Goal: Task Accomplishment & Management: Manage account settings

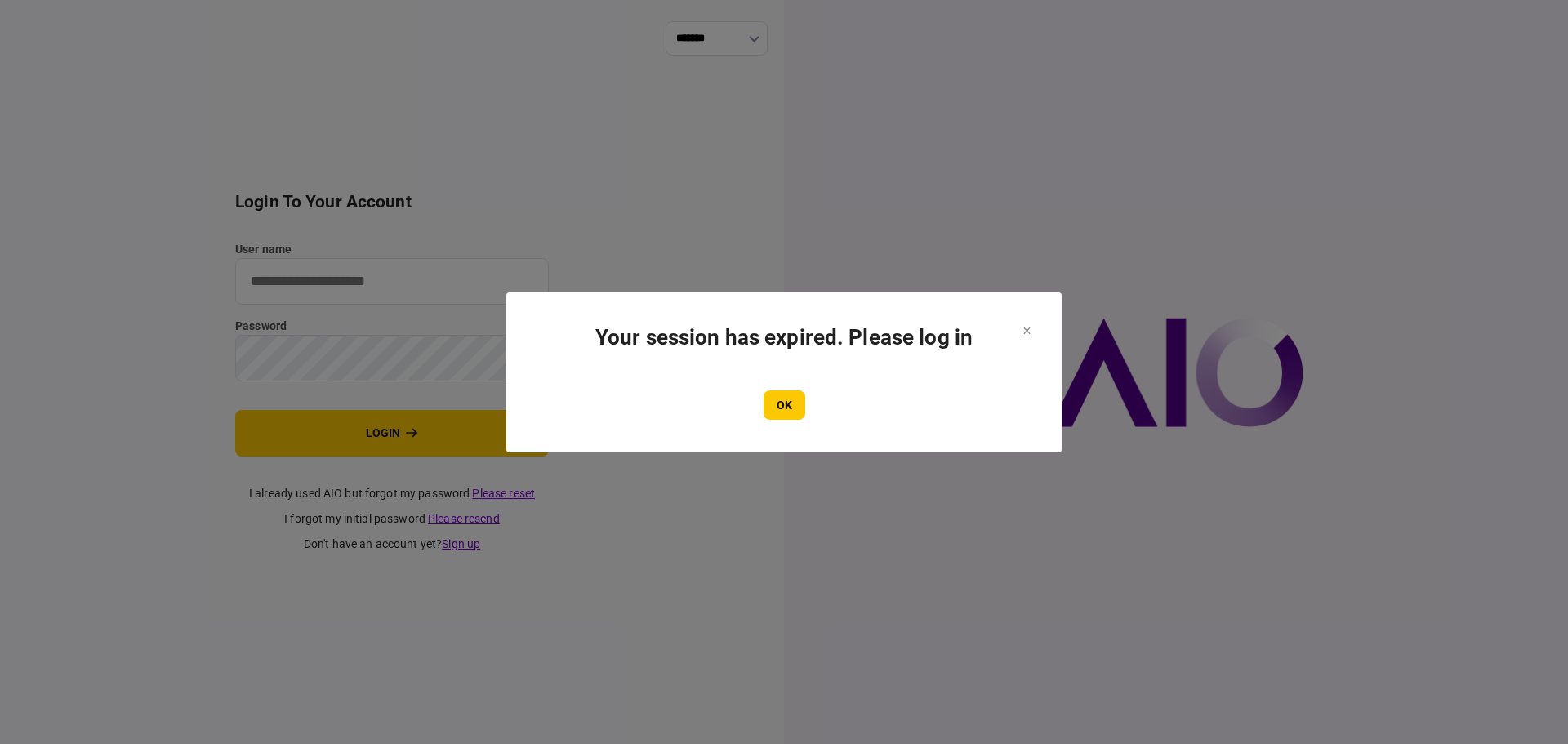
type input "**********"
click at [769, 409] on button "OK" at bounding box center [784, 404] width 42 height 29
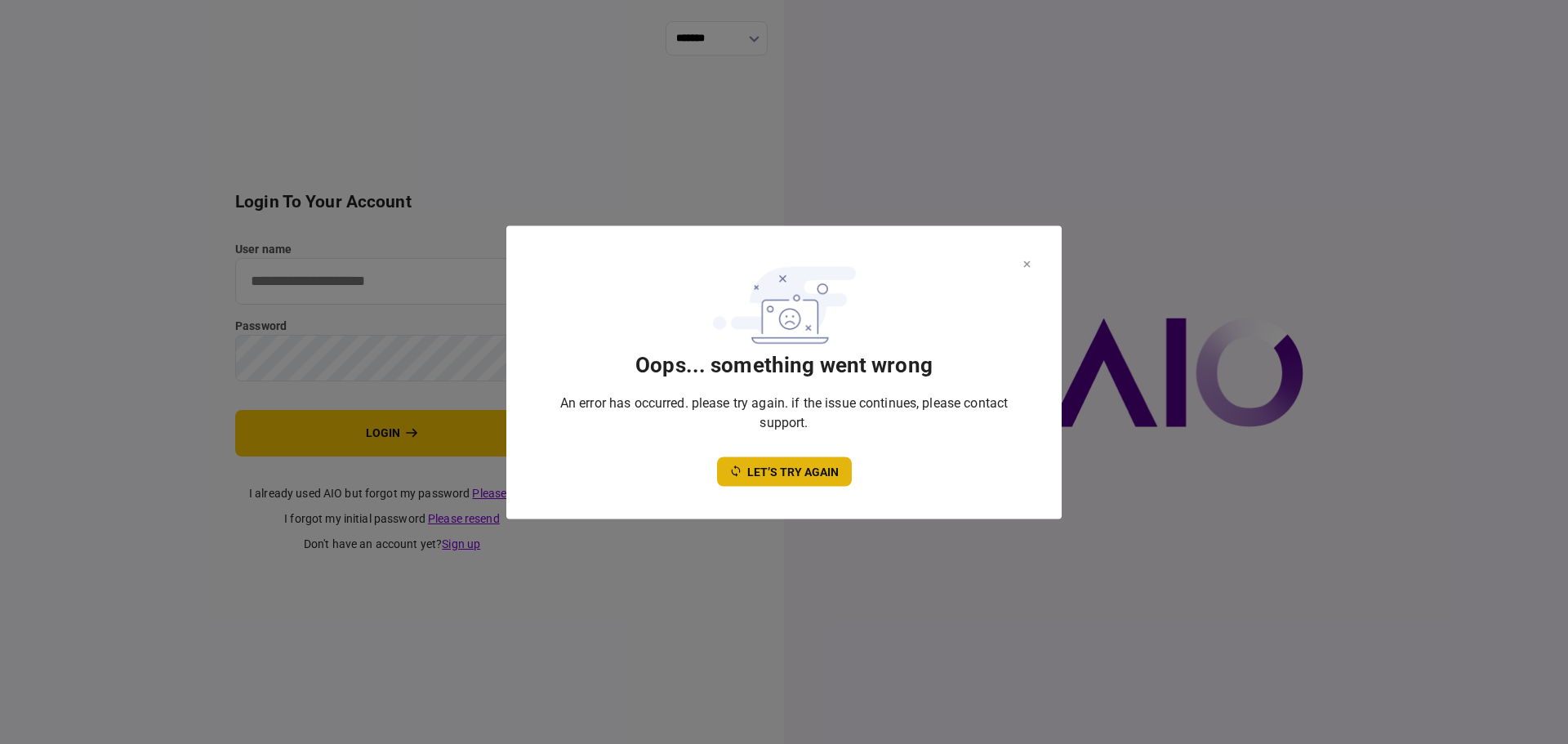
type input "**********"
click at [790, 466] on button "let’s try again" at bounding box center [784, 470] width 135 height 29
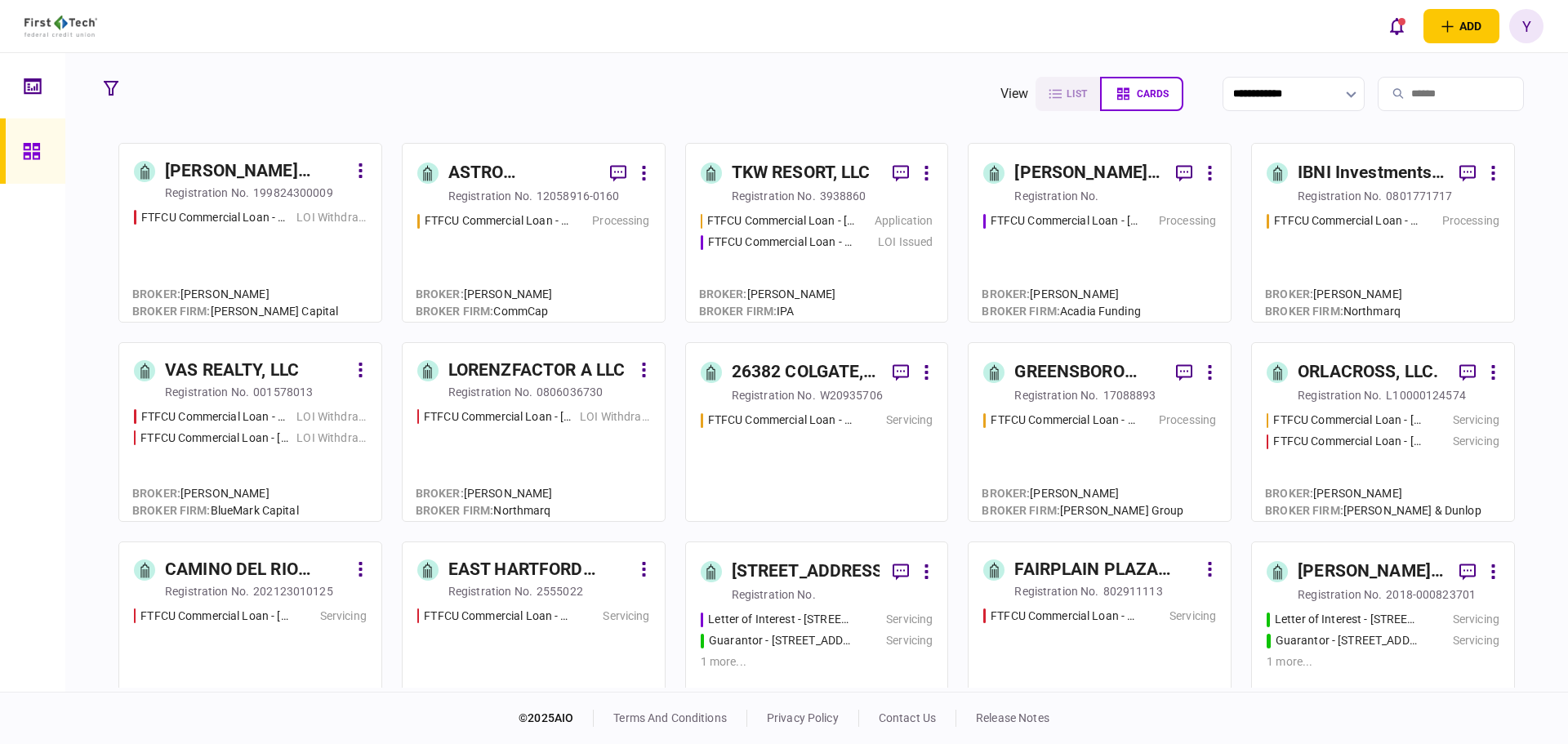
click at [1414, 83] on input "search" at bounding box center [1451, 93] width 147 height 34
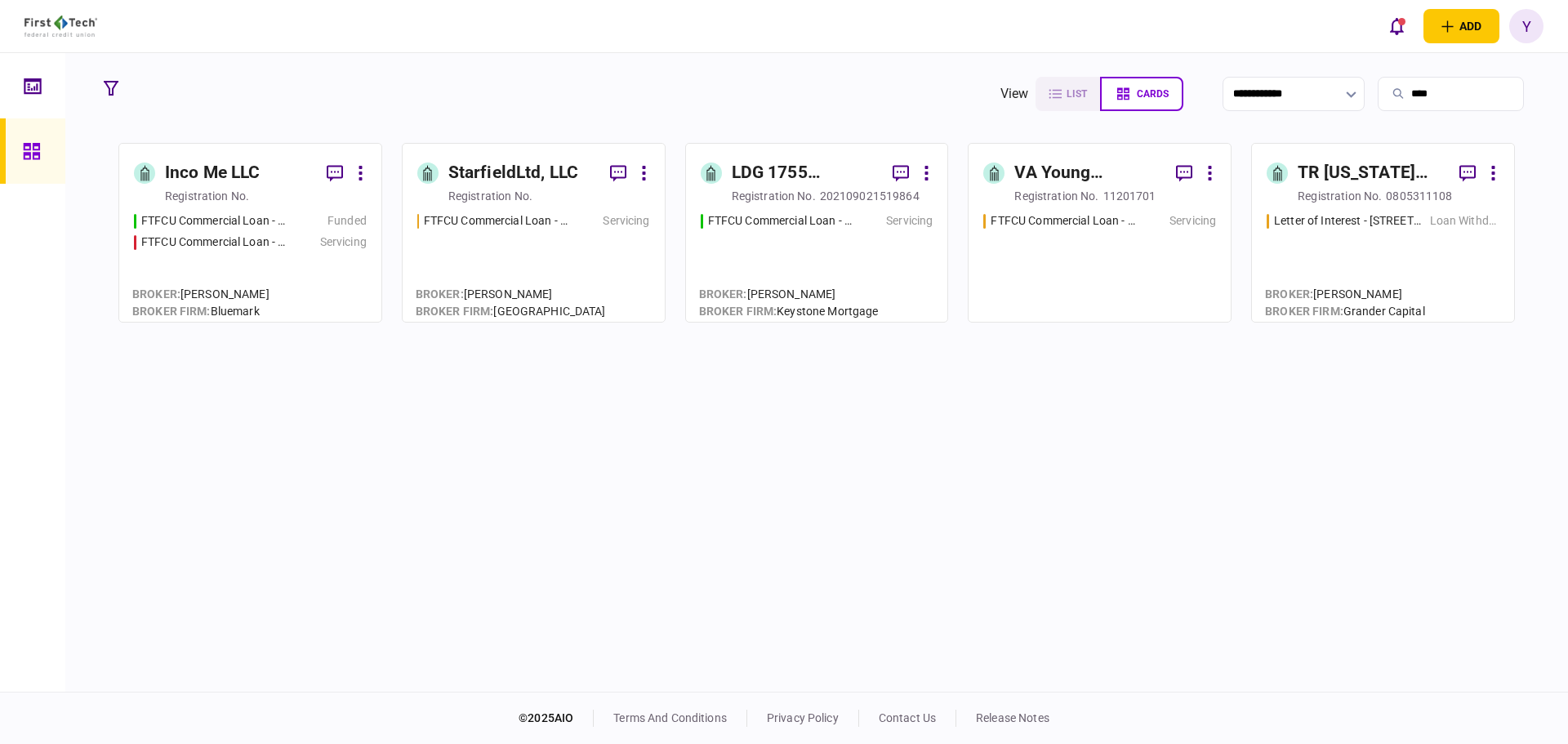
type input "****"
click at [240, 204] on div "registration no." at bounding box center [207, 196] width 84 height 16
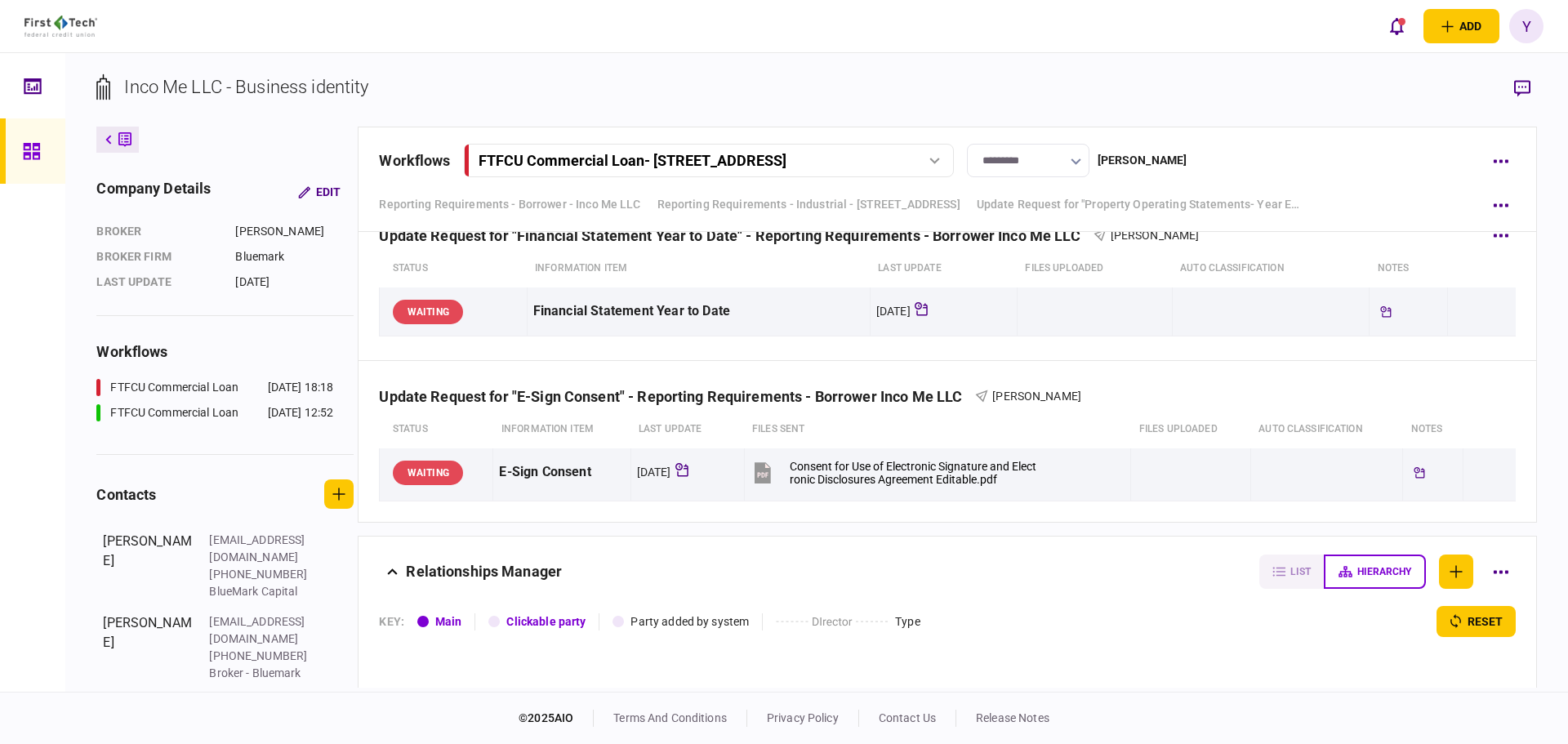
scroll to position [1470, 0]
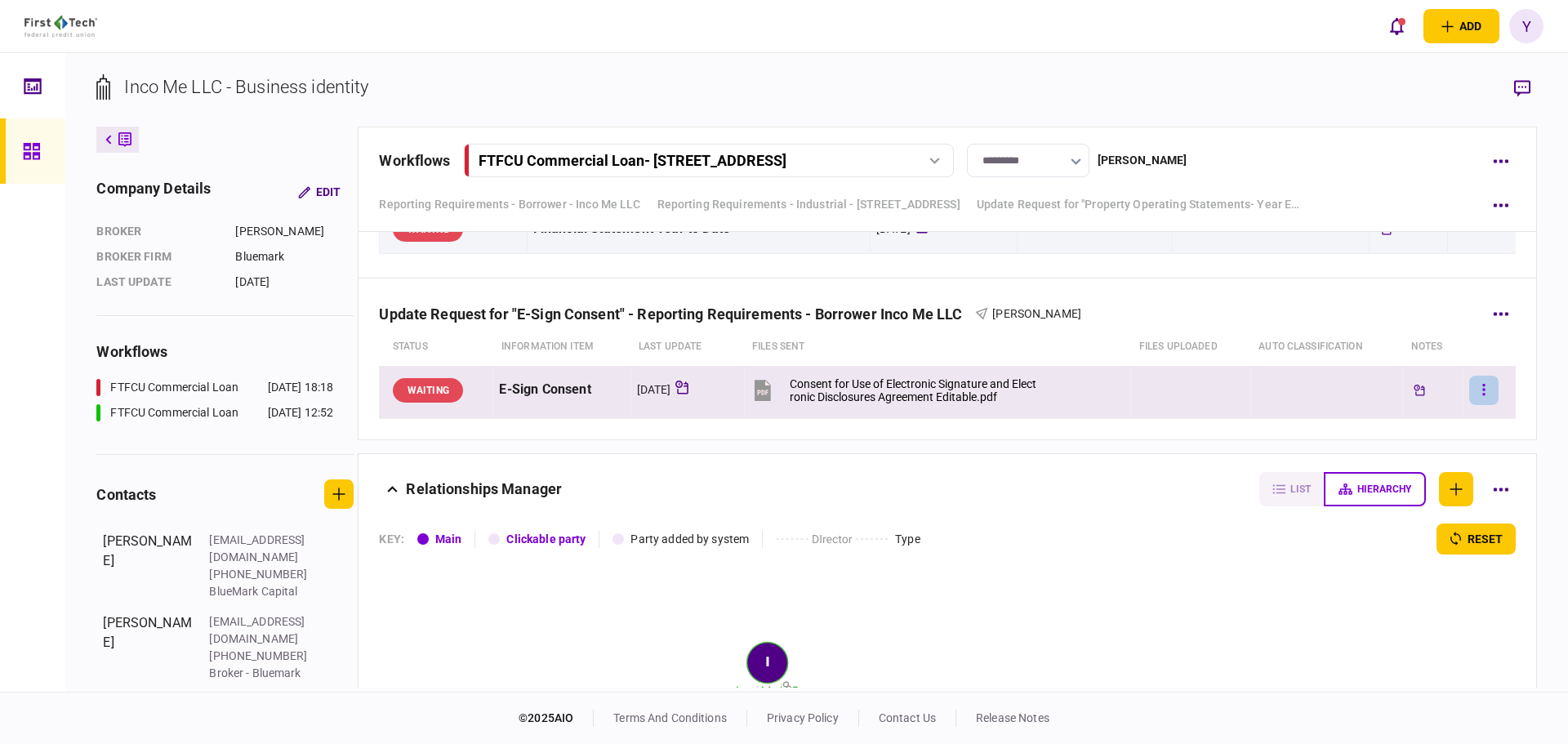
click at [1471, 378] on button "button" at bounding box center [1484, 390] width 29 height 29
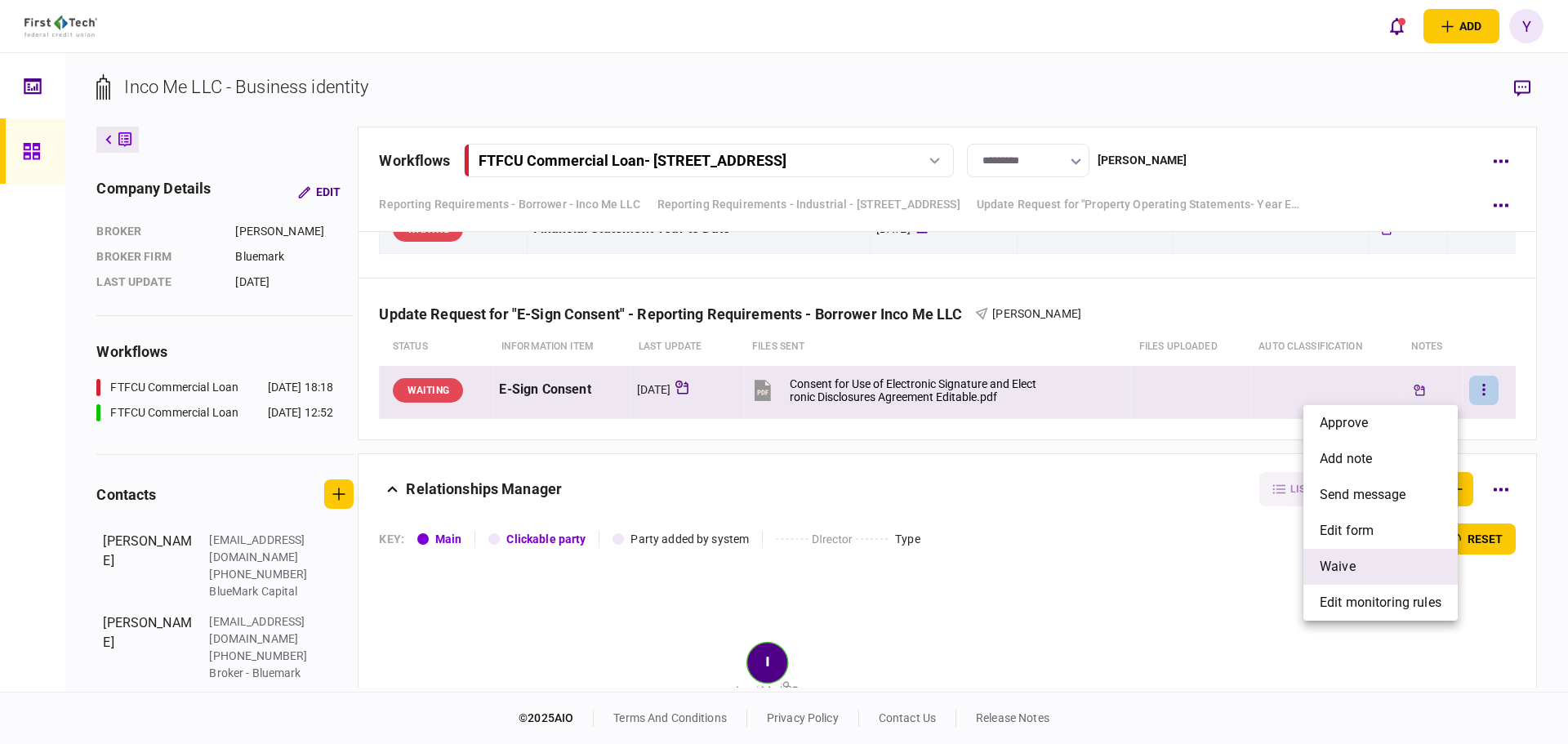
click at [1368, 566] on li "waive" at bounding box center [1380, 566] width 154 height 36
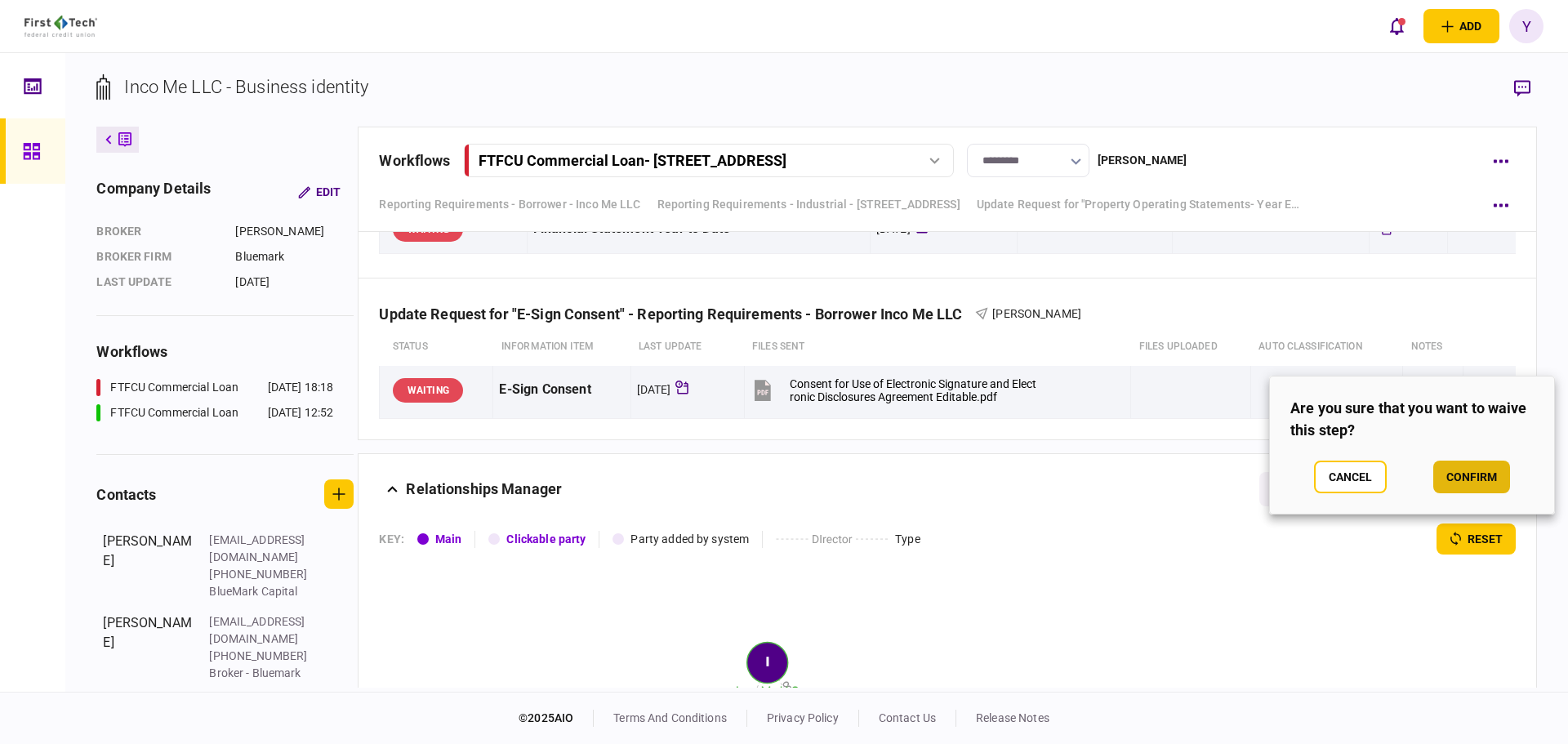
click at [1491, 477] on button "confirm" at bounding box center [1471, 477] width 77 height 33
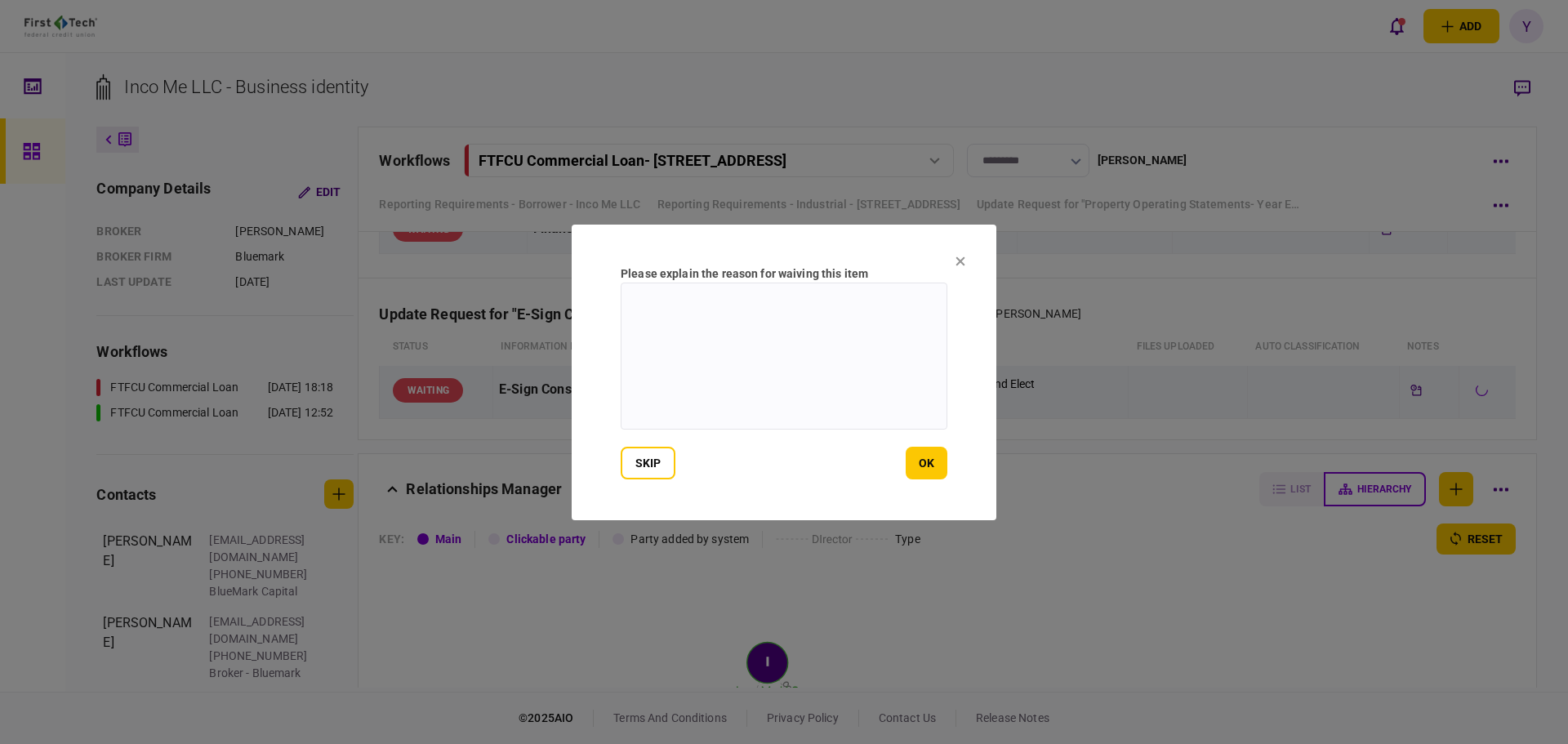
click at [736, 308] on textarea at bounding box center [784, 355] width 327 height 146
type textarea "**********"
click at [935, 459] on button "ok" at bounding box center [926, 463] width 42 height 33
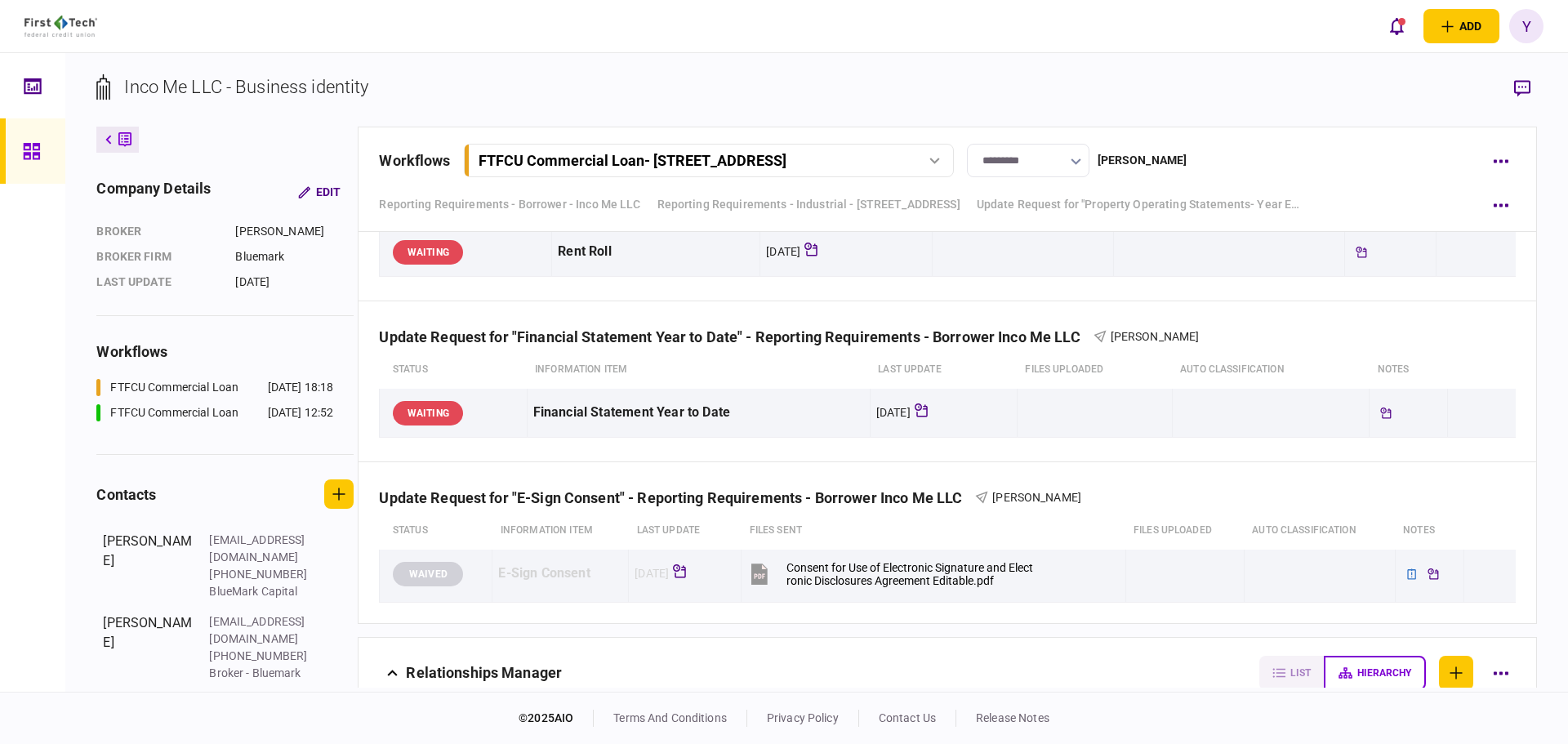
scroll to position [1388, 0]
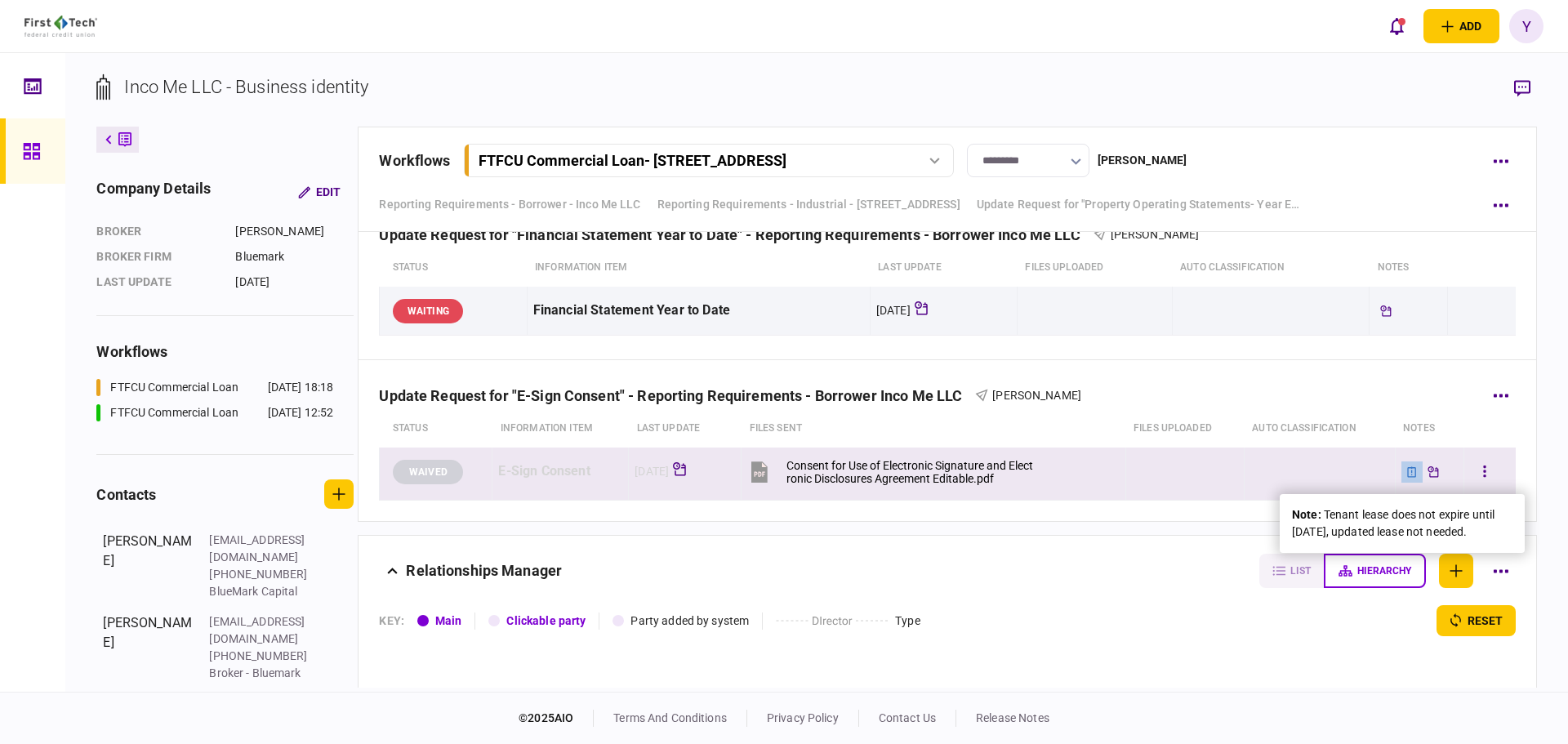
click at [1406, 470] on icon at bounding box center [1412, 471] width 12 height 12
click at [1409, 529] on div "note : Tenant lease does not expire until [DATE], updated lease not needed." at bounding box center [1401, 523] width 220 height 34
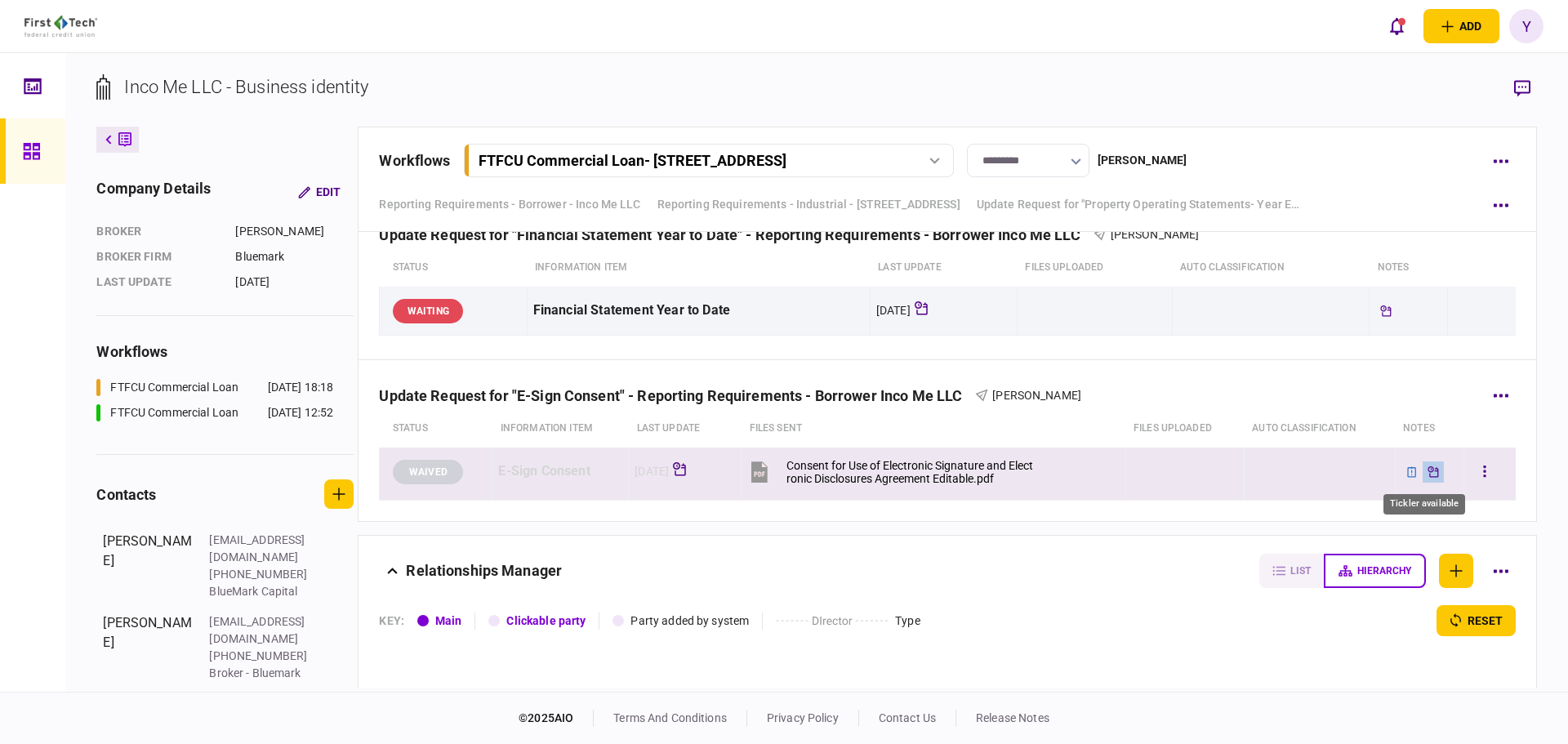
click at [1427, 471] on icon "Tickler available" at bounding box center [1433, 471] width 12 height 12
click at [1480, 471] on button "button" at bounding box center [1485, 471] width 29 height 29
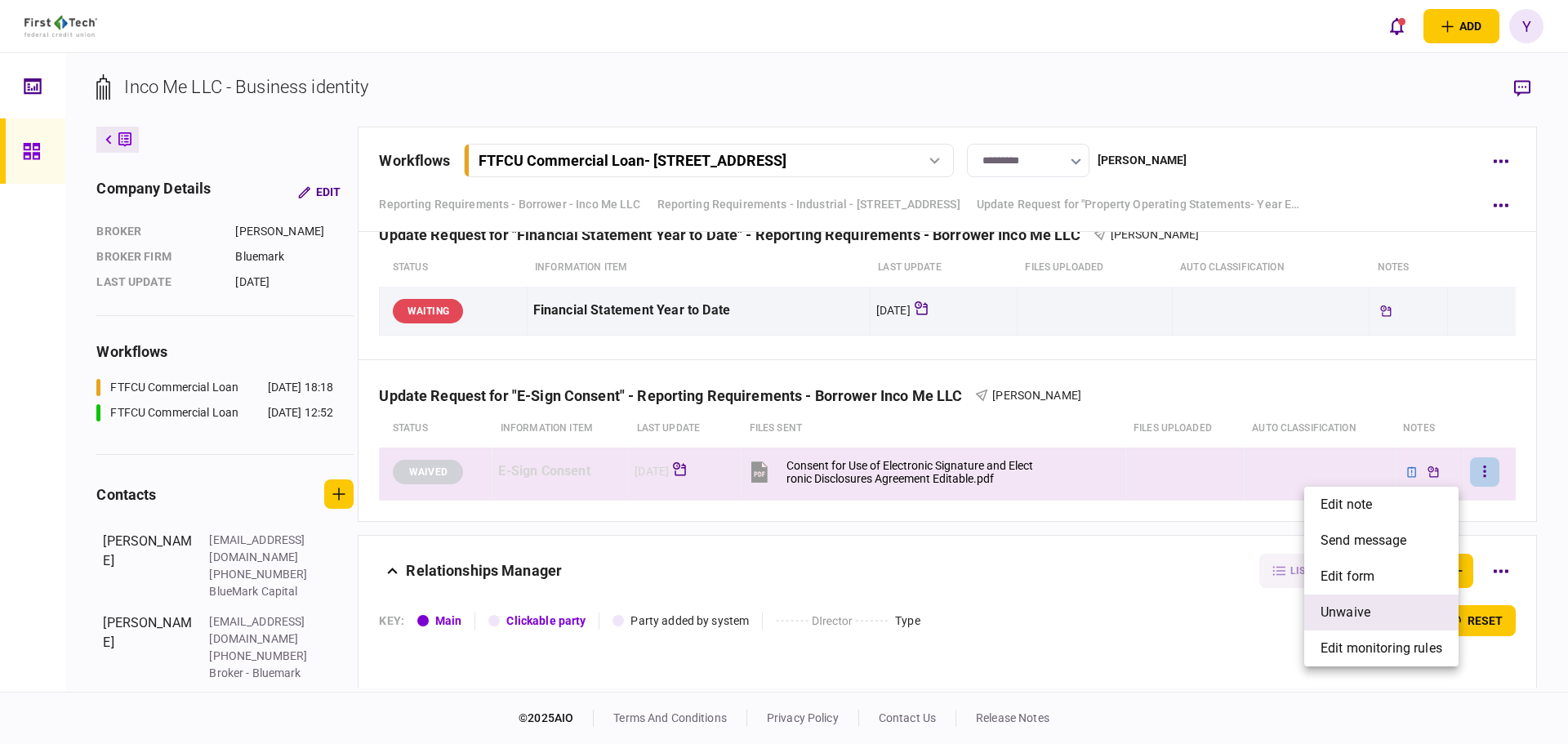
click at [1404, 606] on li "unwaive" at bounding box center [1381, 612] width 154 height 36
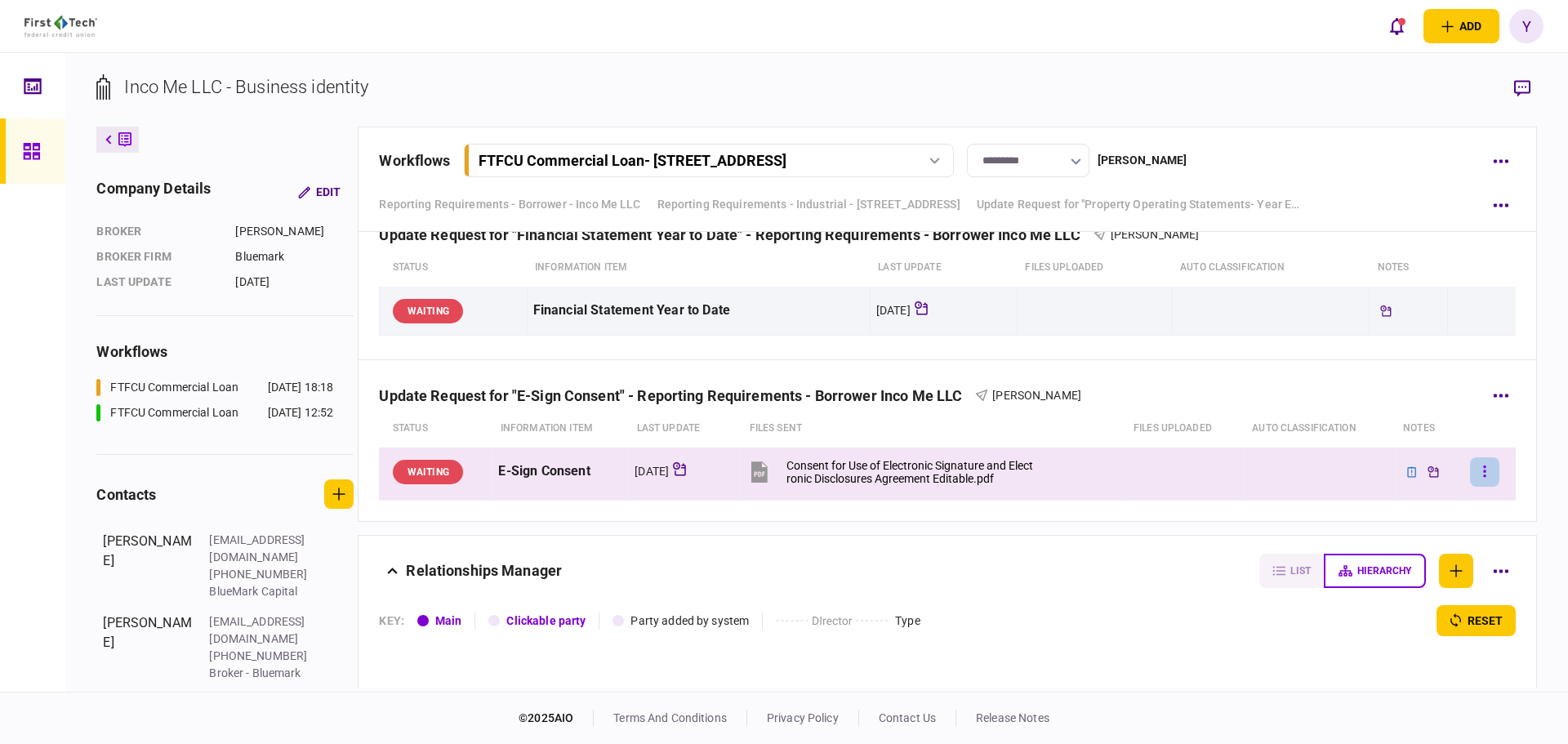
click at [1470, 470] on button "button" at bounding box center [1485, 471] width 29 height 29
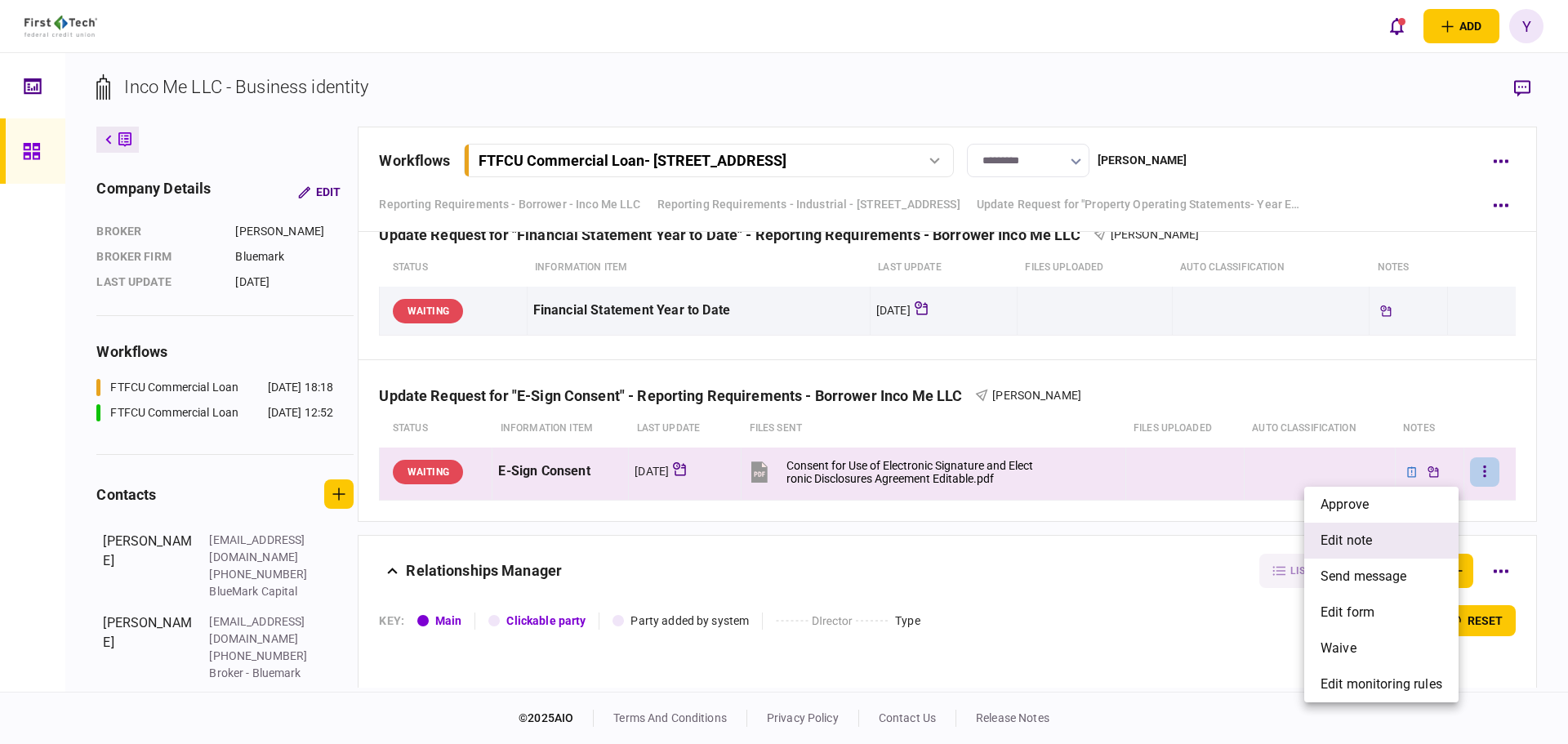
click at [1368, 541] on span "edit note" at bounding box center [1346, 540] width 51 height 19
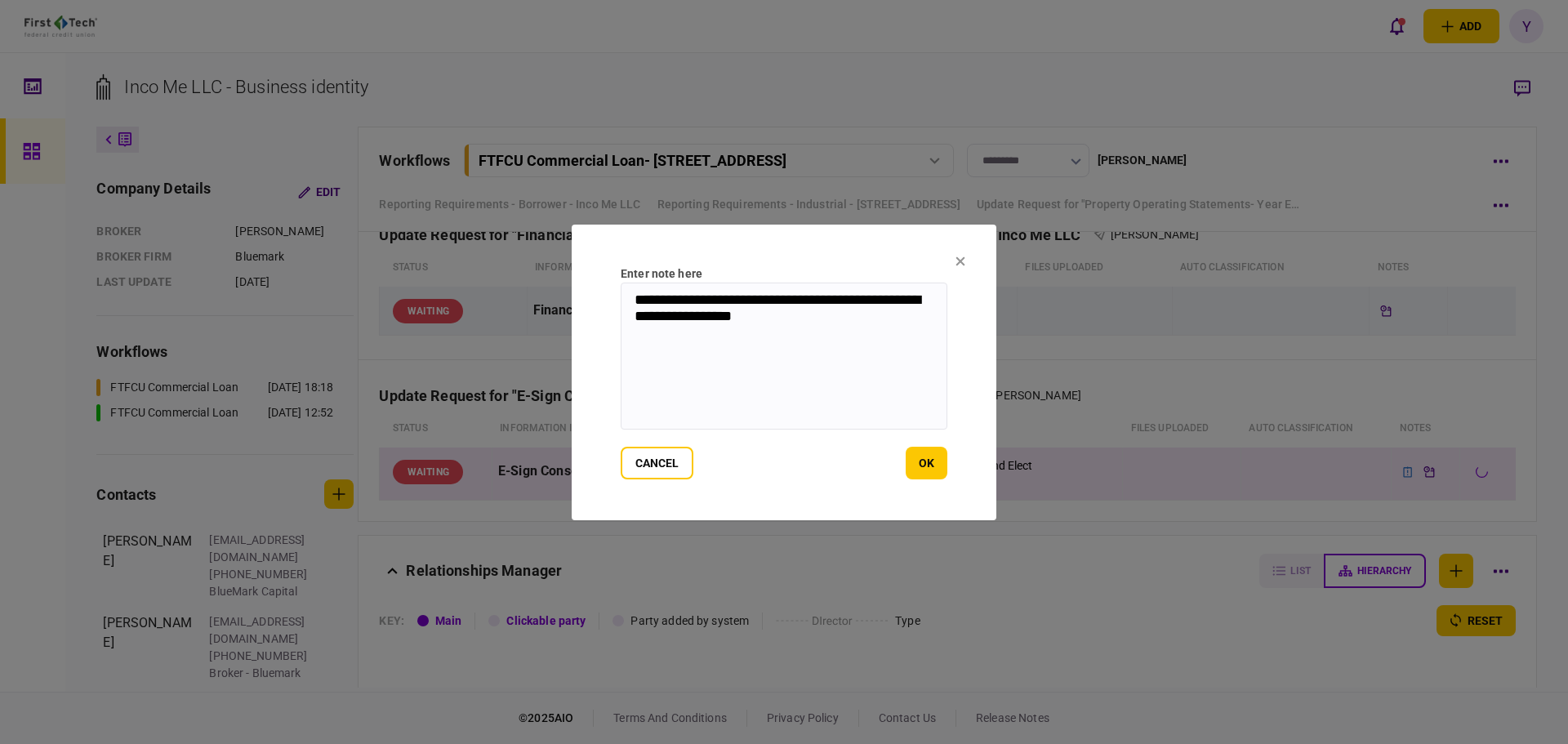
drag, startPoint x: 825, startPoint y: 327, endPoint x: 630, endPoint y: 295, distance: 197.6
click at [630, 295] on textarea "**********" at bounding box center [784, 355] width 327 height 146
click at [920, 472] on button "ok" at bounding box center [926, 463] width 42 height 33
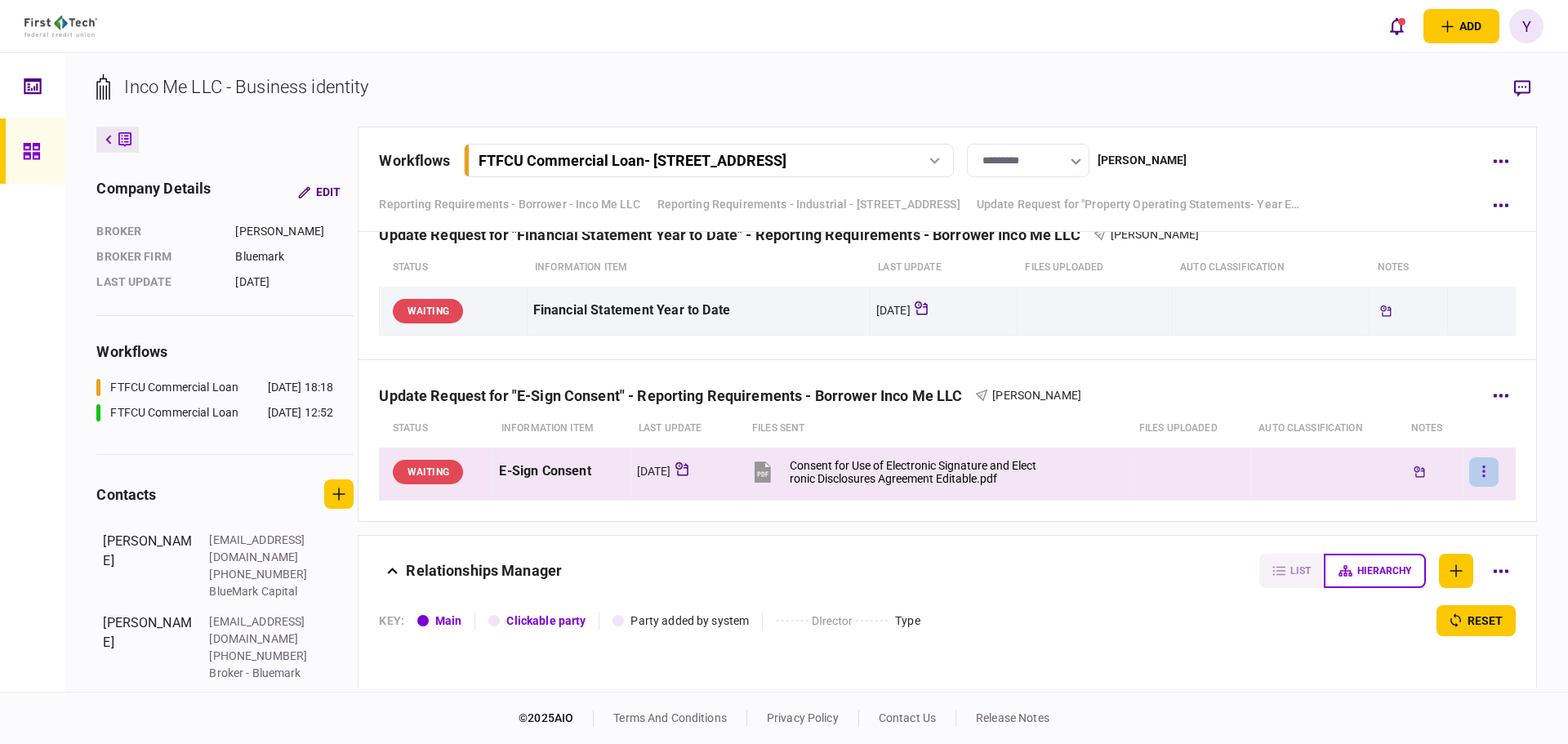
click at [1471, 463] on button "button" at bounding box center [1484, 471] width 29 height 29
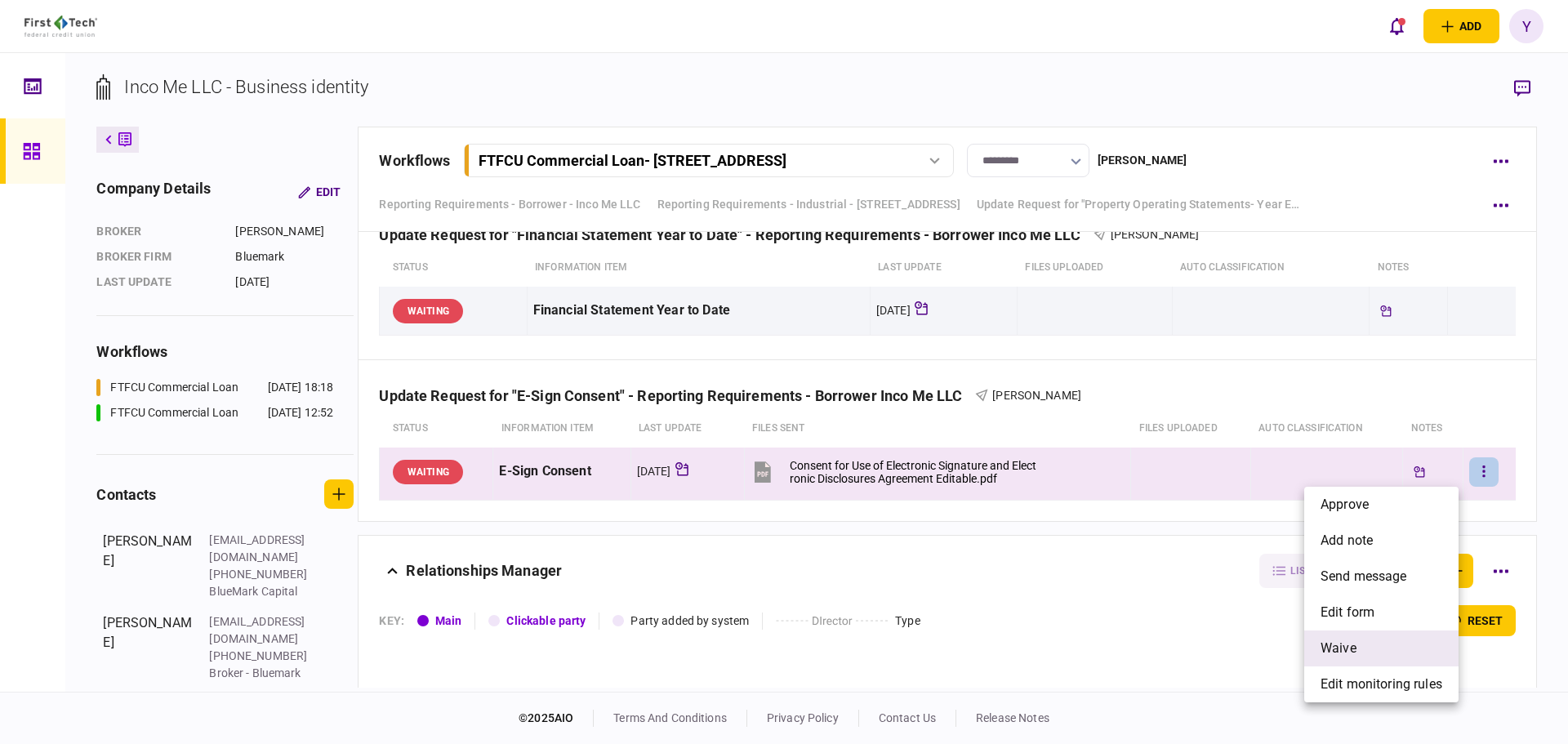
click at [1371, 653] on li "waive" at bounding box center [1381, 648] width 154 height 36
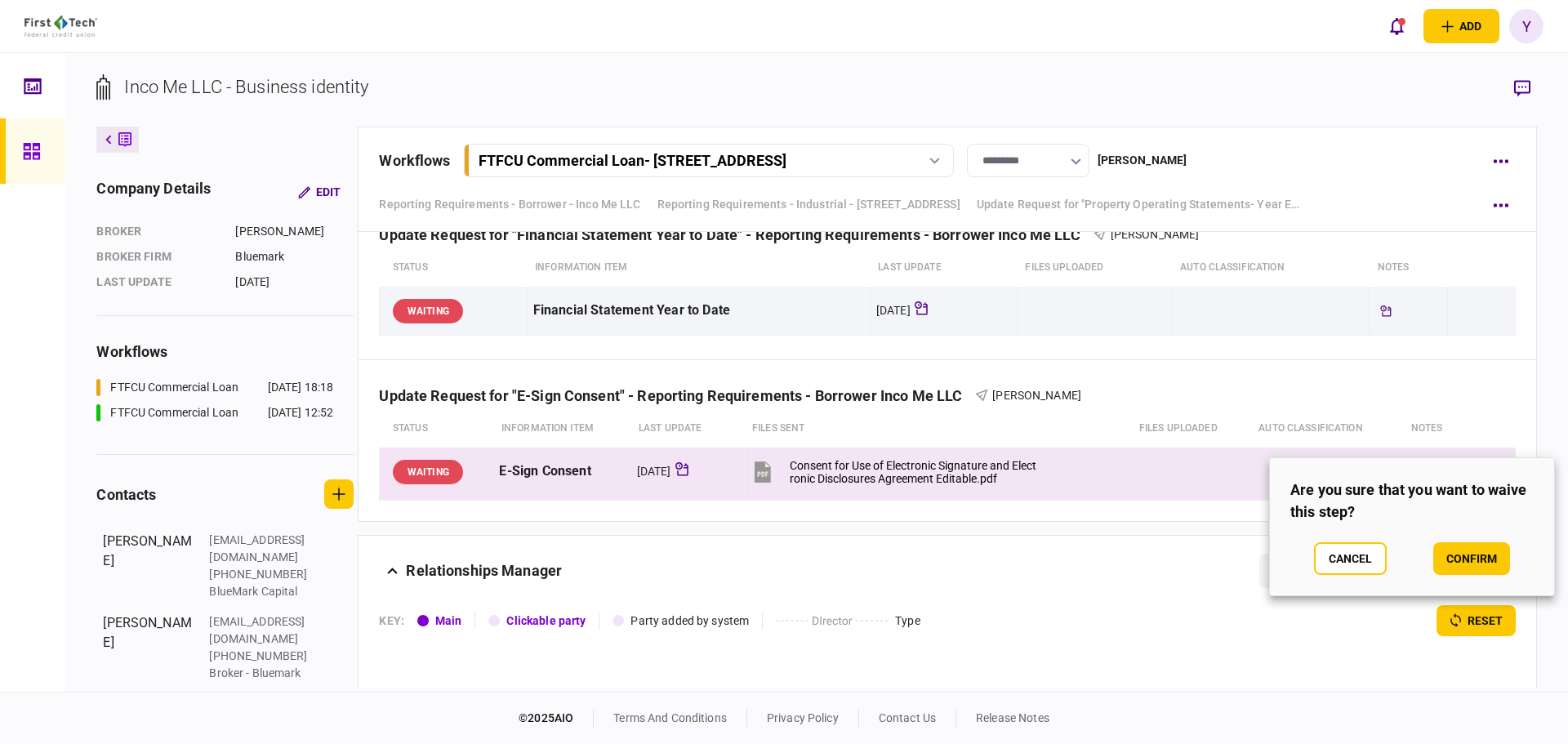
click at [1491, 575] on section "Are you sure that you want to waive this step? Cancel confirm" at bounding box center [1412, 526] width 286 height 139
click at [1490, 560] on button "confirm" at bounding box center [1471, 559] width 77 height 33
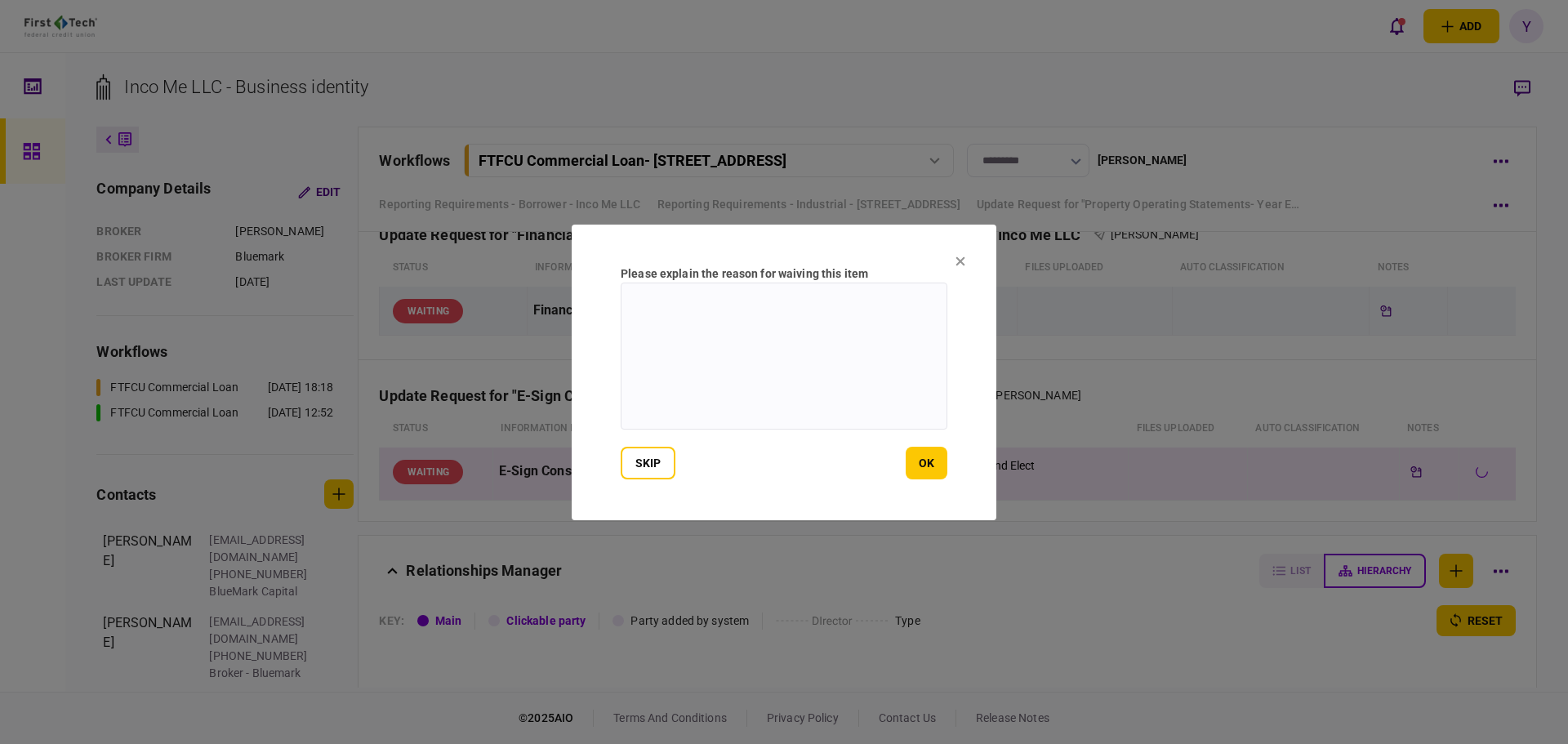
click at [672, 327] on textarea at bounding box center [784, 355] width 327 height 146
type textarea "**********"
click at [943, 469] on button "ok" at bounding box center [926, 463] width 42 height 33
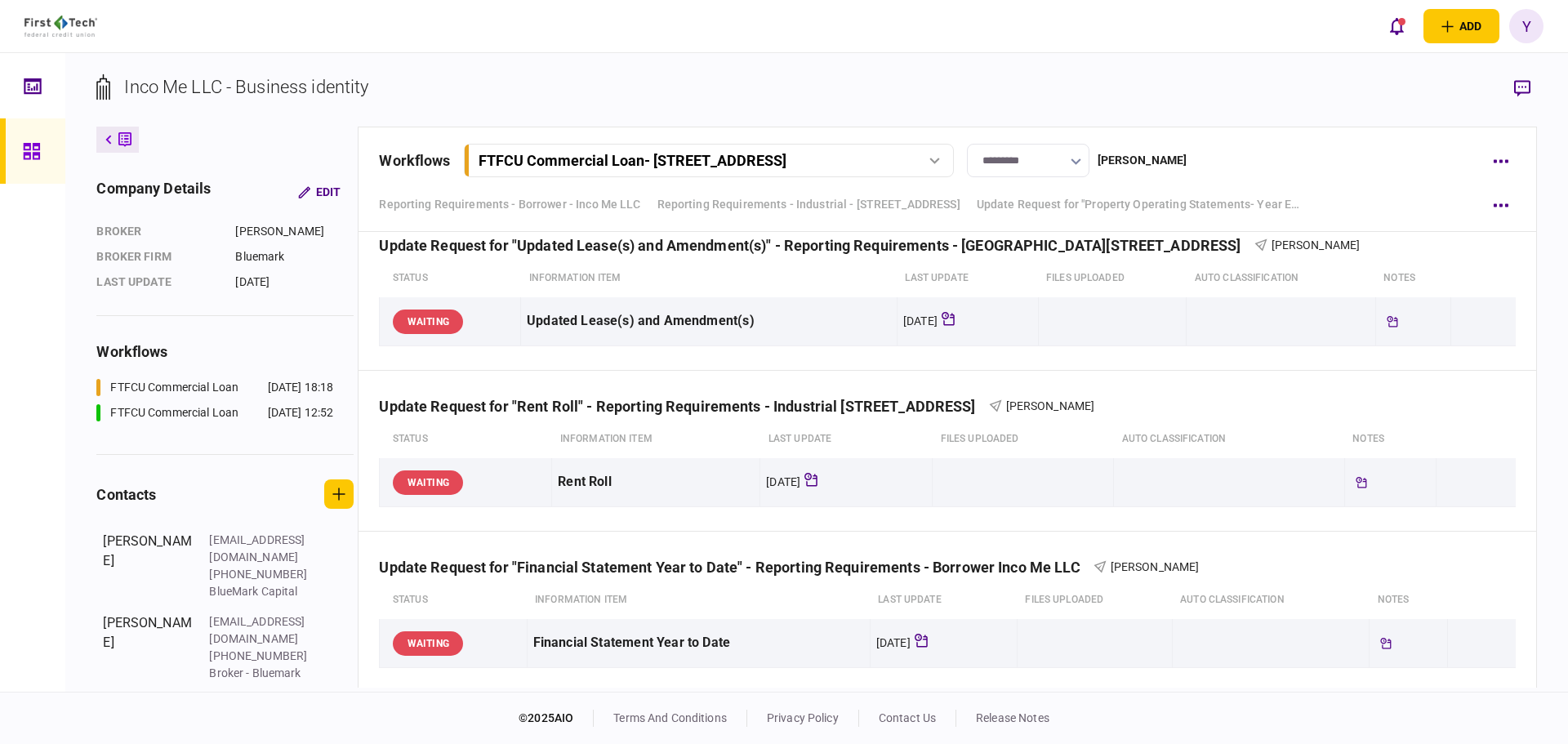
scroll to position [980, 0]
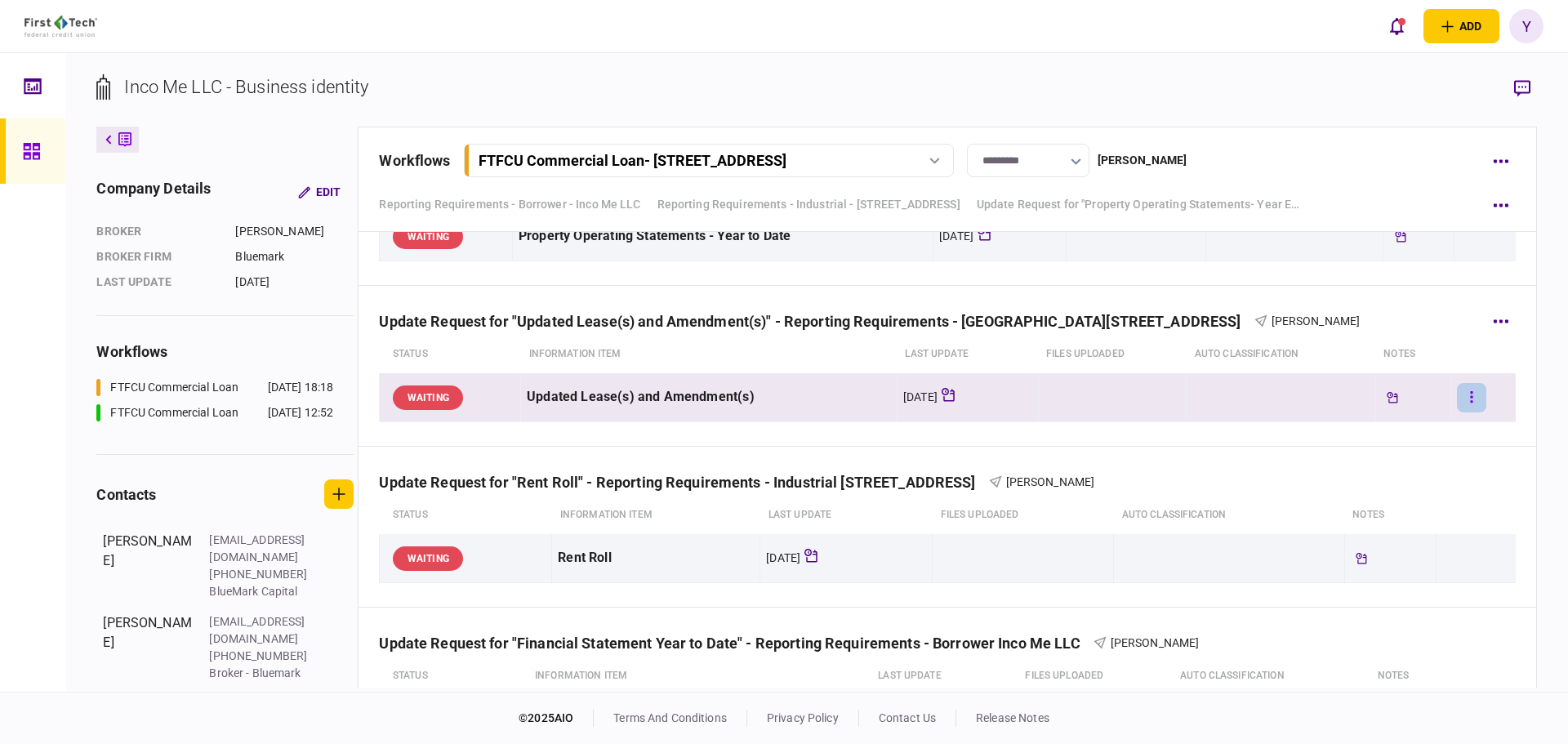
click at [1470, 402] on button "button" at bounding box center [1471, 398] width 29 height 29
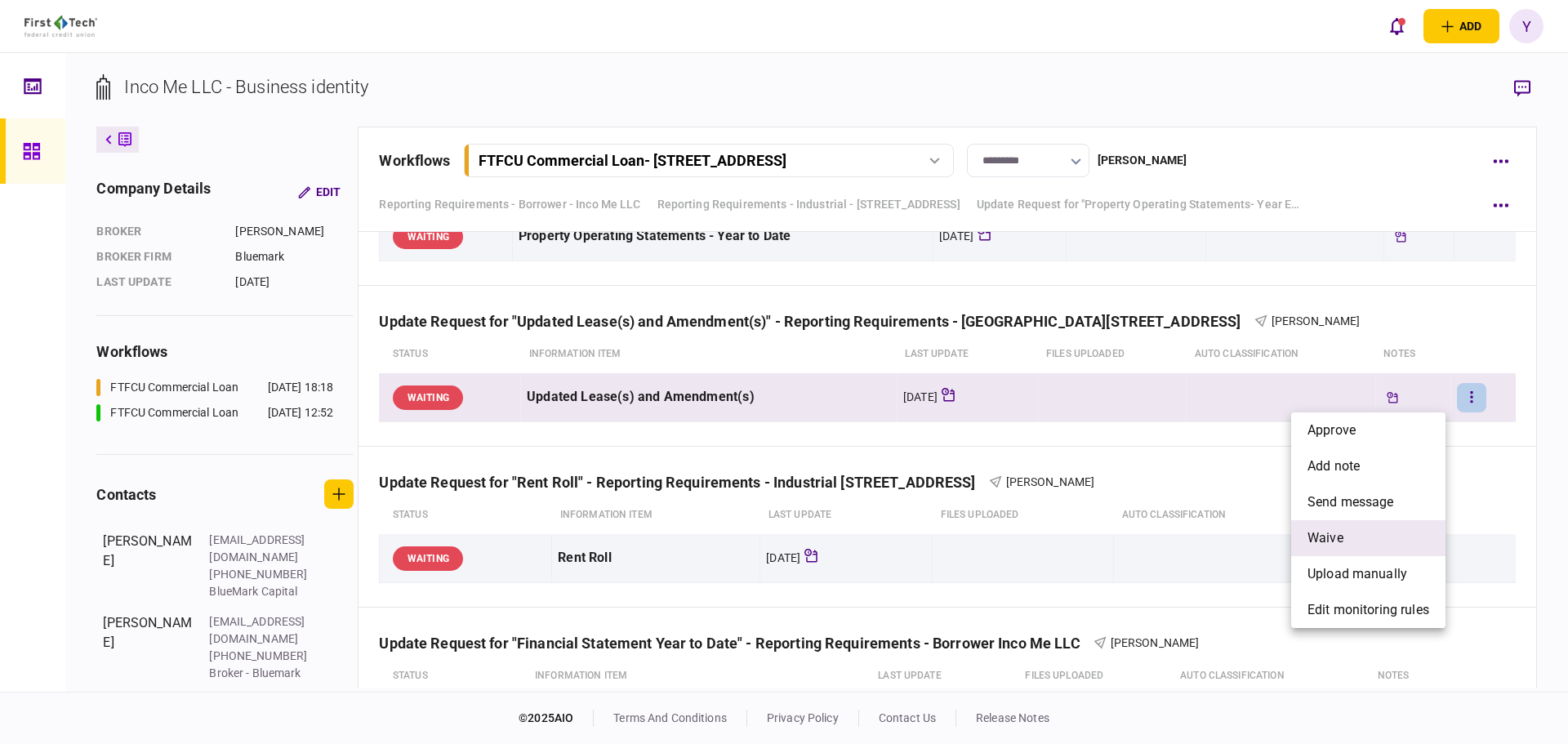
click at [1372, 532] on li "waive" at bounding box center [1367, 537] width 154 height 36
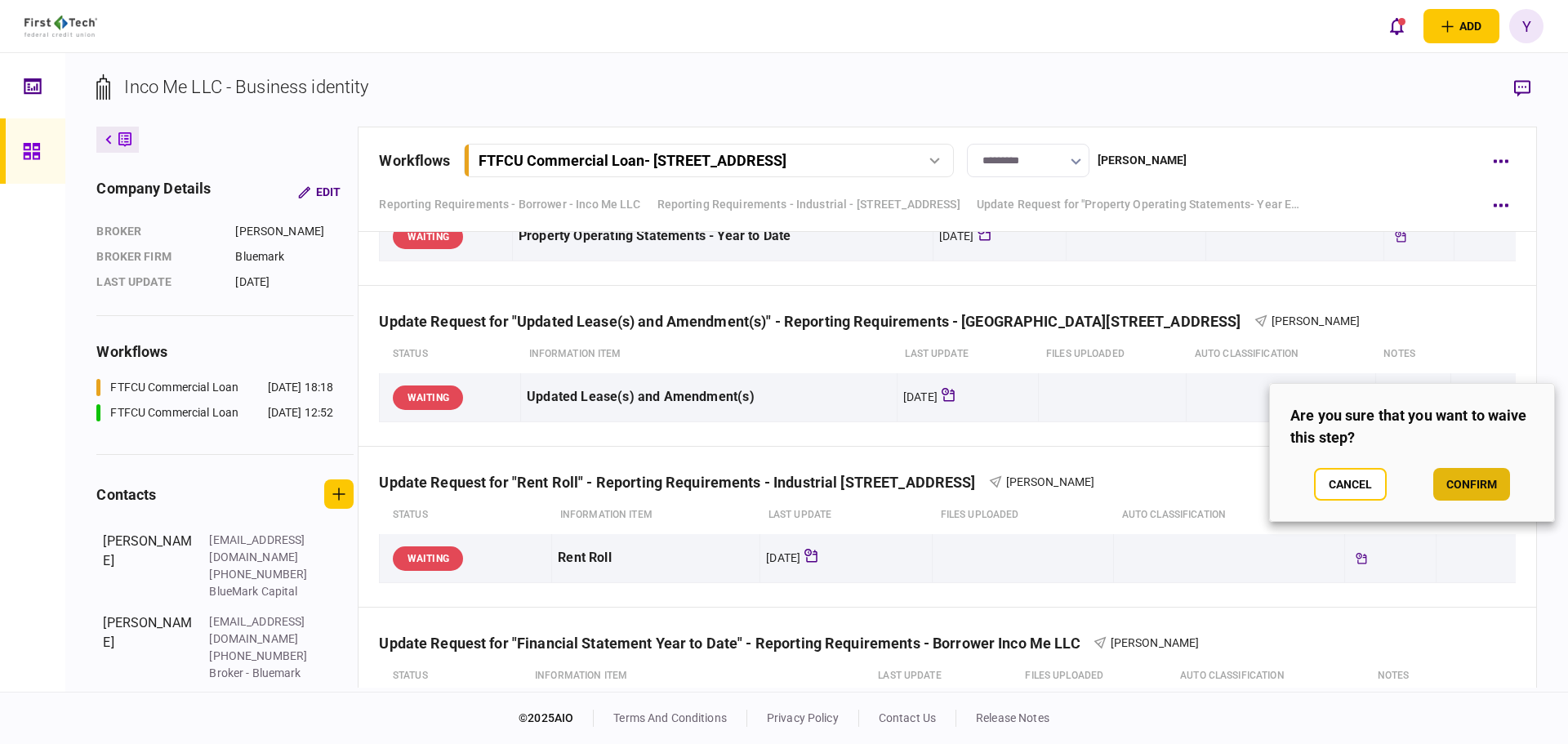
click at [1490, 485] on button "confirm" at bounding box center [1471, 484] width 77 height 33
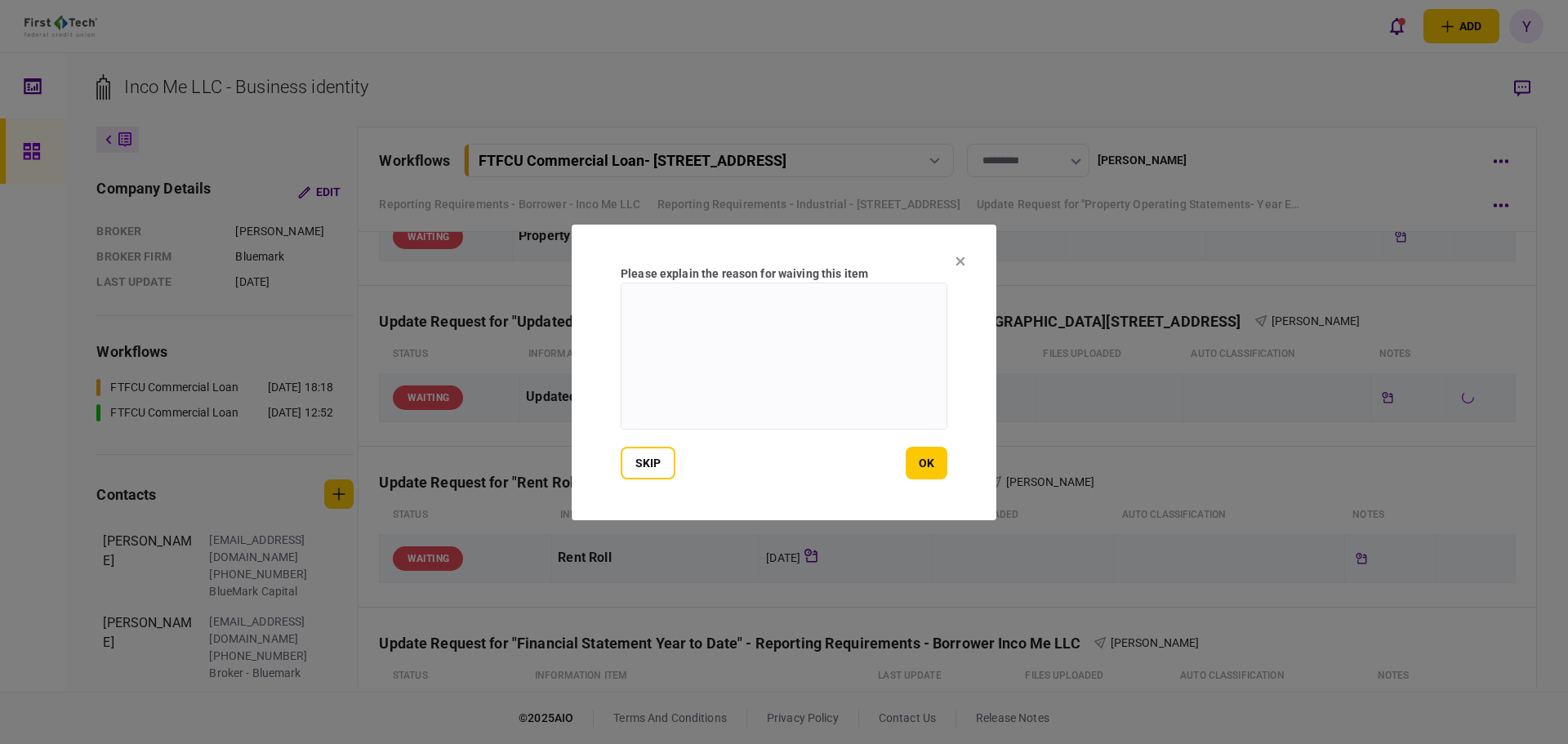
click at [657, 370] on textarea at bounding box center [784, 355] width 327 height 146
paste textarea "**********"
type textarea "**********"
click at [926, 470] on button "ok" at bounding box center [926, 463] width 42 height 33
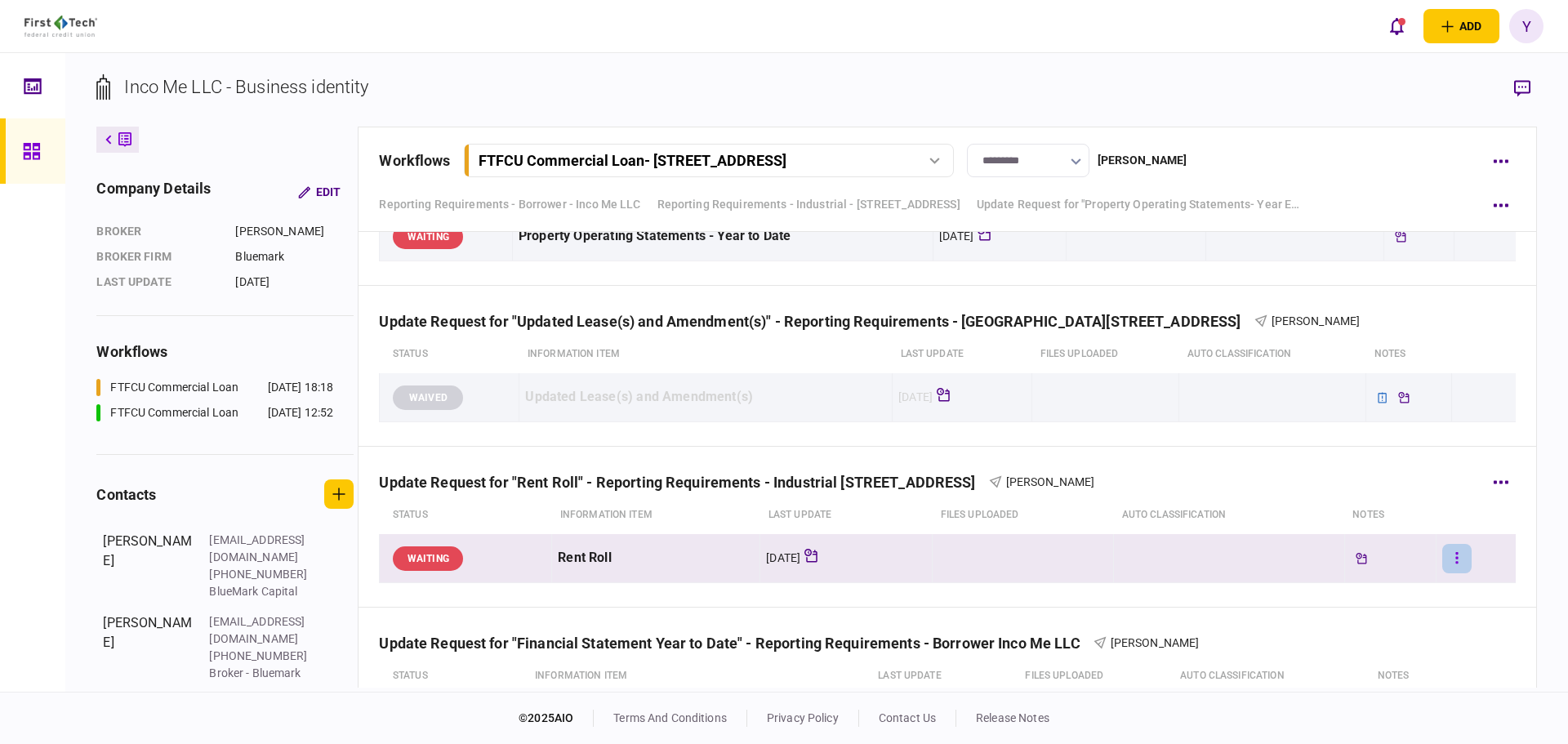
click at [1444, 551] on button "button" at bounding box center [1456, 558] width 29 height 29
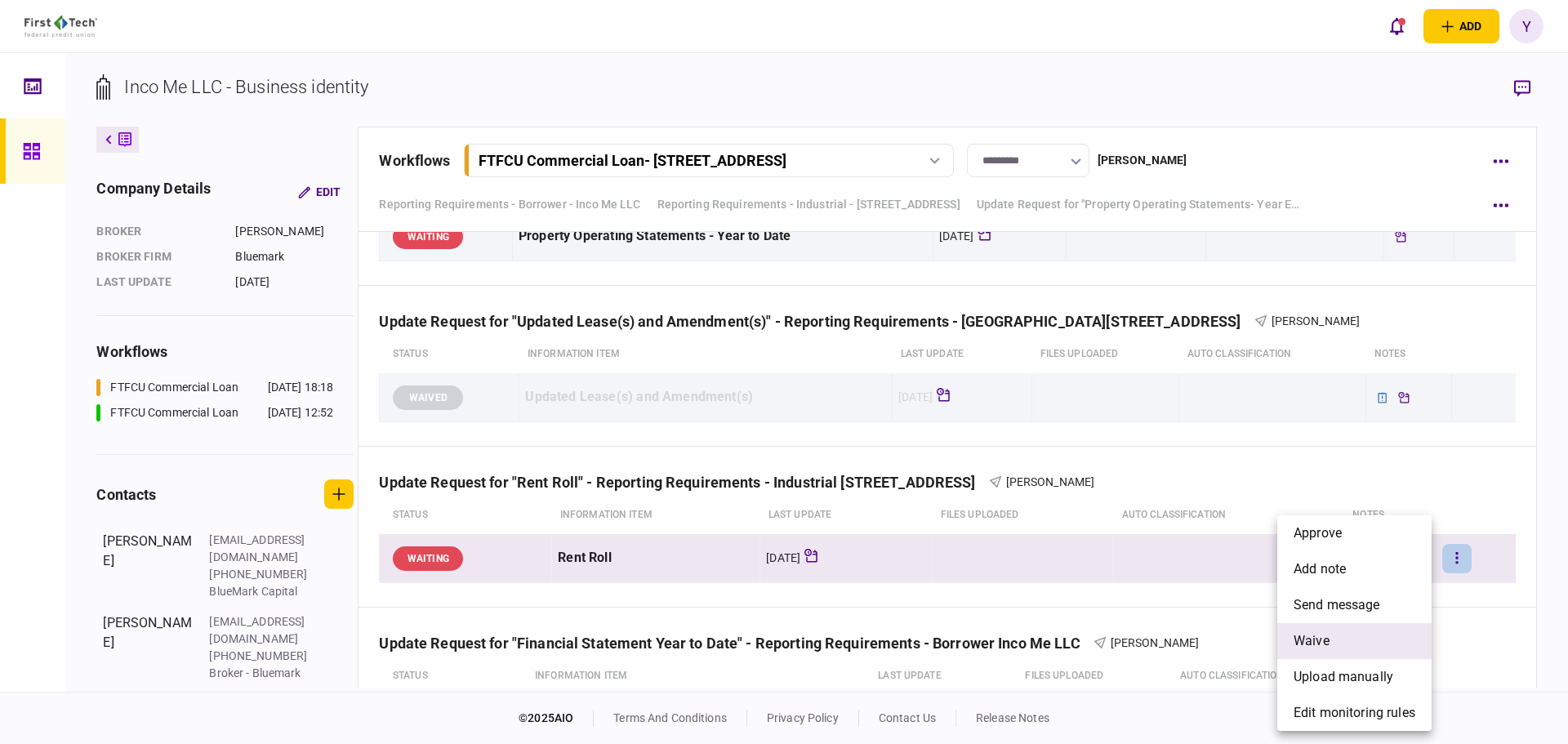
click at [1341, 640] on li "waive" at bounding box center [1354, 640] width 154 height 36
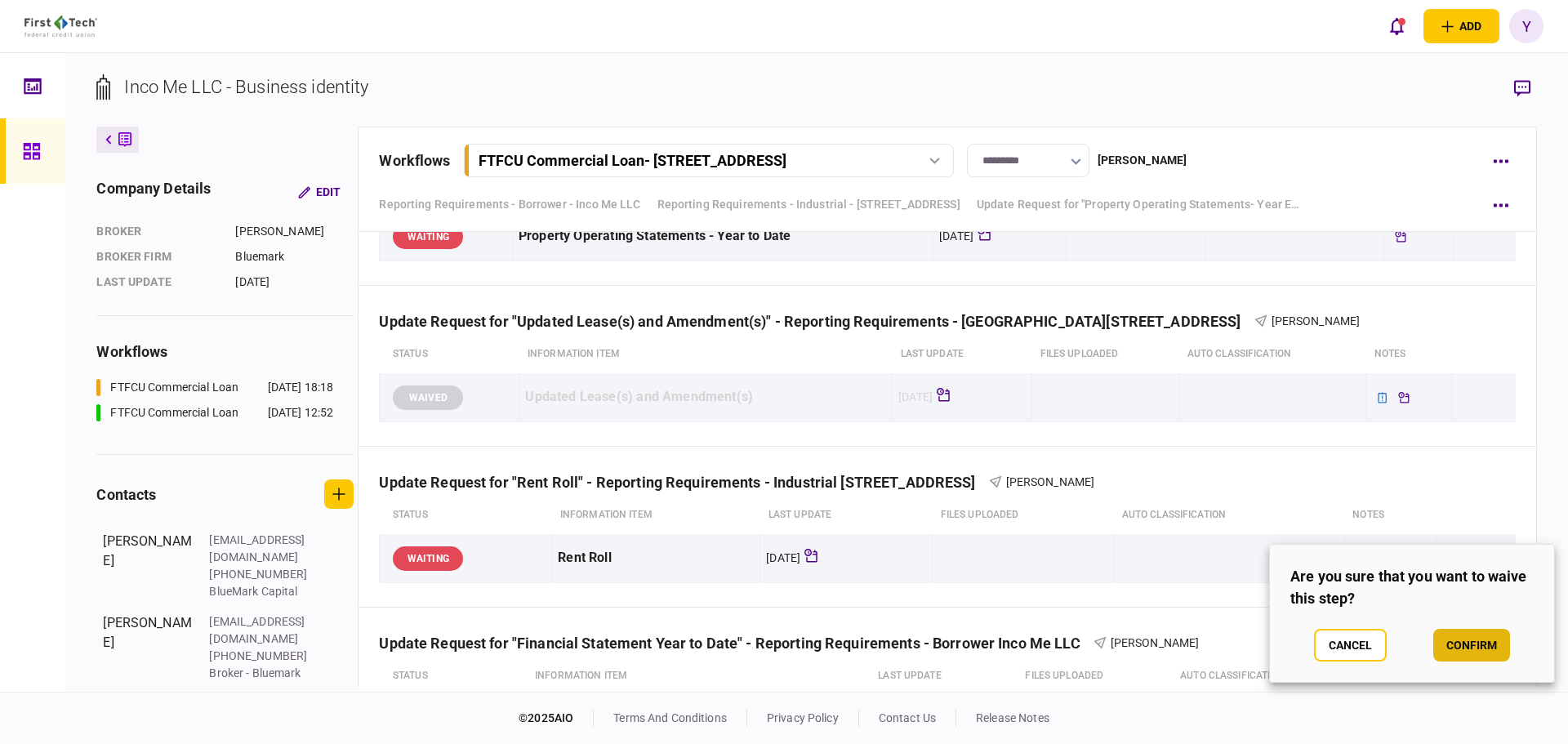
click at [1491, 641] on button "confirm" at bounding box center [1471, 645] width 77 height 33
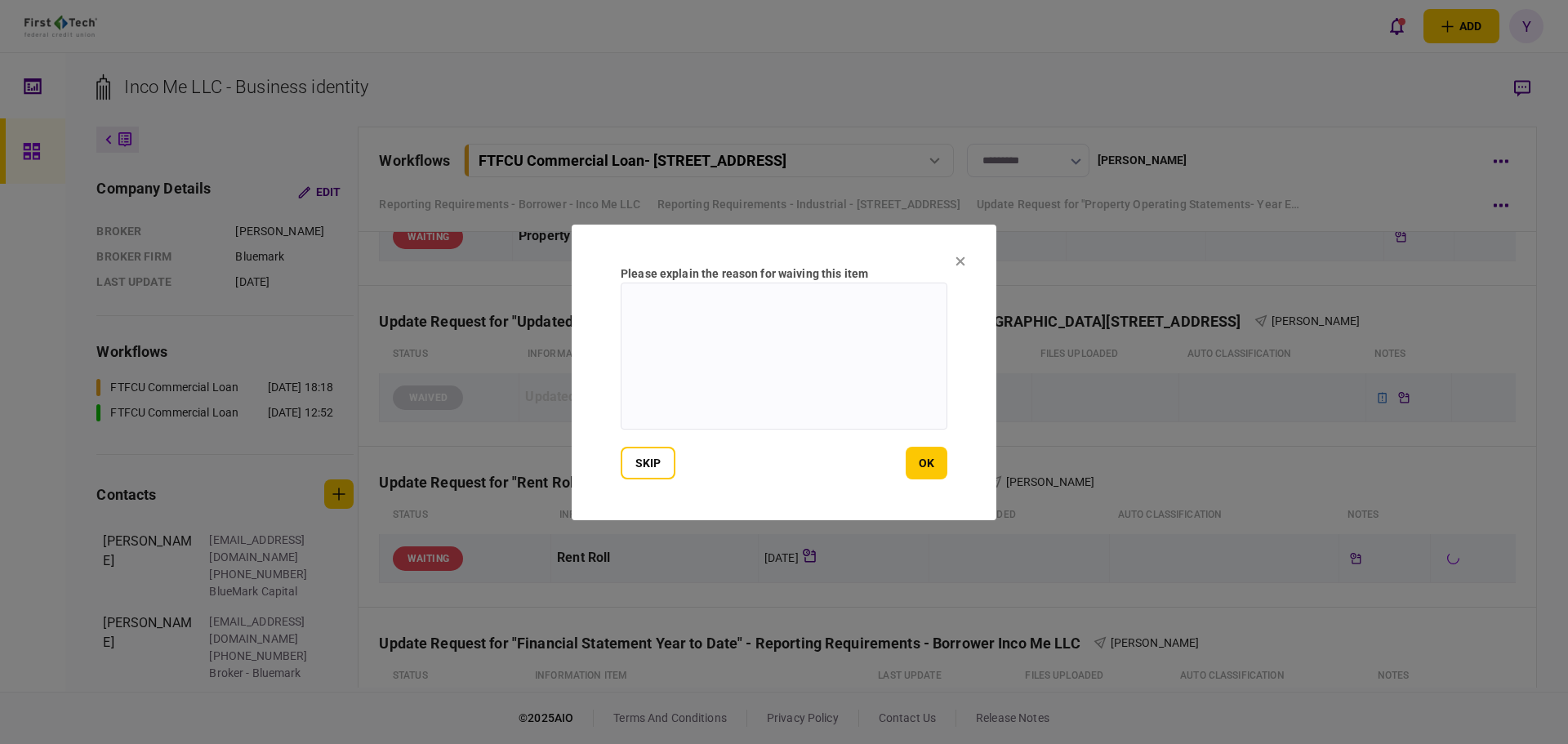
click at [755, 354] on textarea at bounding box center [784, 355] width 327 height 146
paste textarea "**********"
type textarea "**********"
click at [932, 471] on button "ok" at bounding box center [926, 463] width 42 height 33
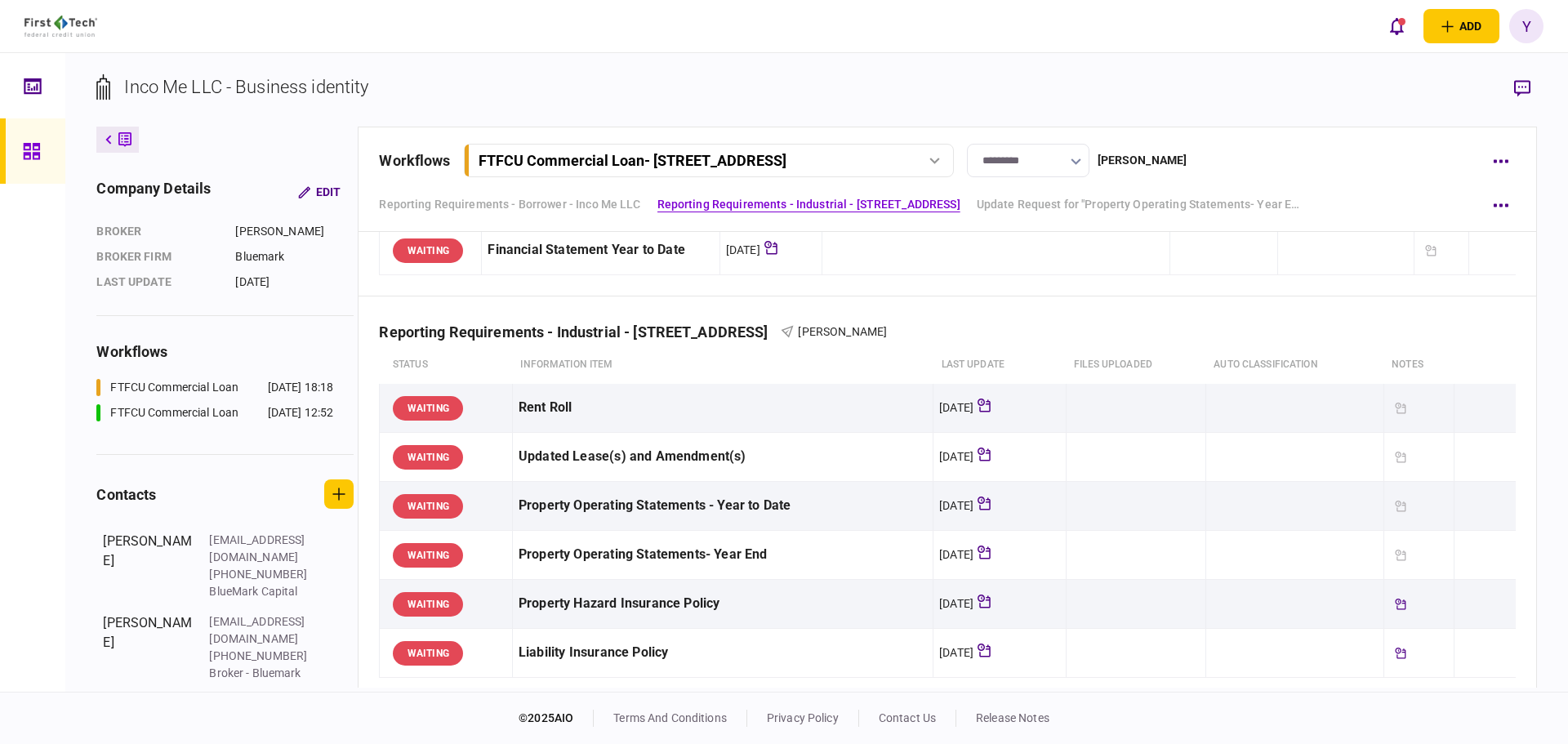
scroll to position [0, 0]
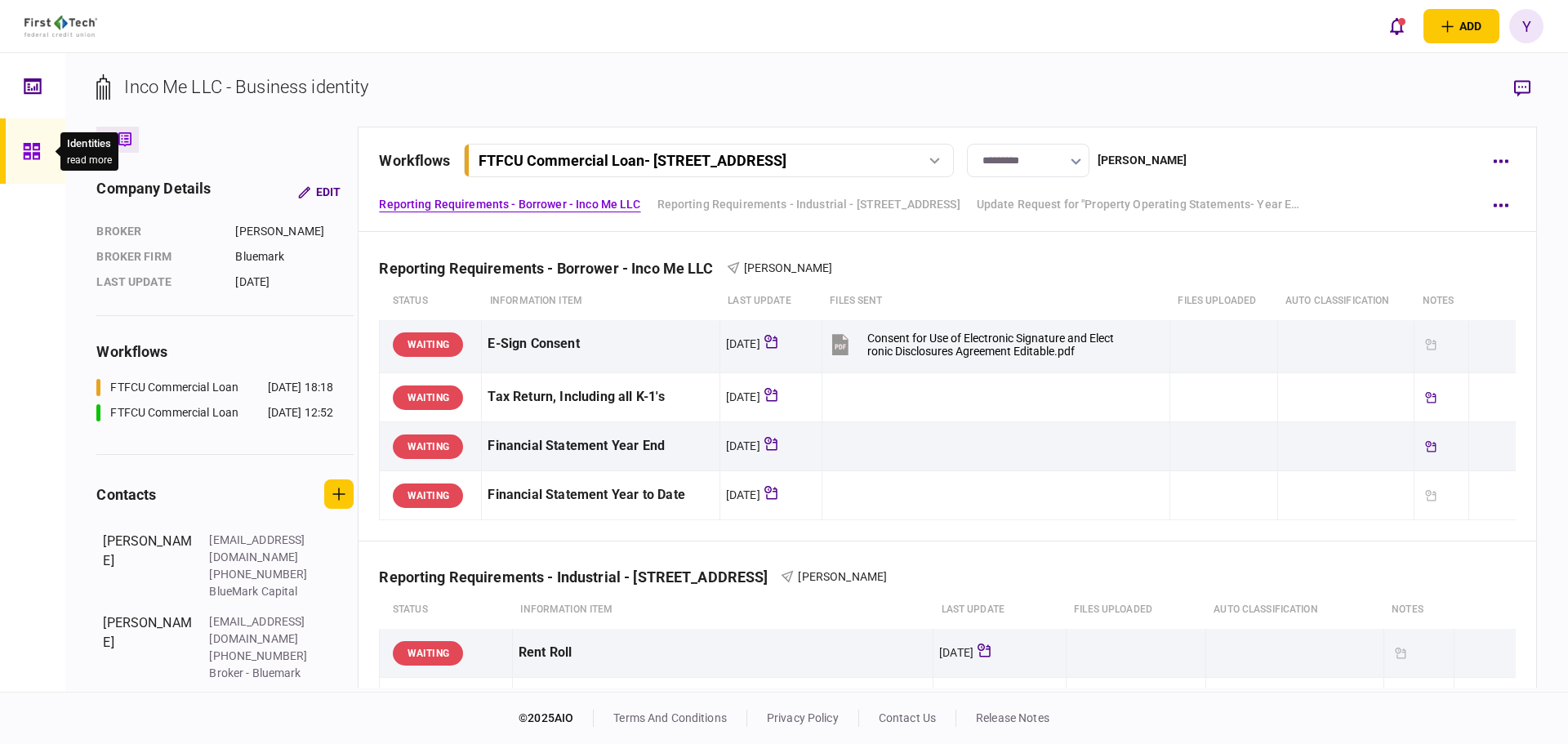
click at [29, 157] on icon at bounding box center [31, 150] width 16 height 16
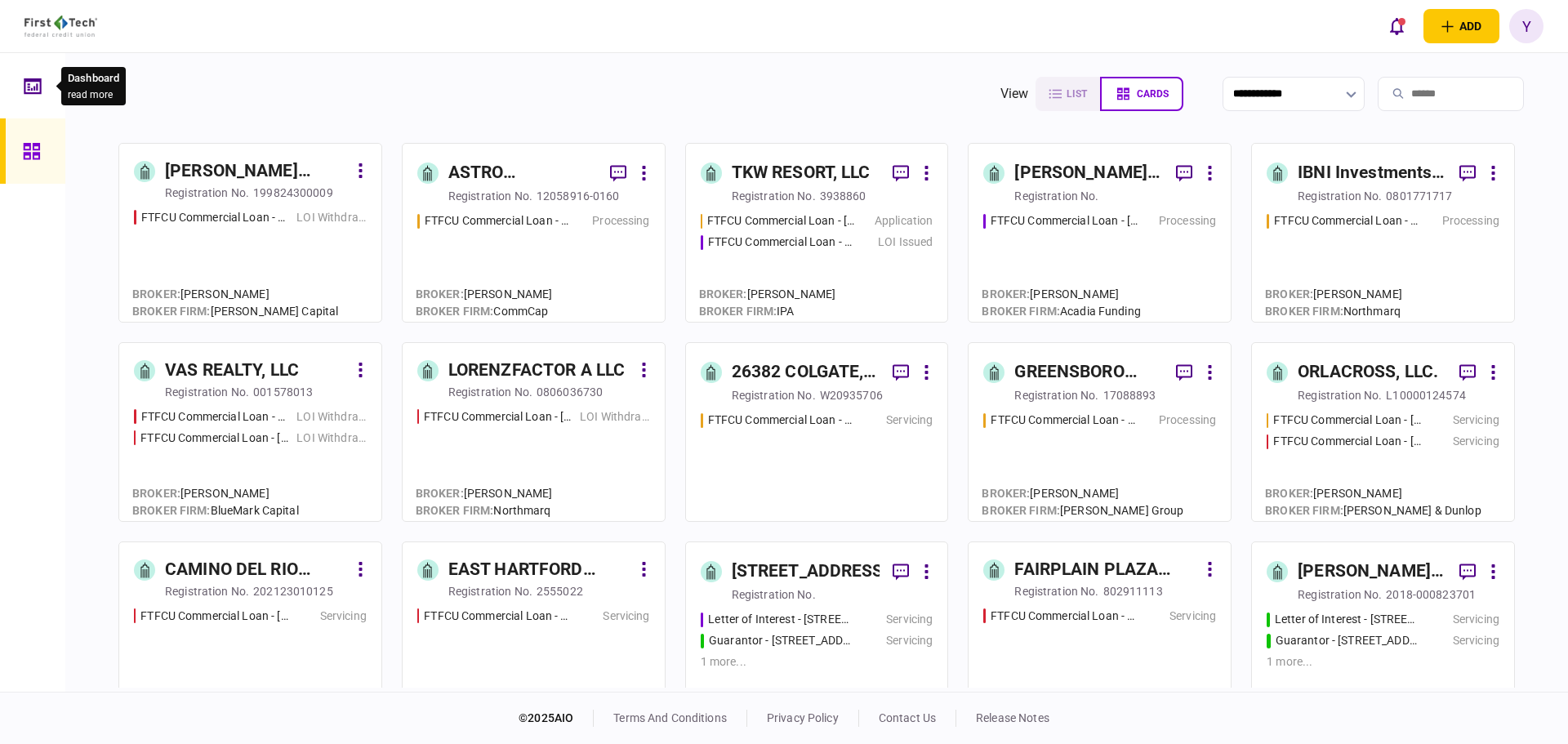
click at [35, 94] on icon at bounding box center [32, 85] width 18 height 18
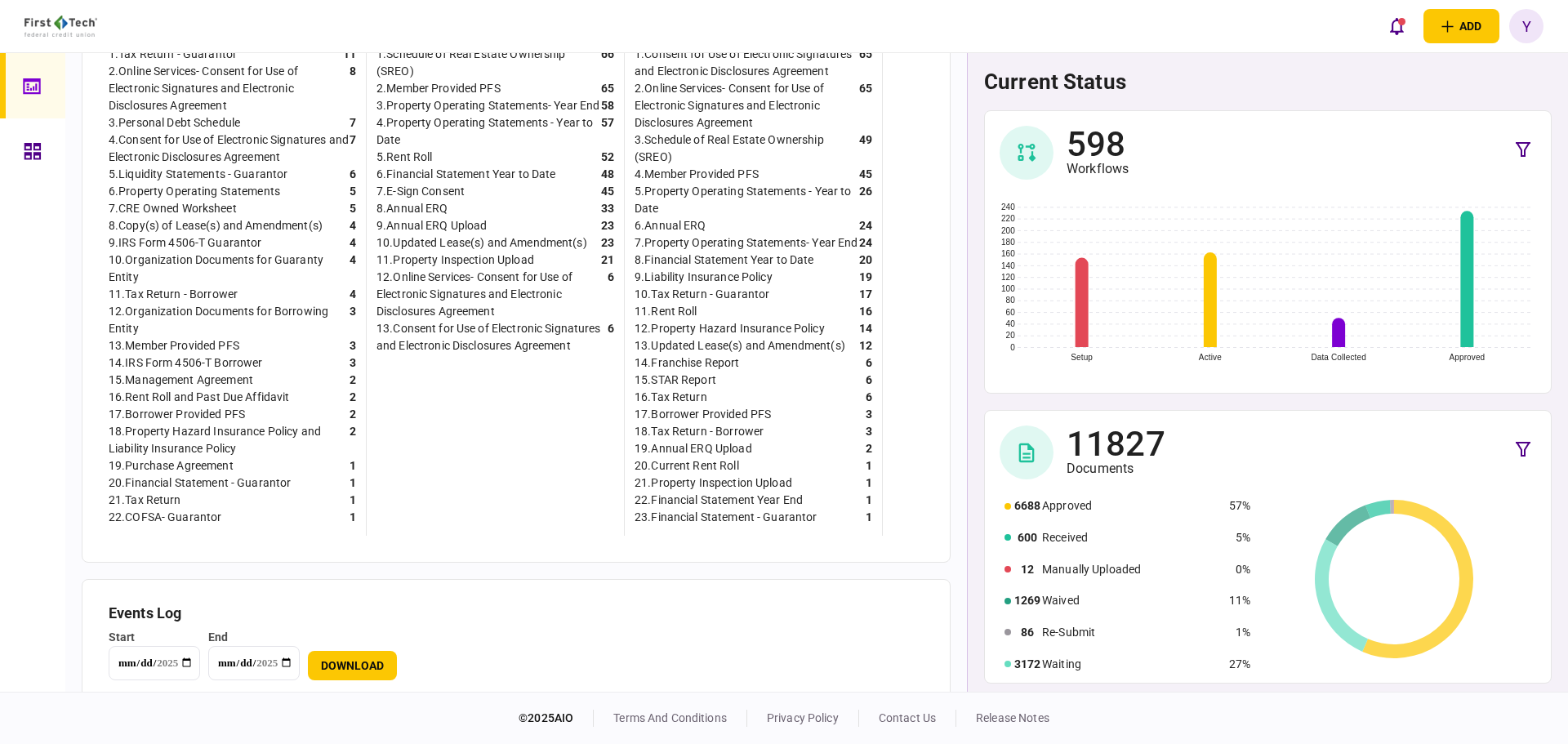
scroll to position [603, 0]
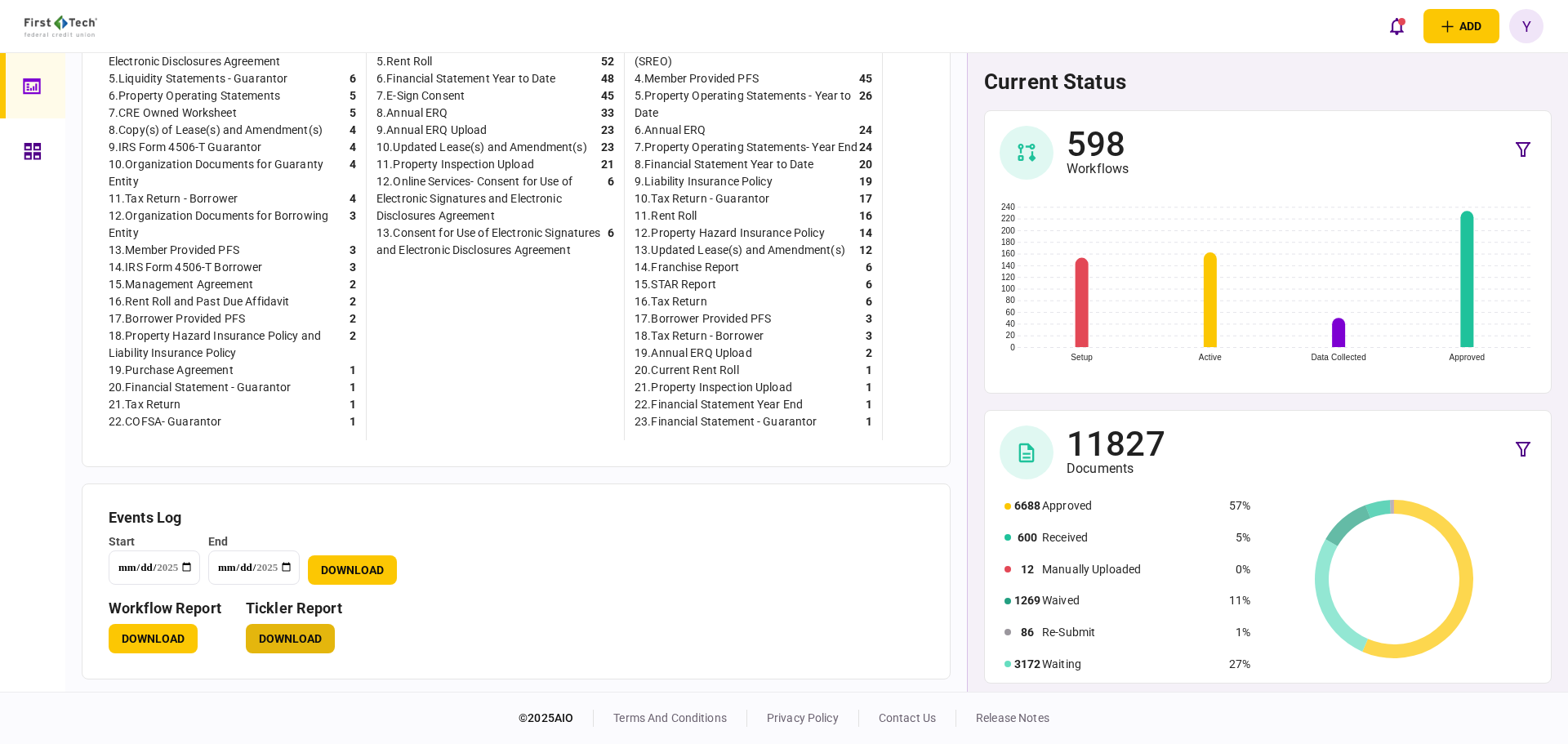
click at [271, 640] on button "Download" at bounding box center [290, 638] width 89 height 29
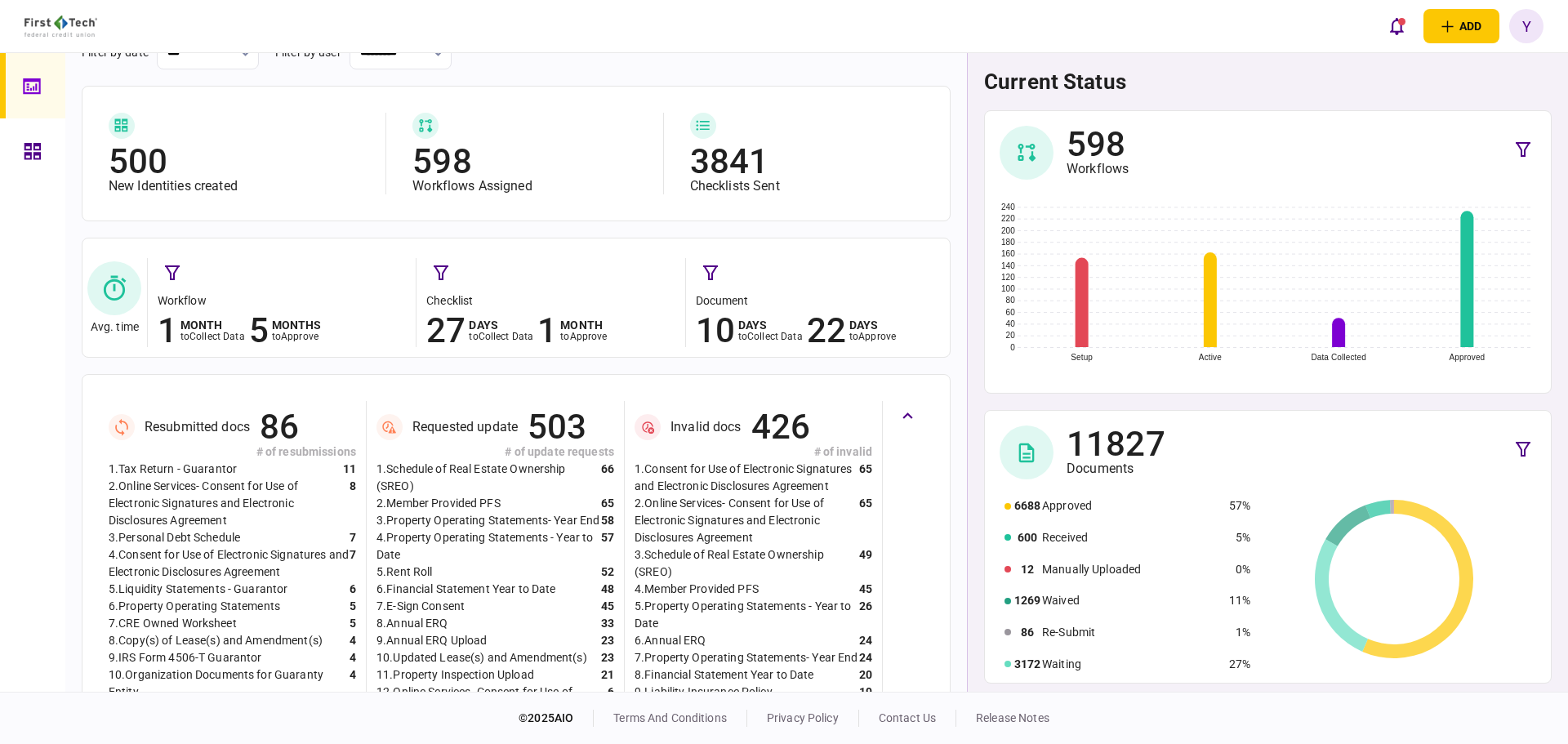
scroll to position [0, 0]
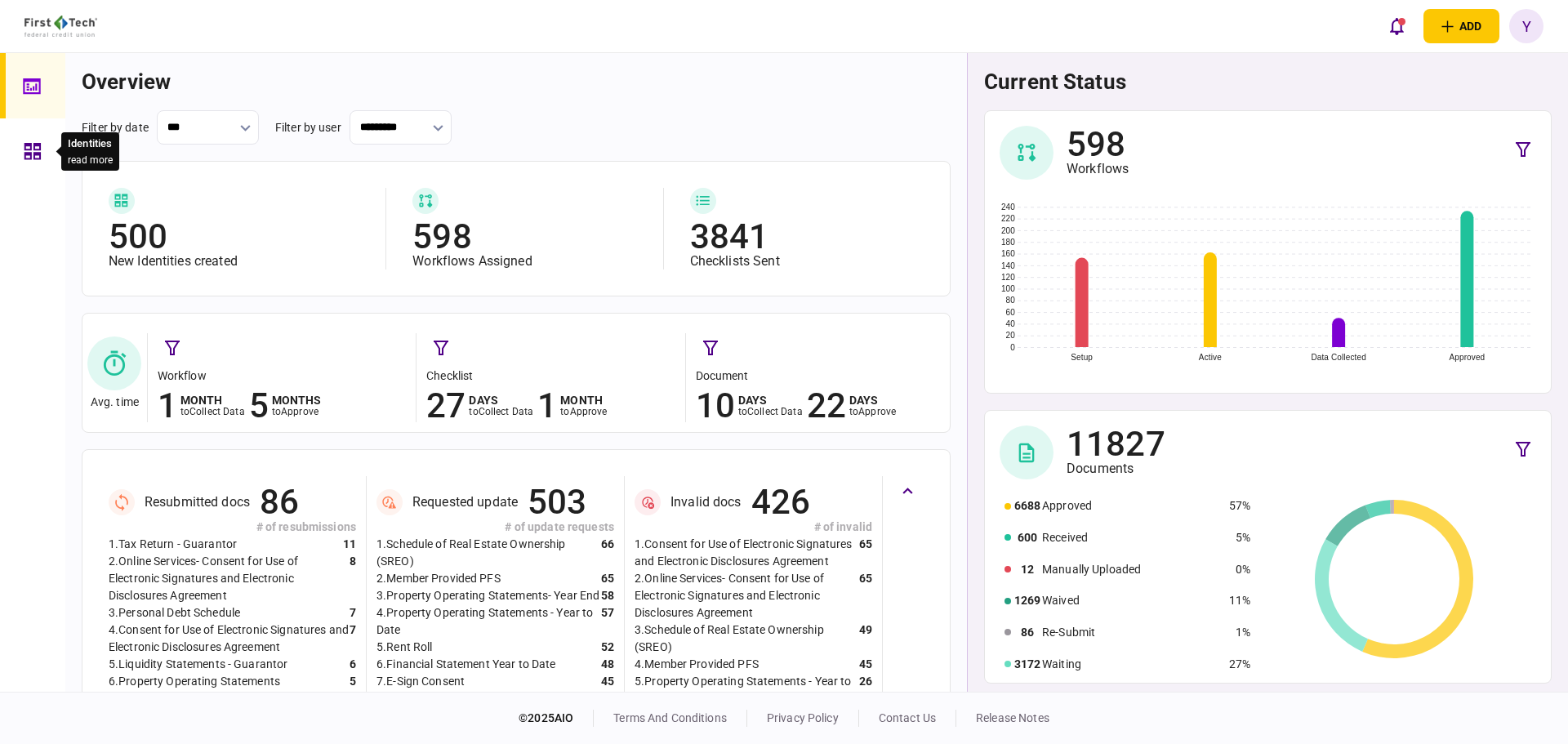
click at [37, 152] on icon at bounding box center [32, 150] width 16 height 16
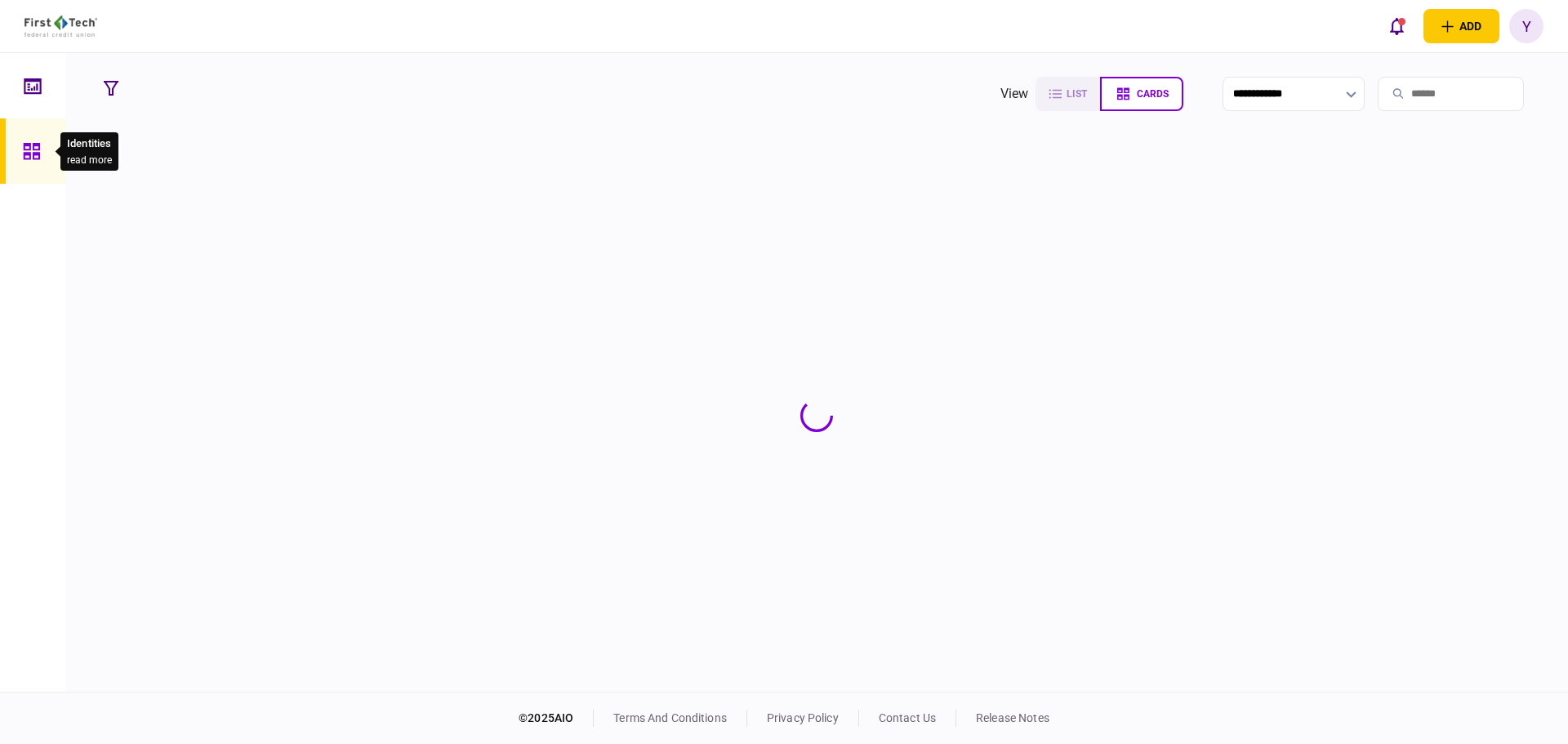
click at [34, 152] on icon at bounding box center [31, 150] width 16 height 16
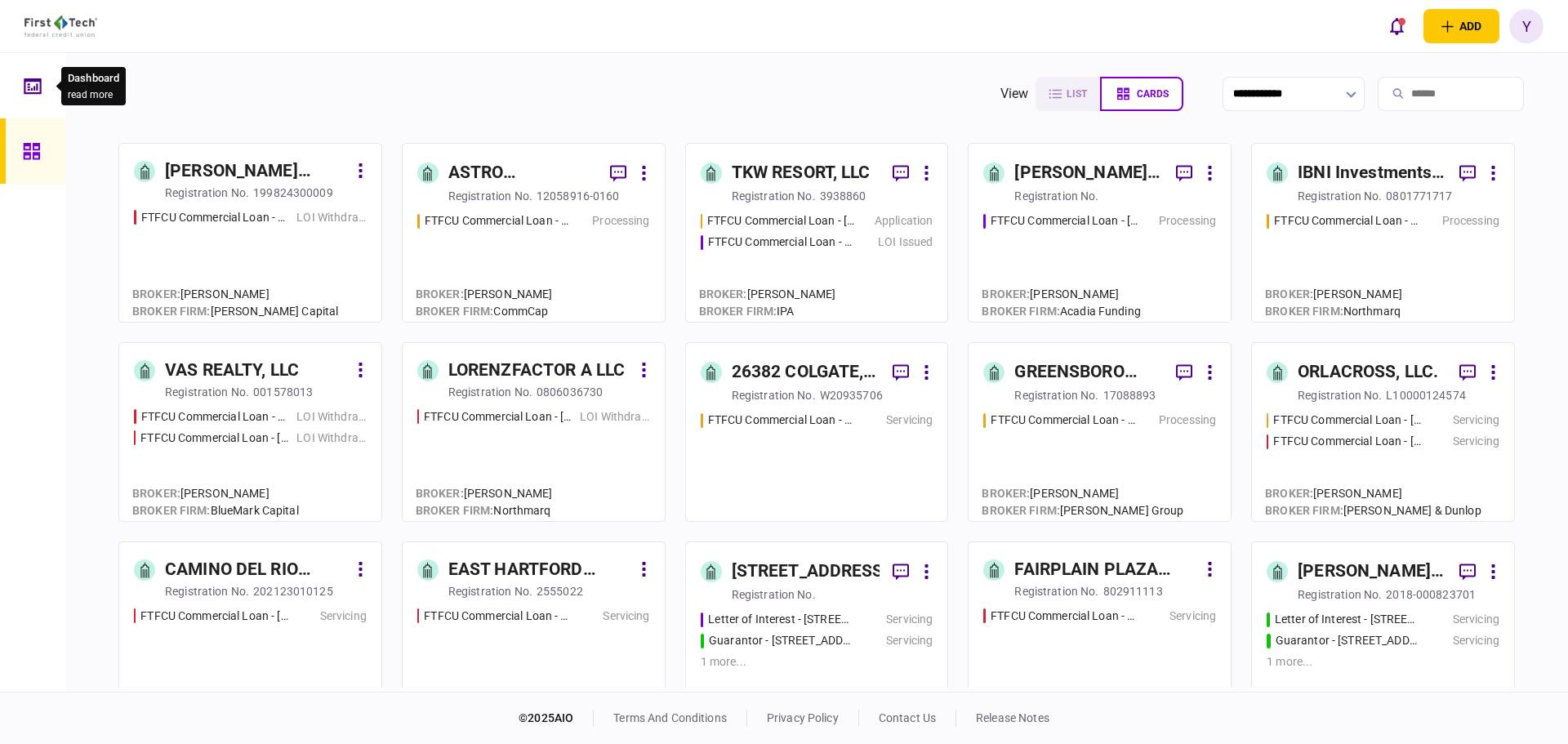
click at [30, 86] on icon at bounding box center [32, 85] width 18 height 18
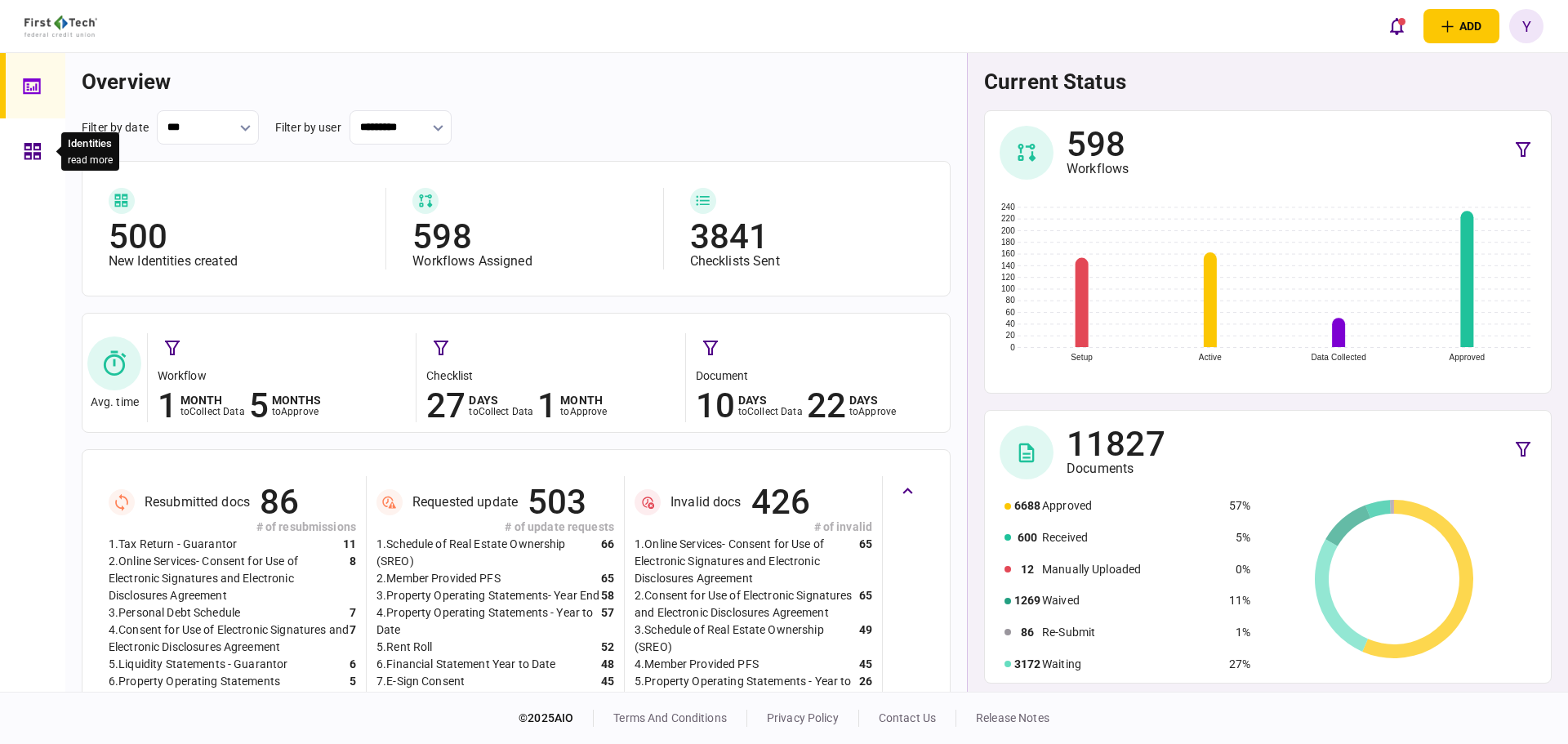
click at [32, 151] on icon at bounding box center [32, 150] width 18 height 18
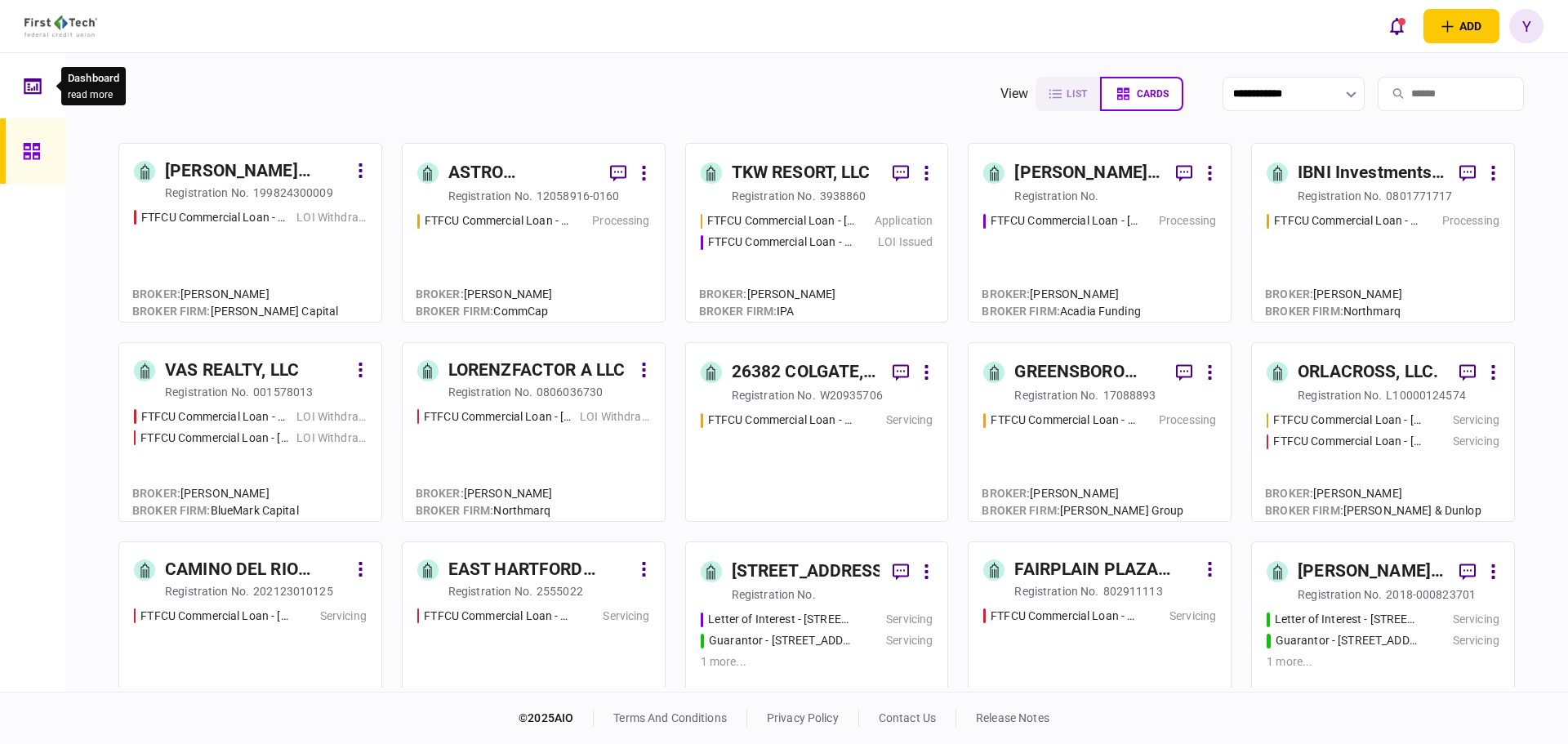
click at [28, 91] on icon at bounding box center [32, 85] width 18 height 18
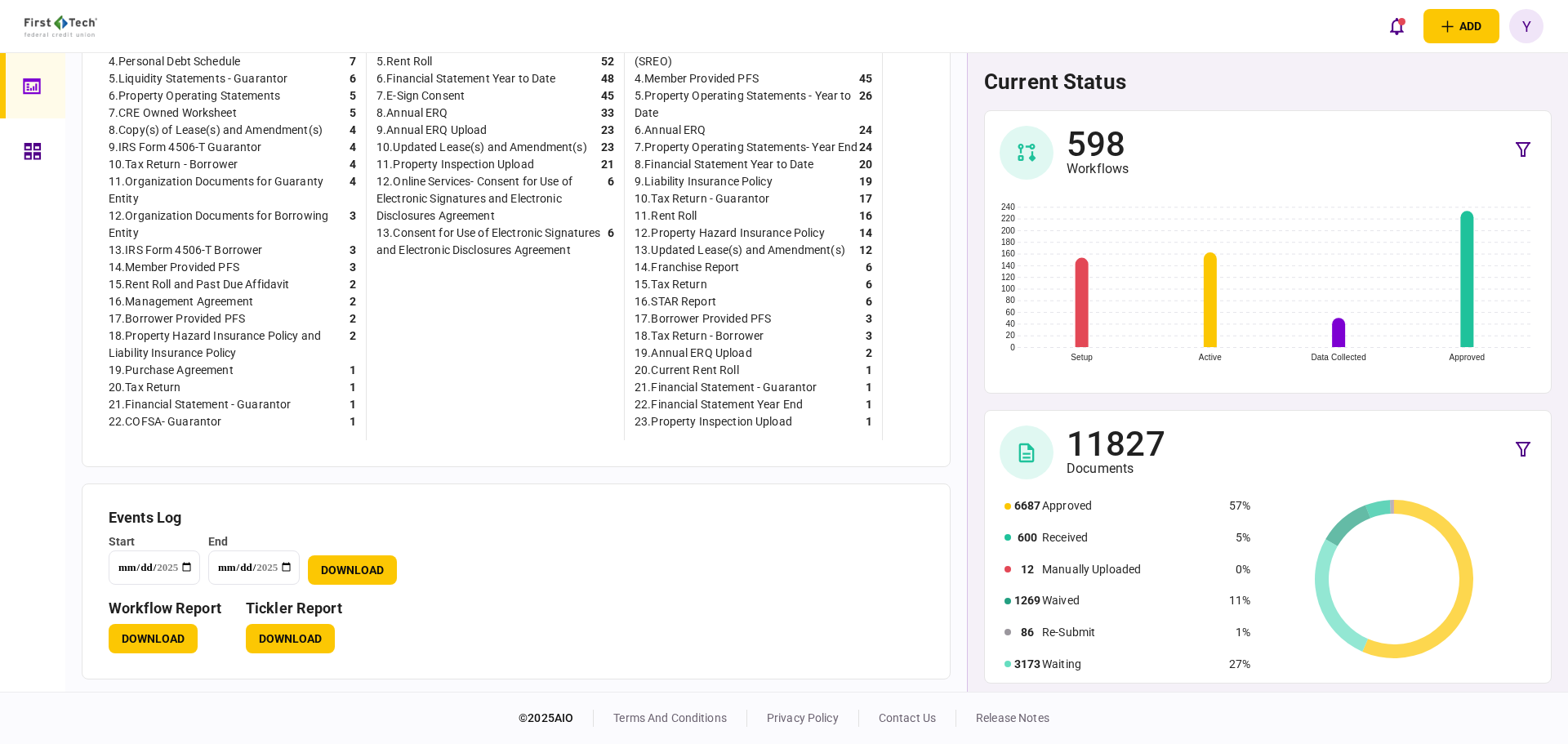
scroll to position [603, 0]
click at [35, 152] on icon at bounding box center [32, 150] width 16 height 16
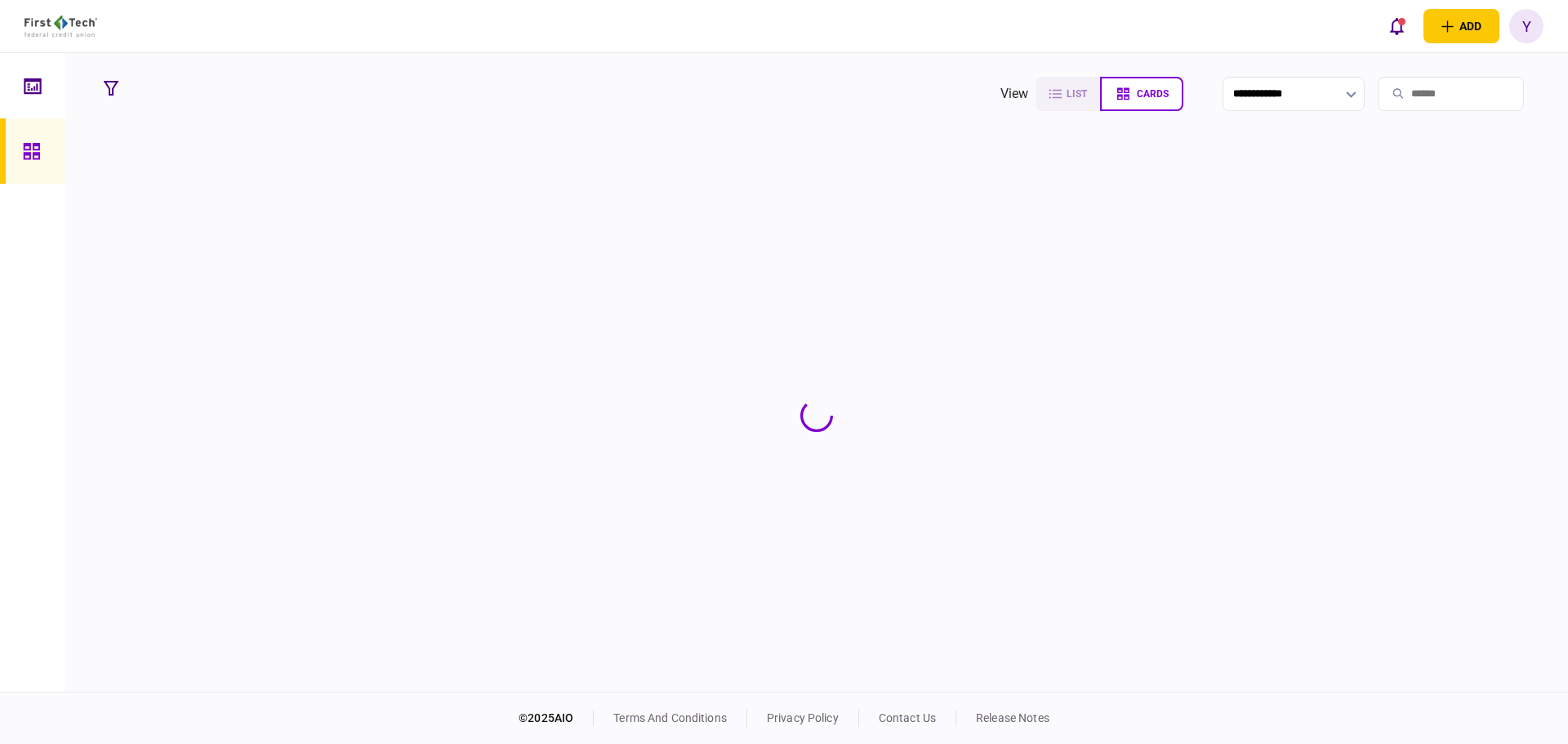
click at [1408, 82] on input "search" at bounding box center [1451, 93] width 147 height 34
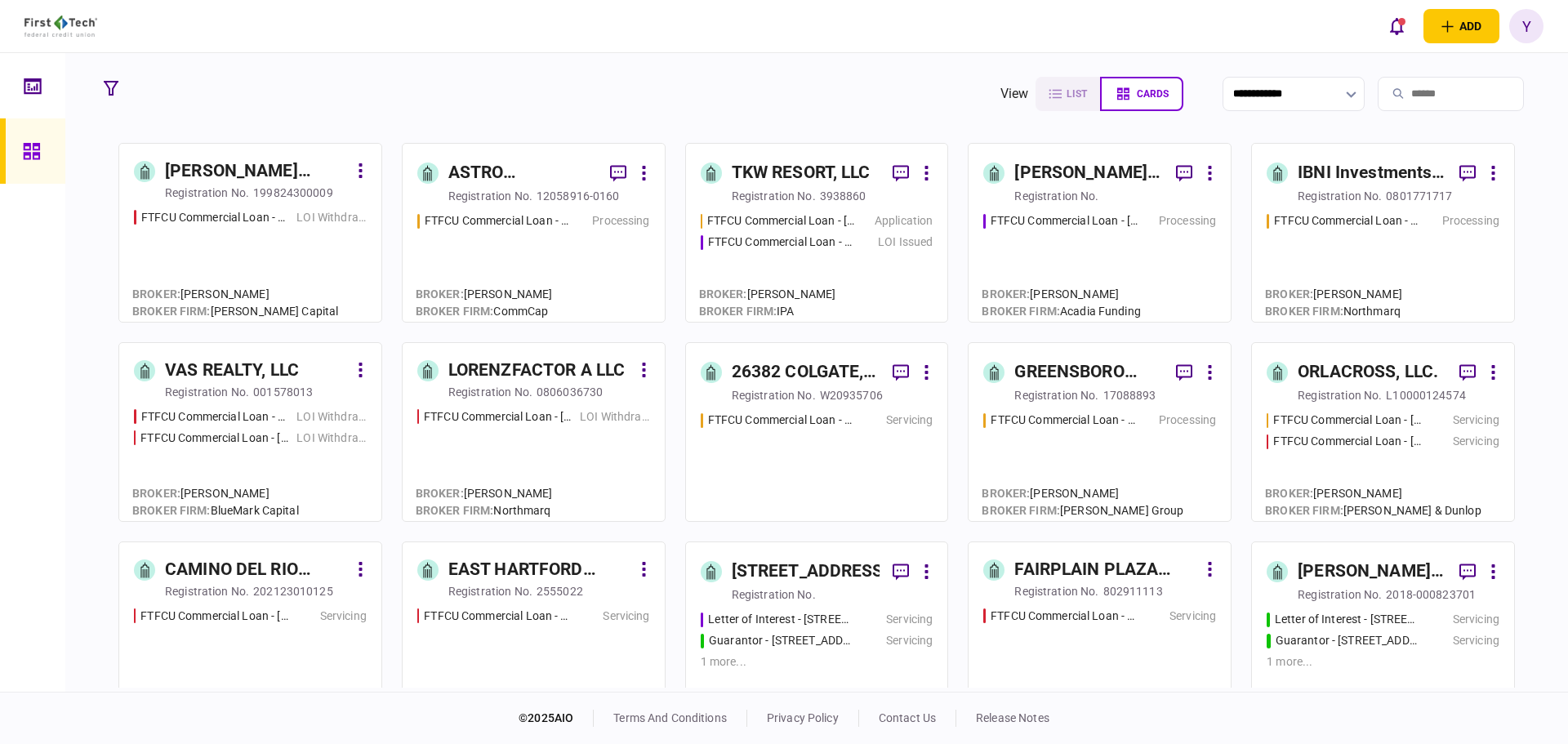
click at [1402, 101] on input "search" at bounding box center [1451, 93] width 147 height 34
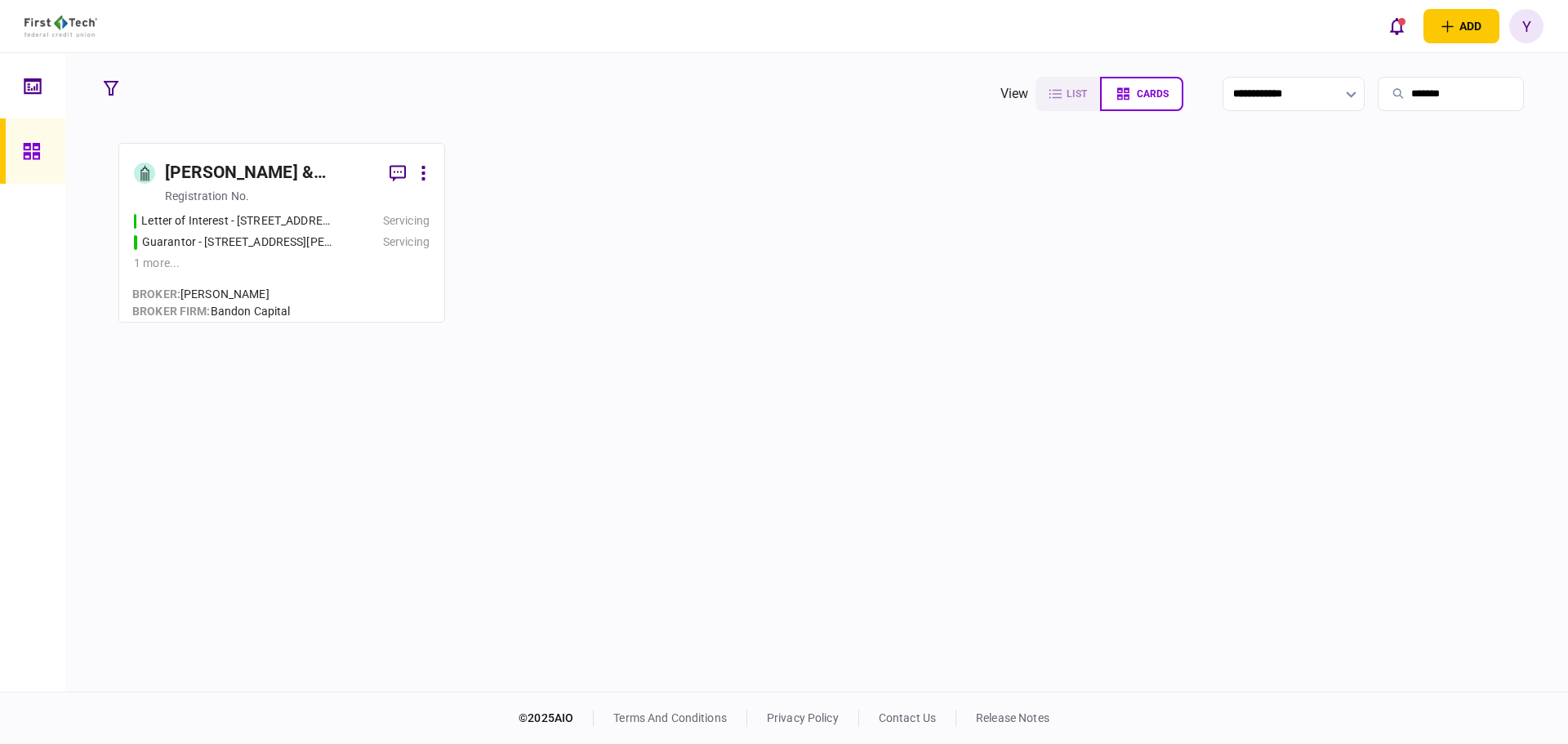
type input "*******"
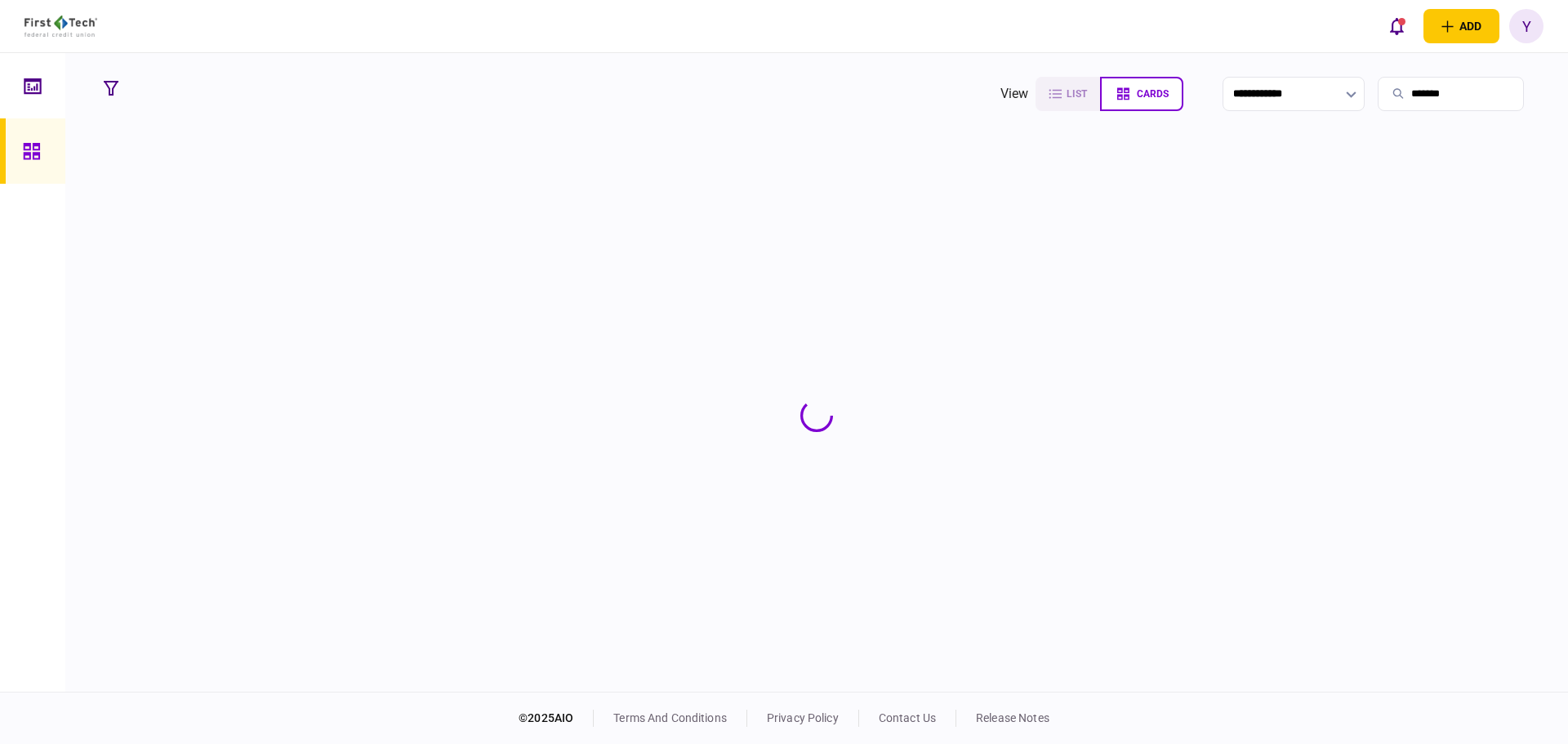
click at [265, 183] on section at bounding box center [816, 414] width 1440 height 544
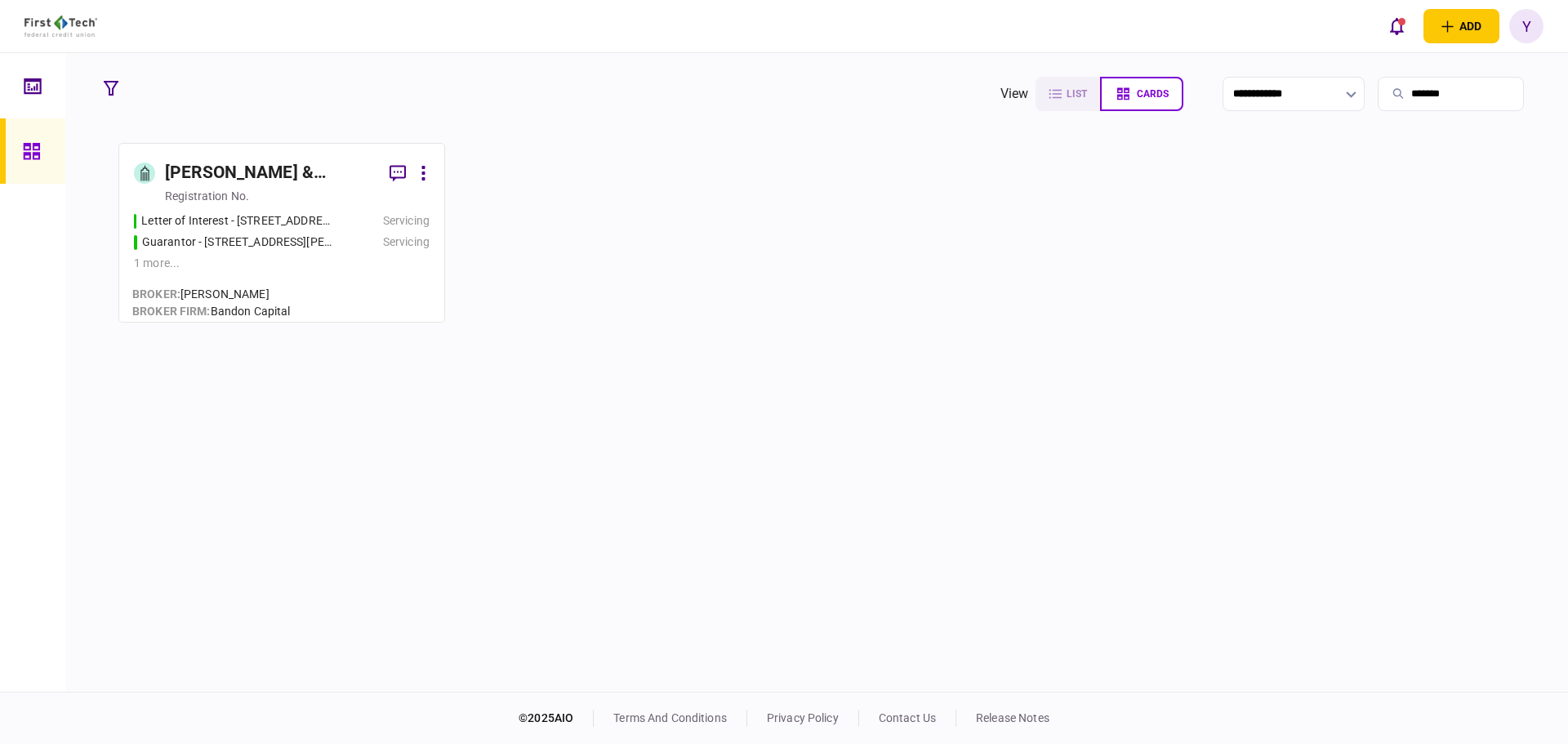
click at [269, 176] on div "[PERSON_NAME] & [PERSON_NAME] Investment Co" at bounding box center [271, 173] width 212 height 26
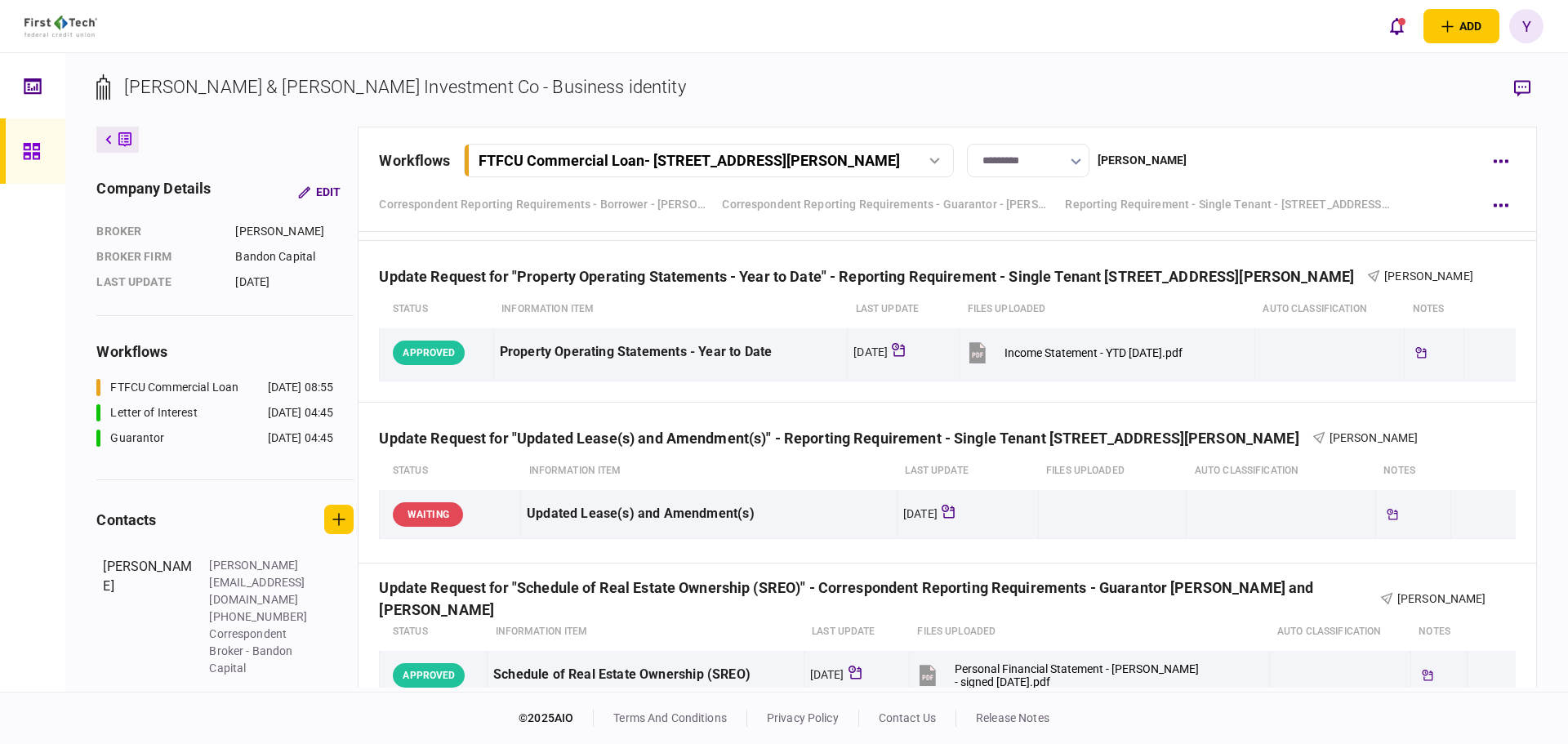
scroll to position [1239, 0]
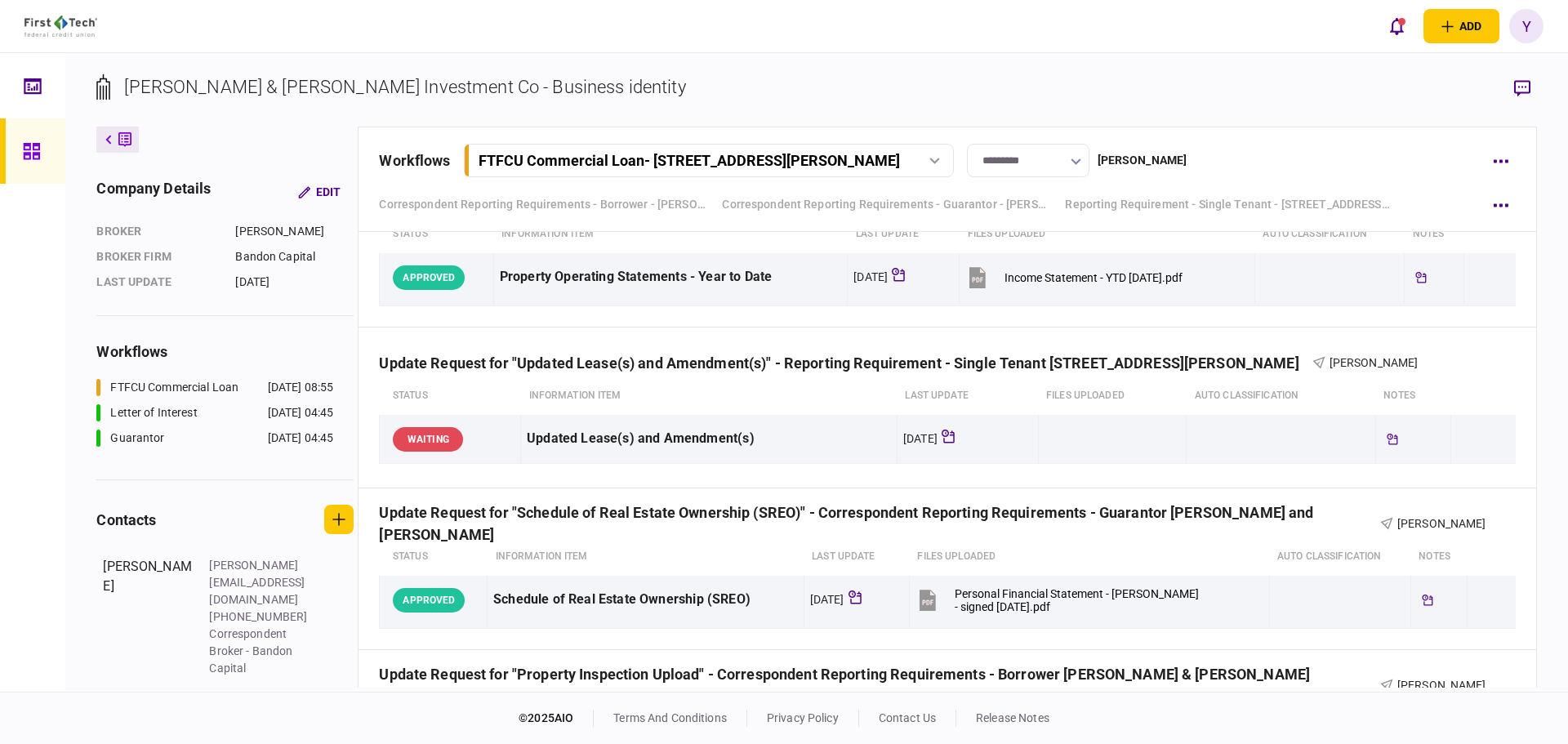
click at [1527, 462] on section "Correspondent Reporting Requirements - Borrower - [PERSON_NAME] & [PERSON_NAME]…" at bounding box center [947, 144] width 1178 height 2302
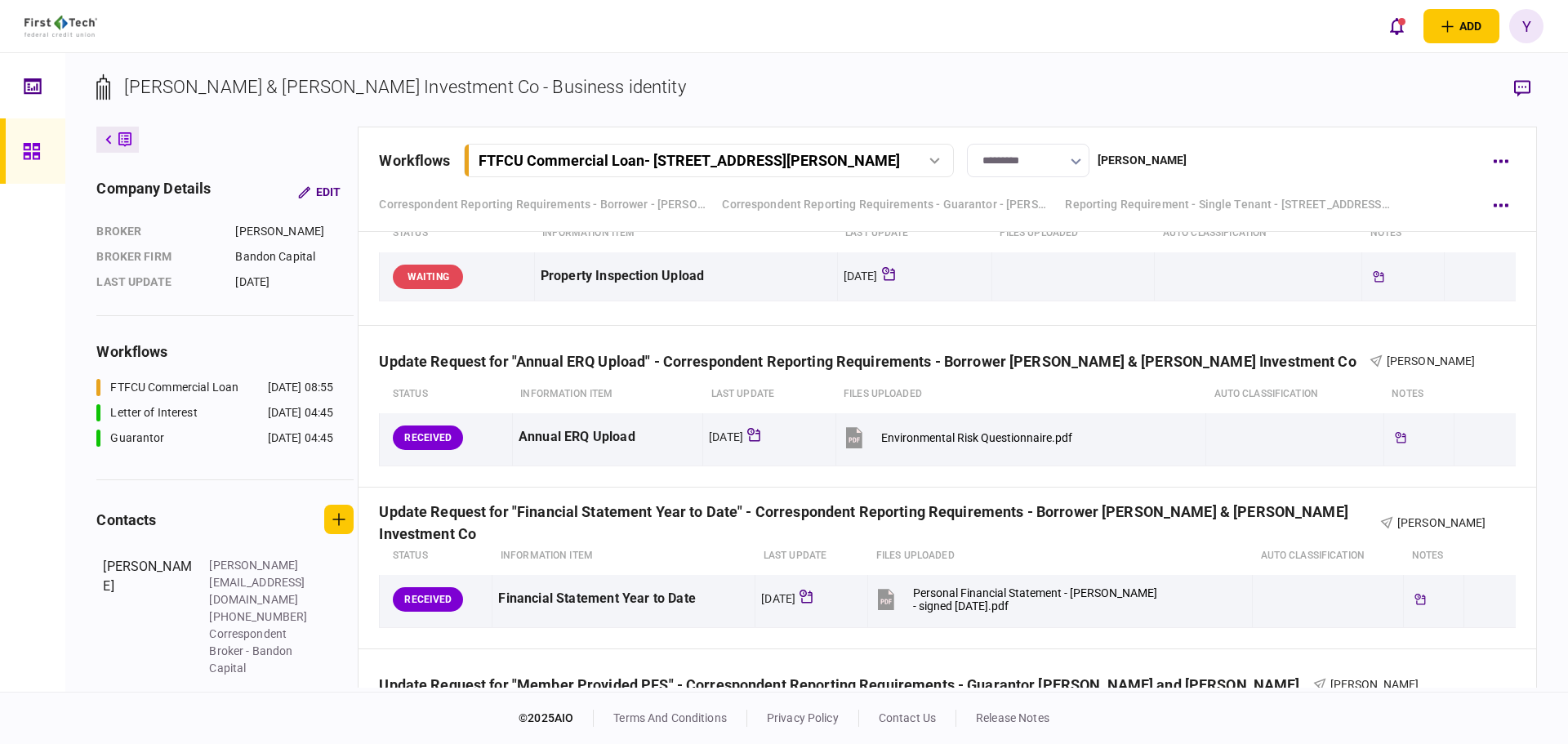
scroll to position [1790, 0]
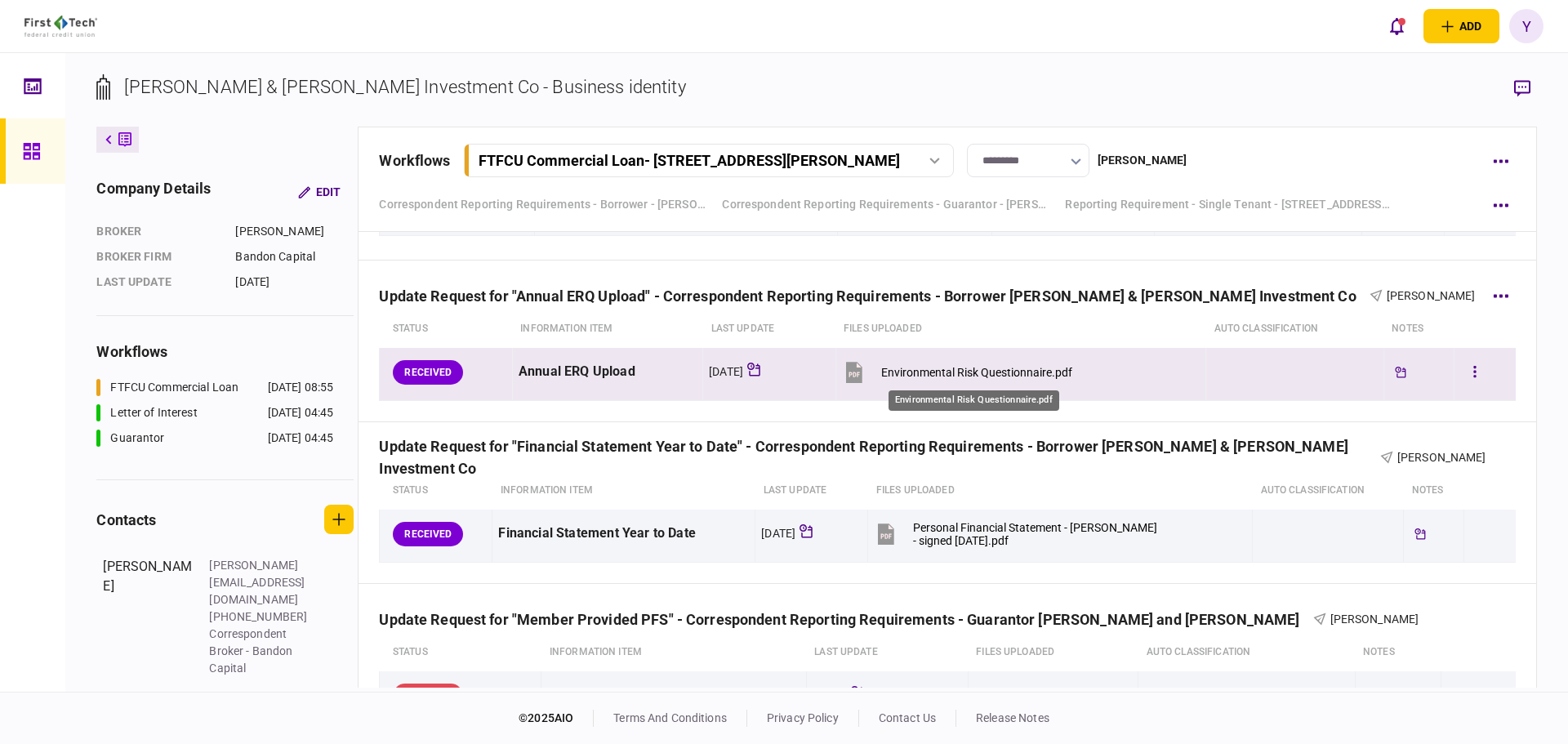
click at [949, 377] on div "Environmental Risk Questionnaire.pdf" at bounding box center [976, 372] width 191 height 13
click at [1474, 377] on icon "button" at bounding box center [1475, 372] width 3 height 12
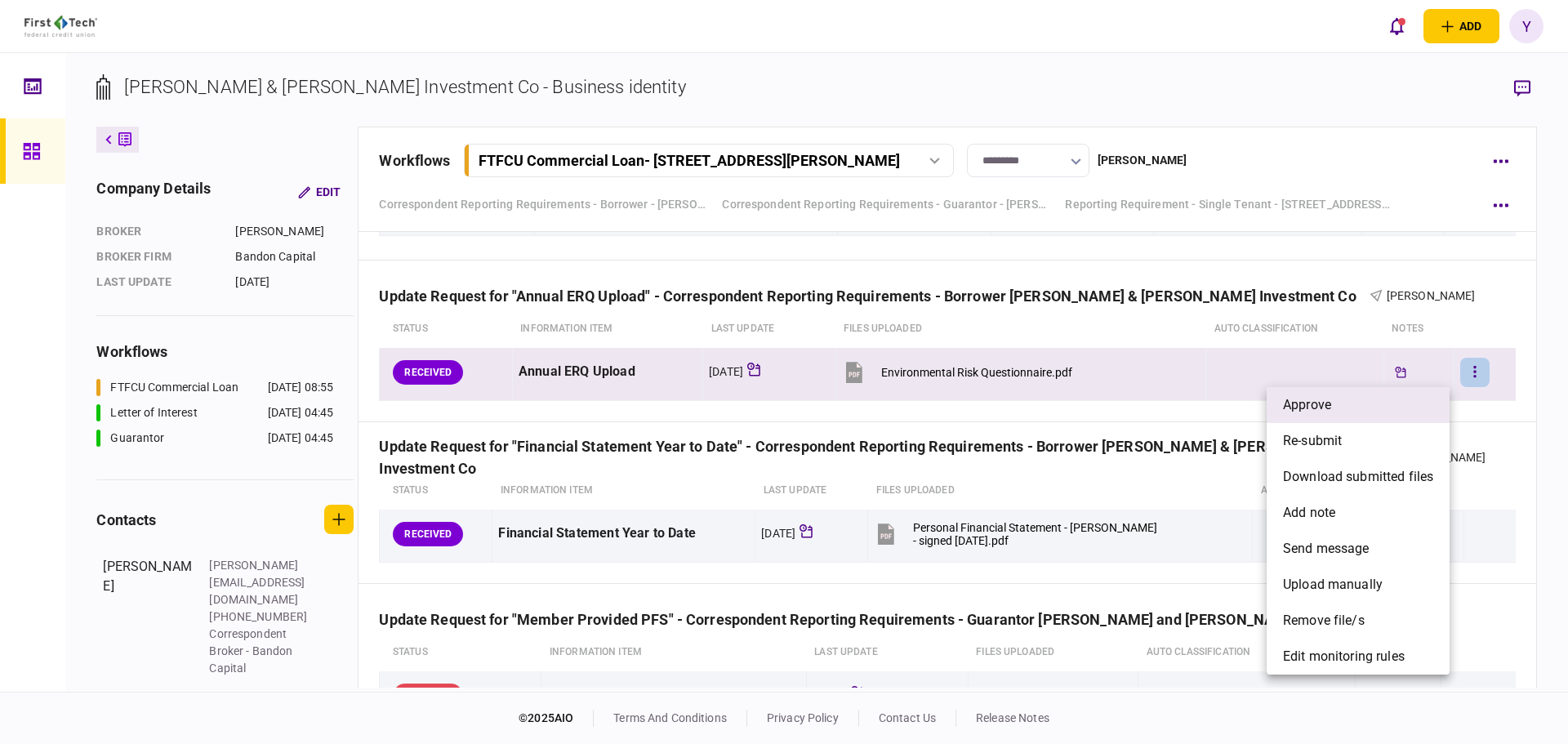
click at [1309, 404] on span "approve" at bounding box center [1307, 404] width 49 height 19
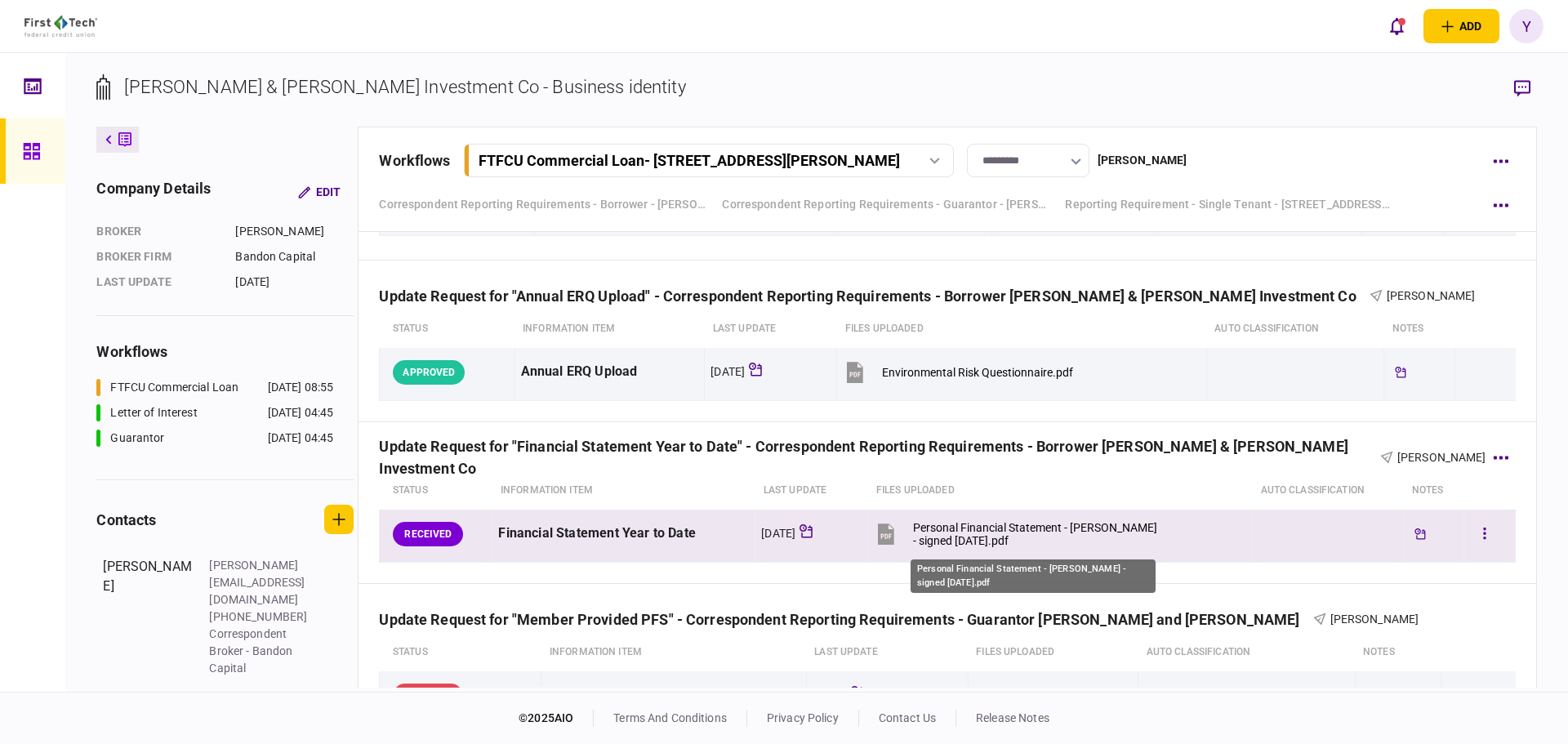
click at [1009, 526] on div "Personal Financial Statement - [PERSON_NAME] - signed [DATE].pdf" at bounding box center [1036, 534] width 246 height 26
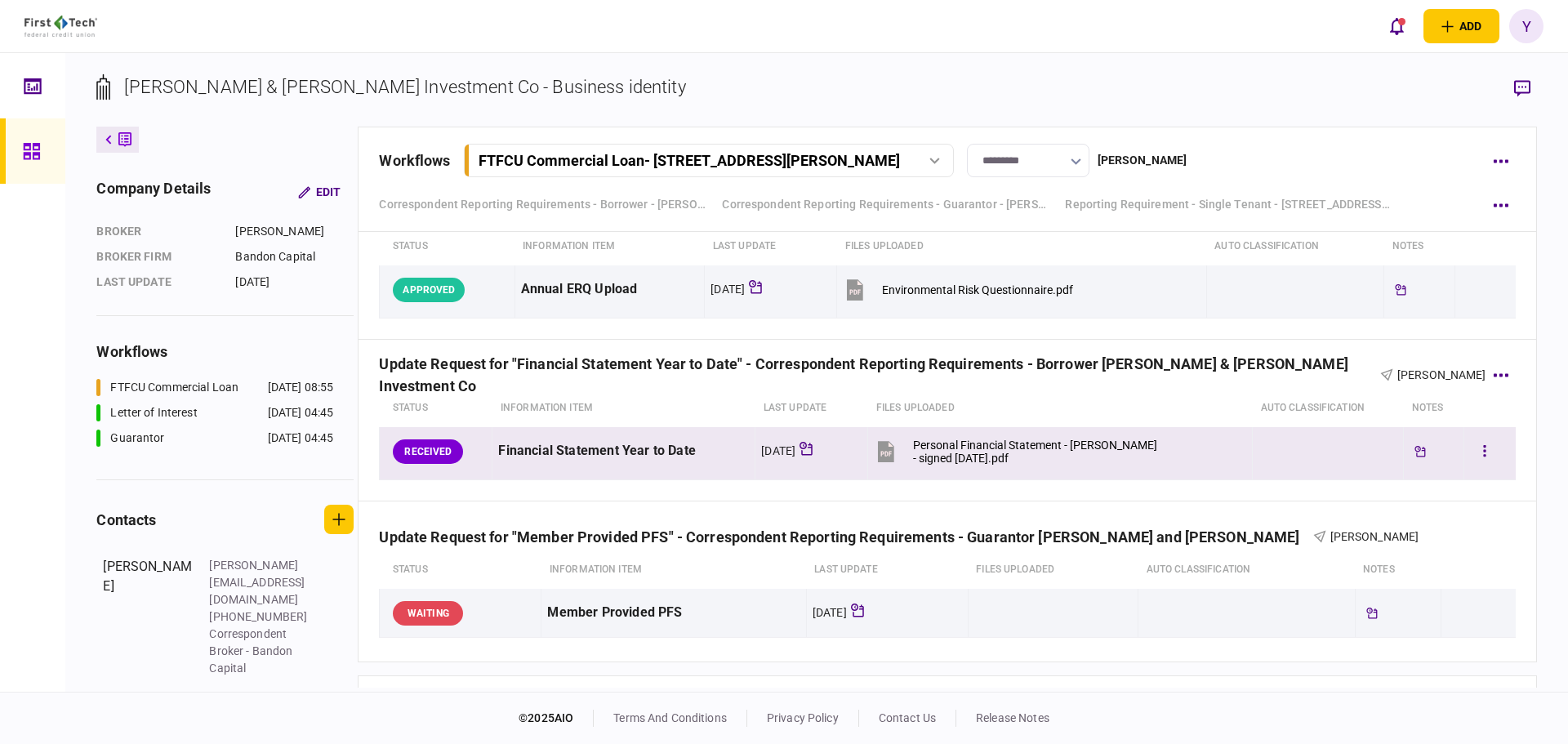
scroll to position [1871, 0]
click at [1476, 445] on button "button" at bounding box center [1485, 452] width 29 height 29
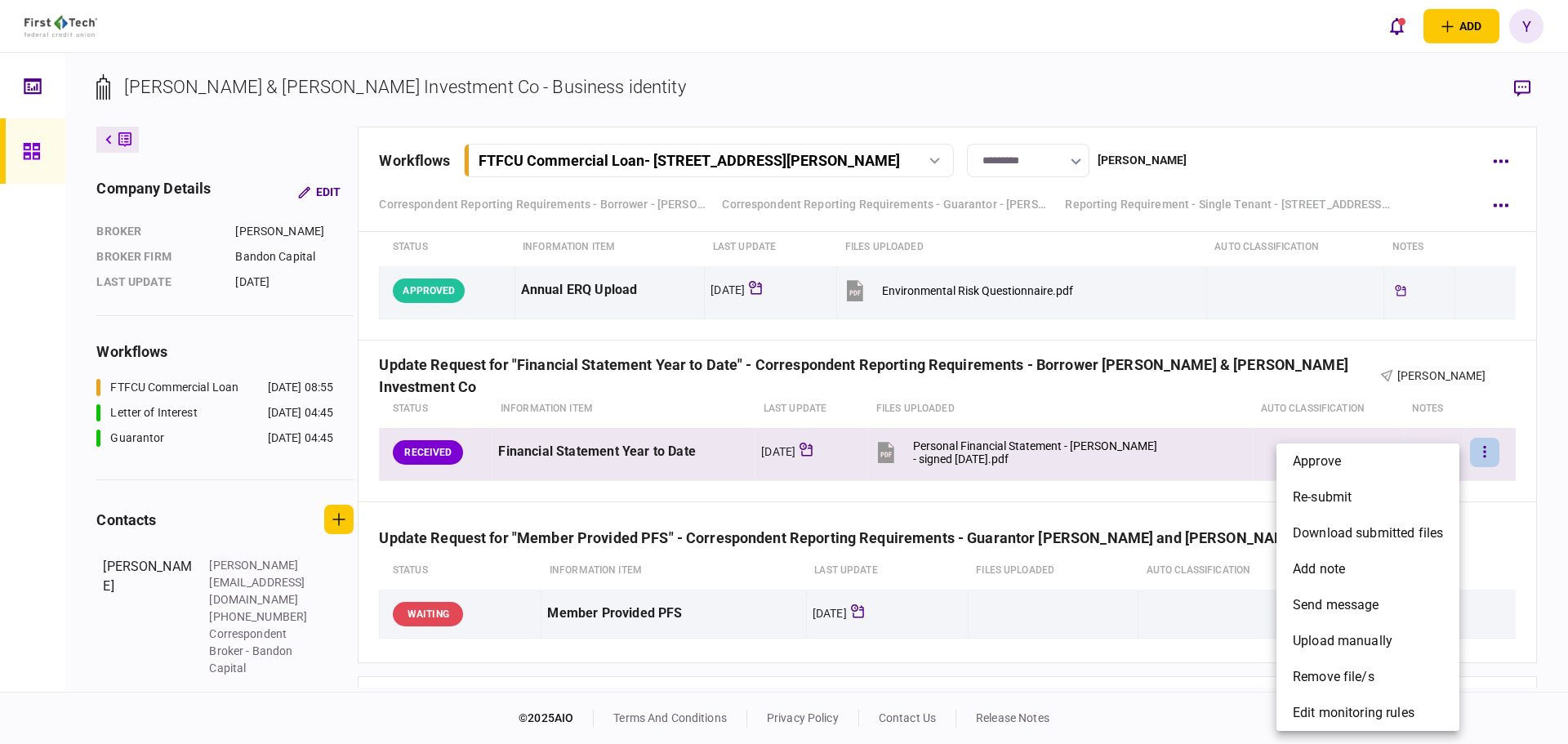
click at [521, 567] on div at bounding box center [784, 372] width 1568 height 744
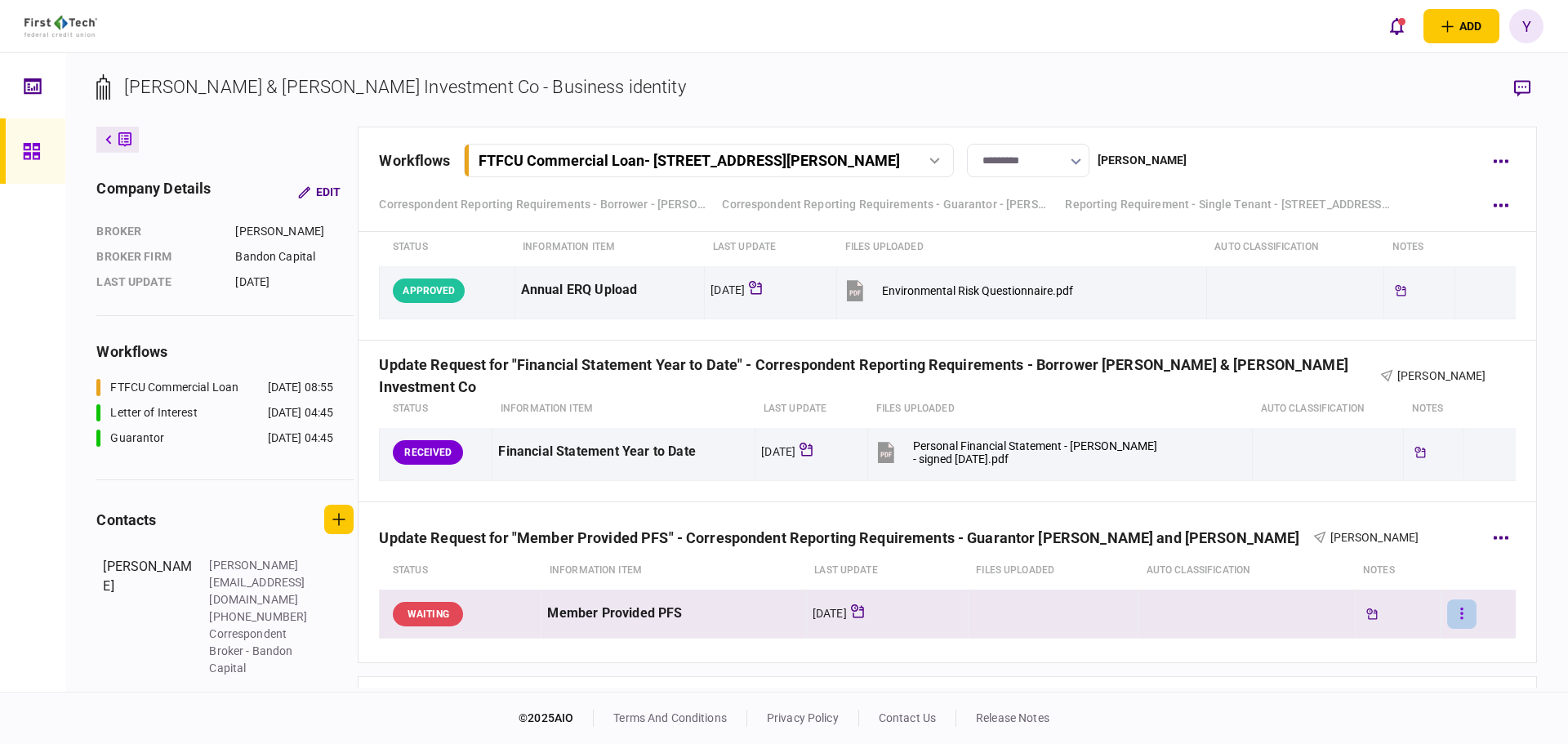
click at [1456, 610] on button "button" at bounding box center [1461, 614] width 29 height 29
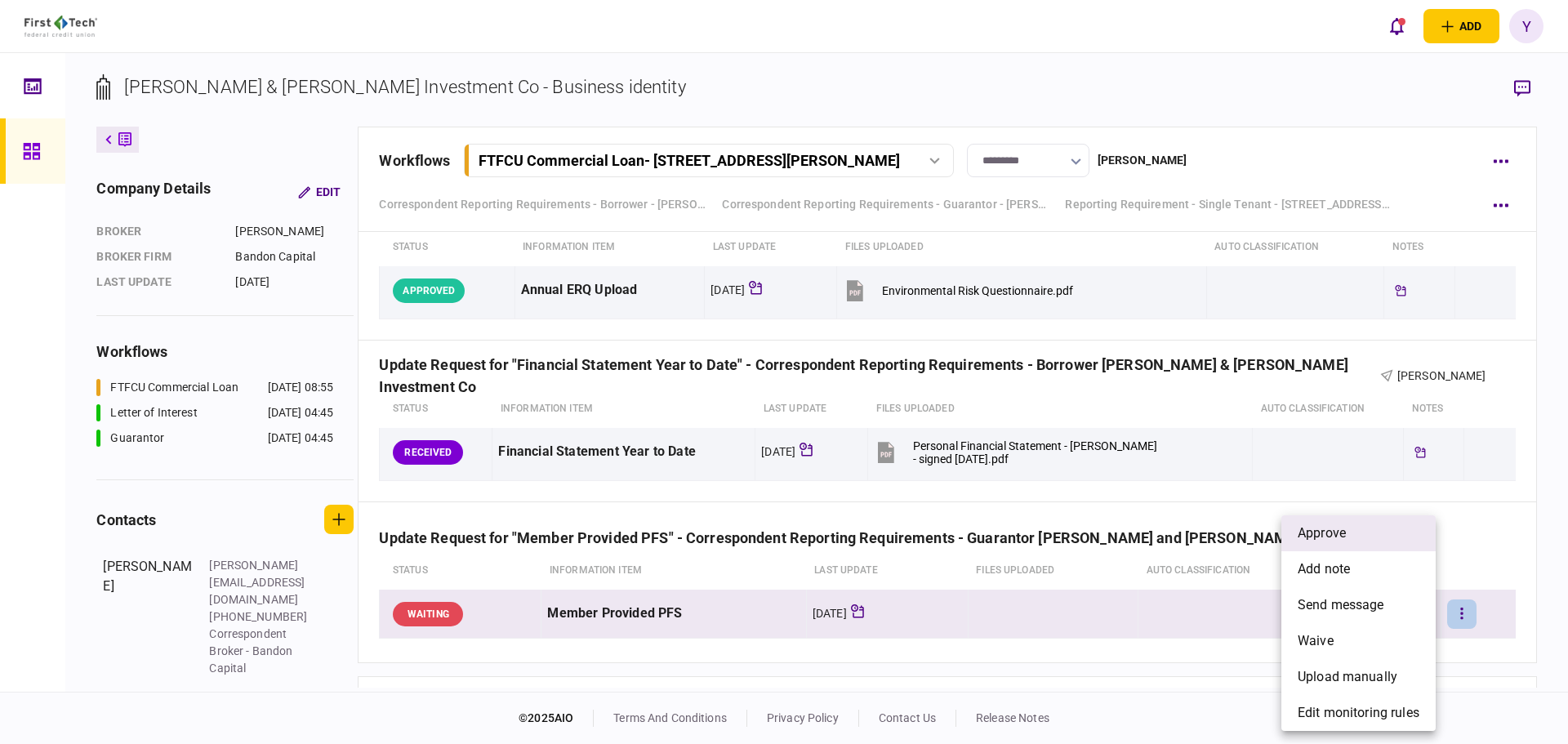
click at [1331, 523] on li "approve" at bounding box center [1357, 533] width 154 height 36
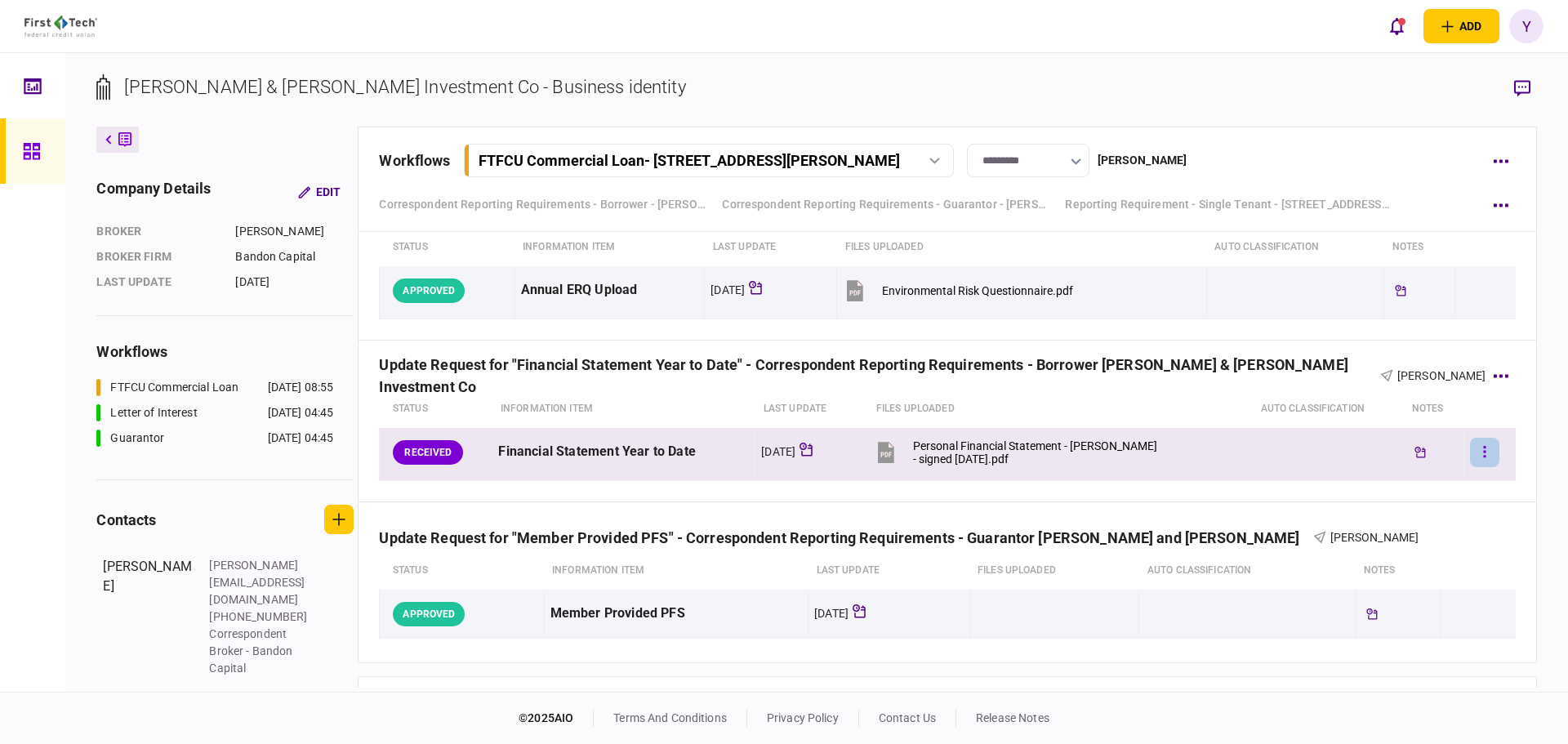
click at [1476, 446] on button "button" at bounding box center [1485, 452] width 29 height 29
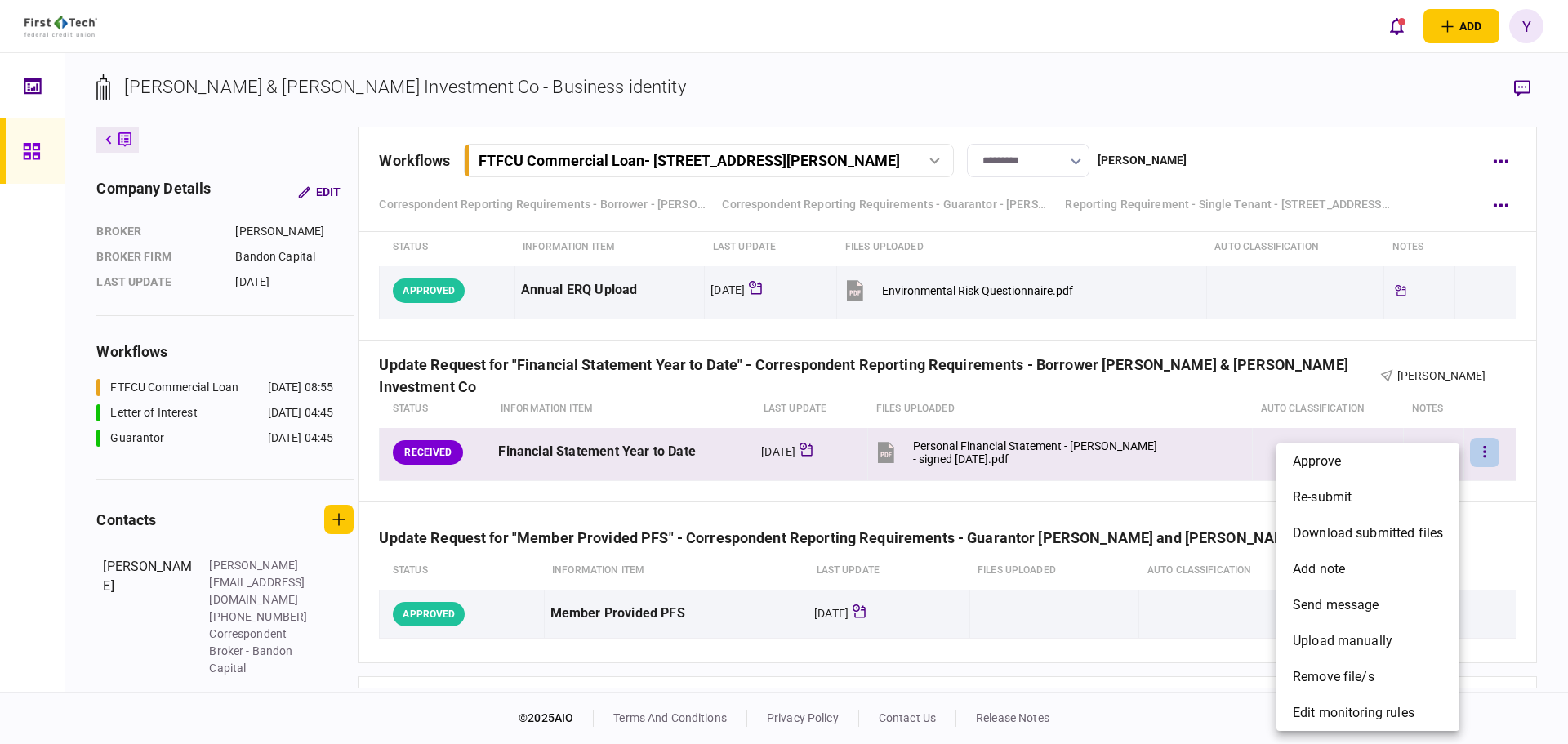
drag, startPoint x: 1524, startPoint y: 551, endPoint x: 1118, endPoint y: 433, distance: 422.8
click at [1523, 548] on div at bounding box center [784, 372] width 1568 height 744
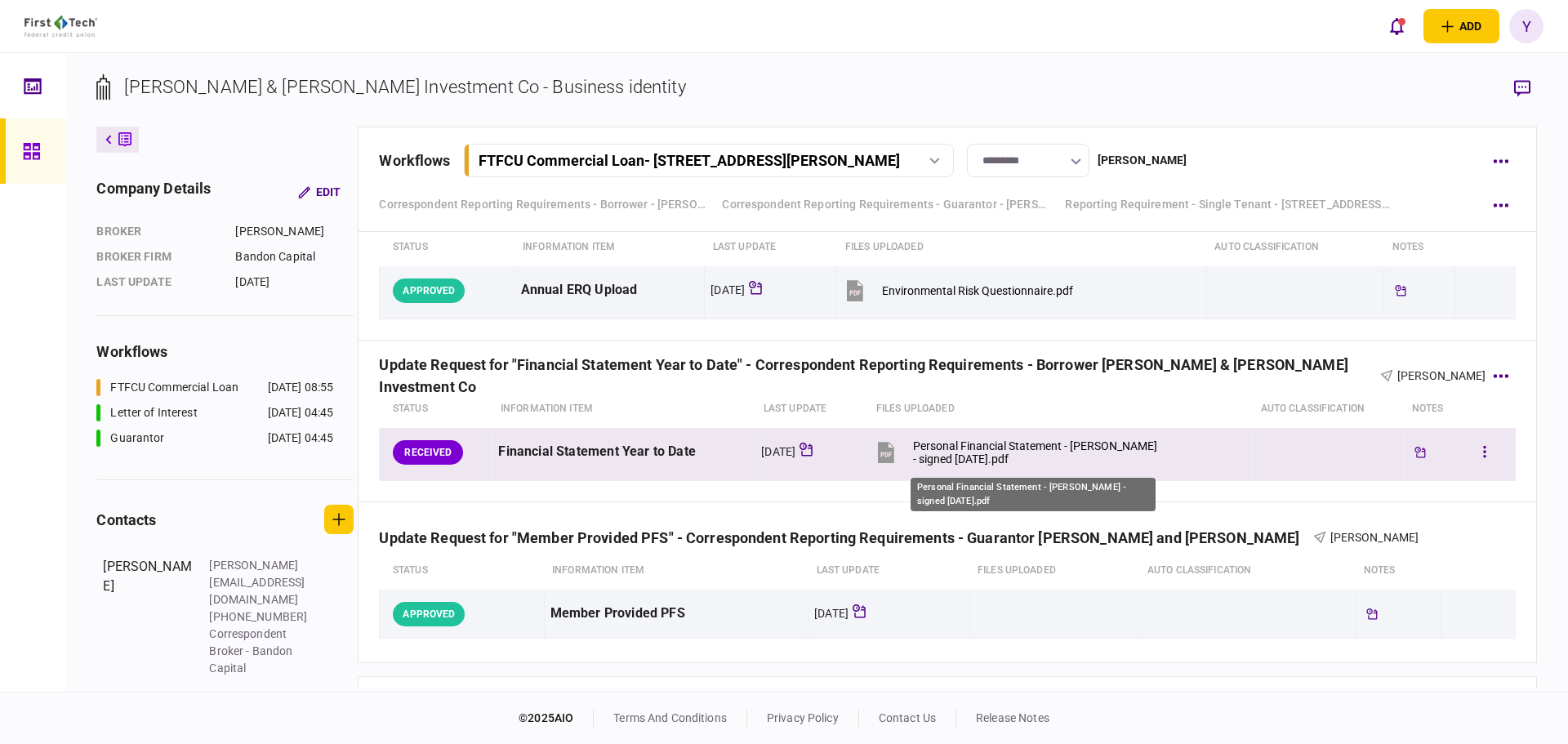
click at [1123, 454] on div "Personal Financial Statement - [PERSON_NAME] - signed [DATE].pdf" at bounding box center [1036, 452] width 246 height 26
click at [1480, 461] on button "button" at bounding box center [1485, 452] width 29 height 29
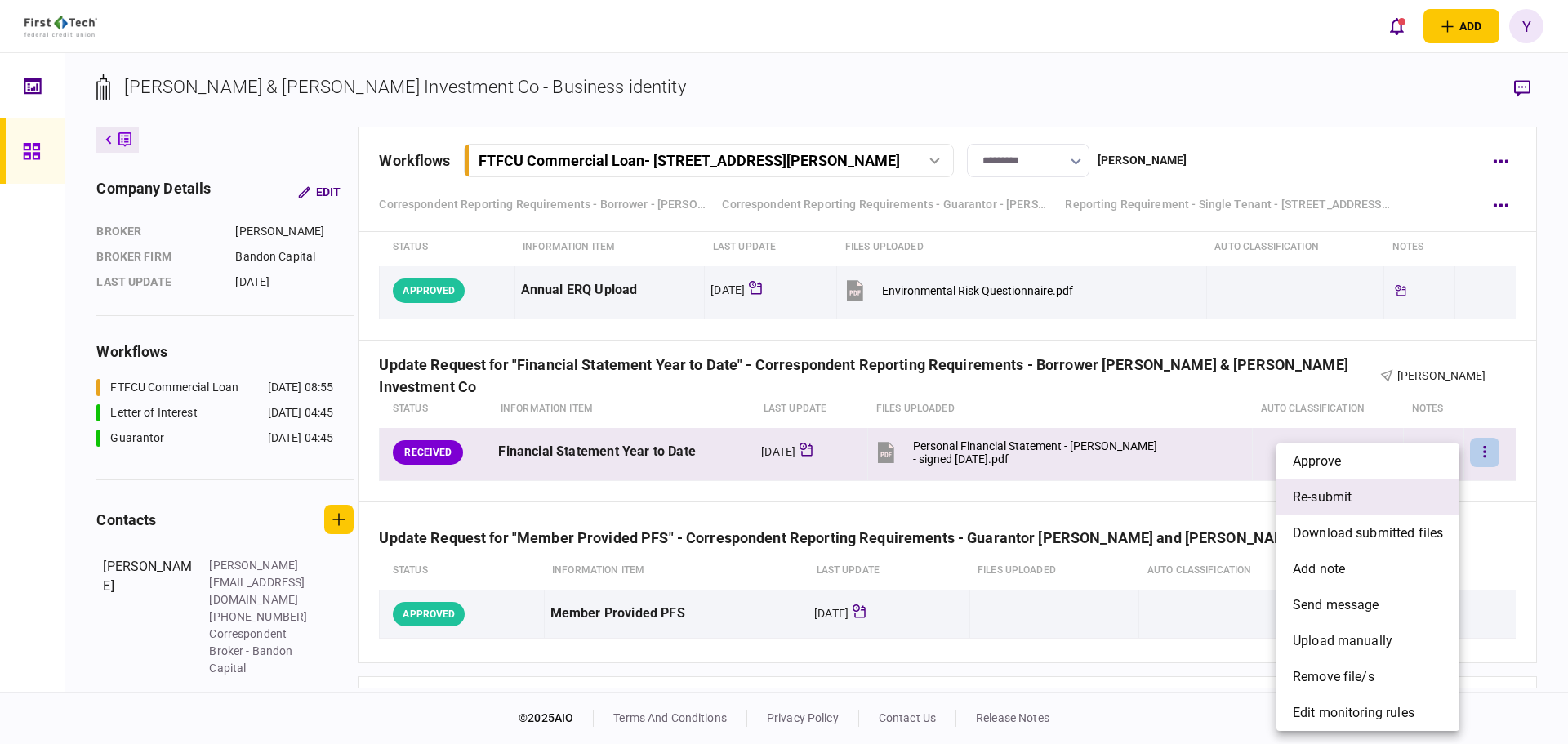
click at [1366, 503] on li "re-submit" at bounding box center [1367, 497] width 182 height 36
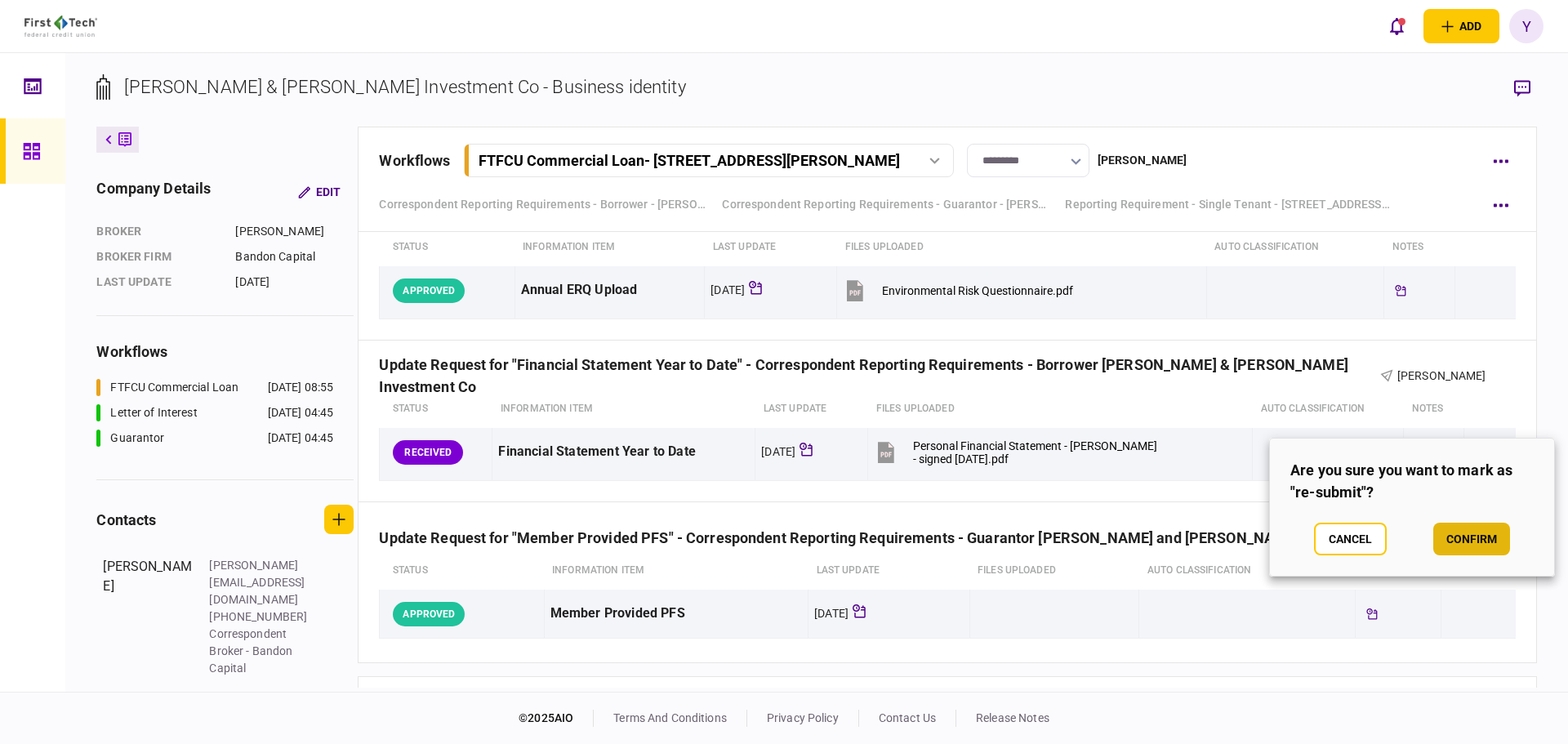
click at [1495, 543] on button "confirm" at bounding box center [1471, 539] width 77 height 33
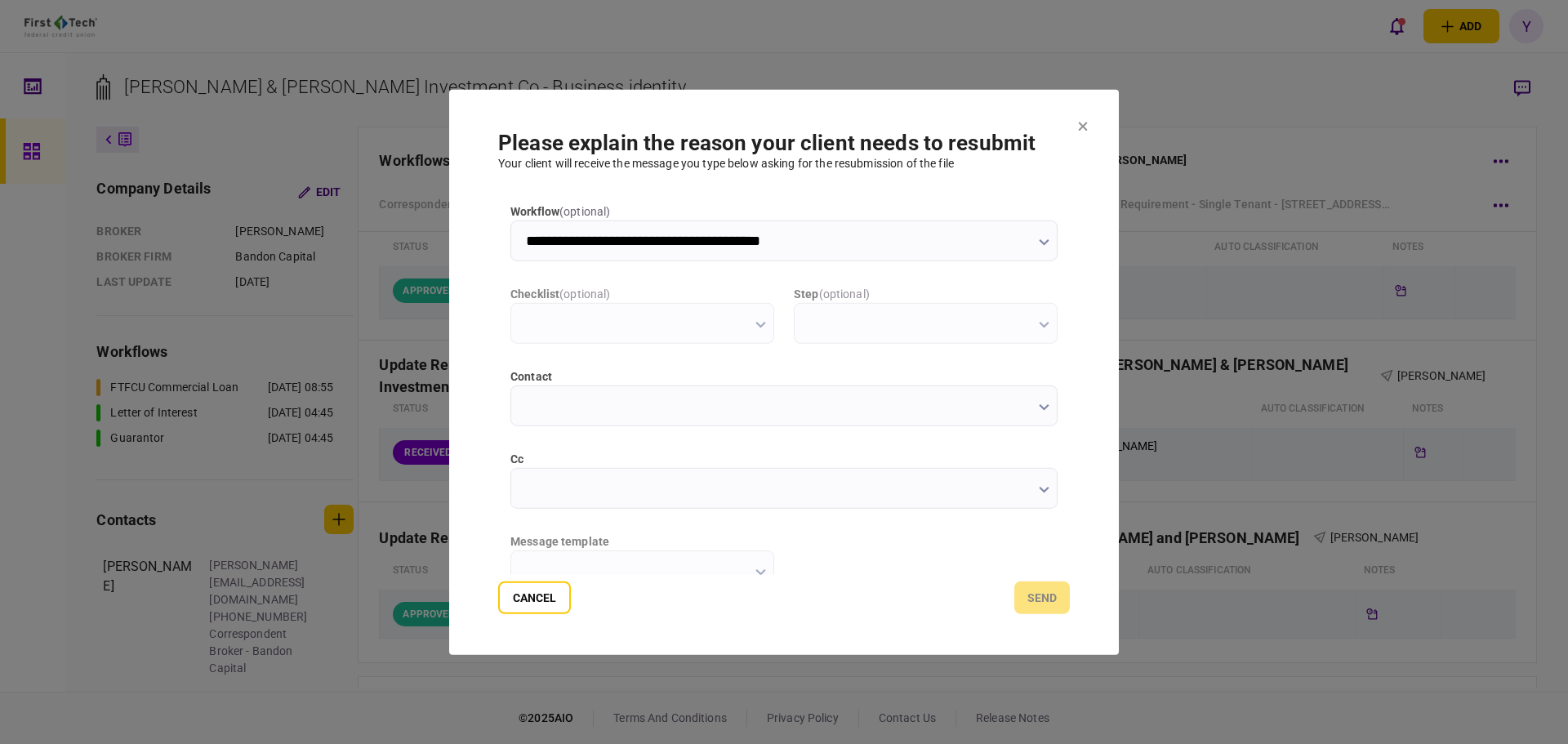
type input "**********"
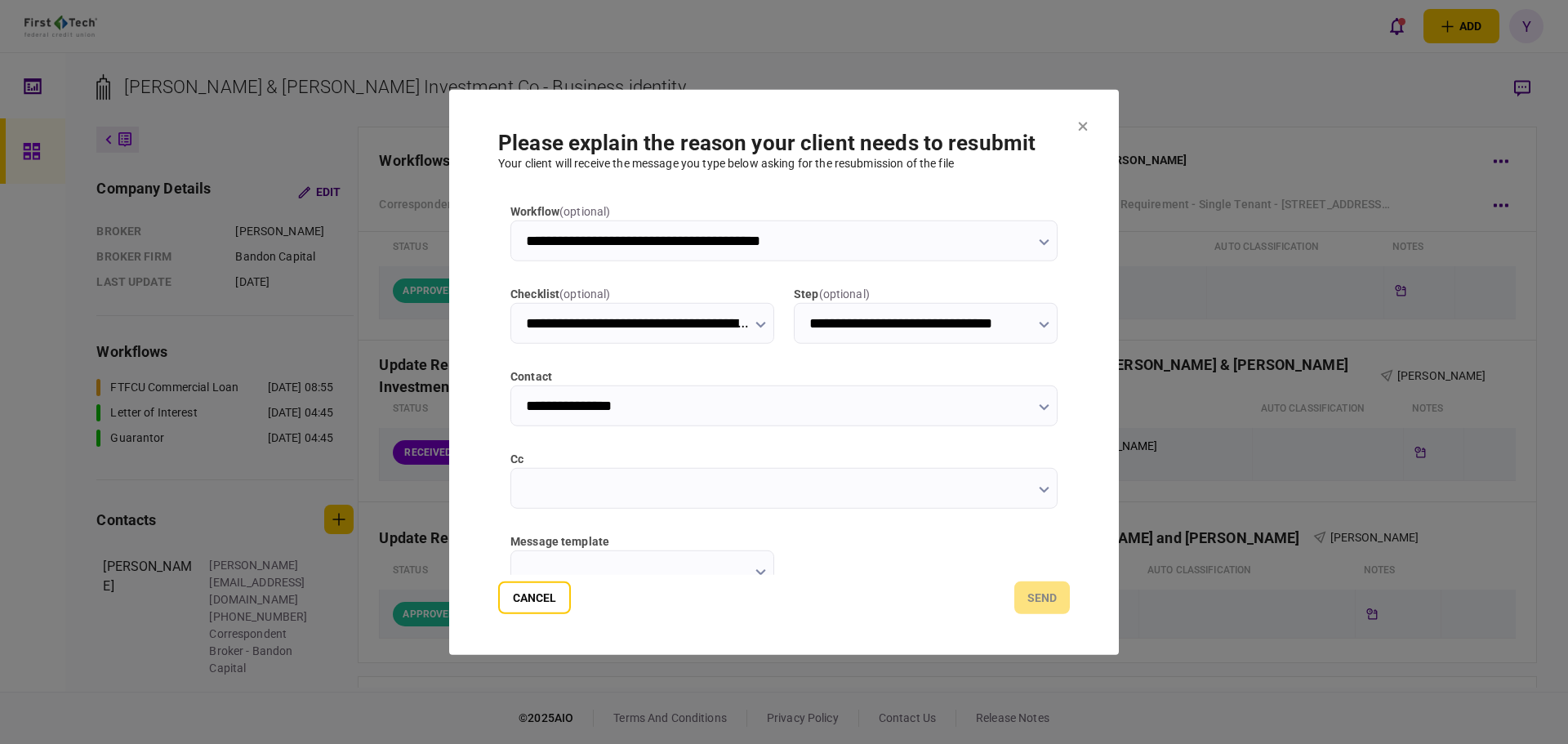
scroll to position [0, 0]
drag, startPoint x: 751, startPoint y: 106, endPoint x: 1177, endPoint y: 106, distance: 426.0
click at [1177, 106] on div "**********" at bounding box center [784, 372] width 1568 height 744
click at [925, 110] on section "**********" at bounding box center [784, 372] width 670 height 566
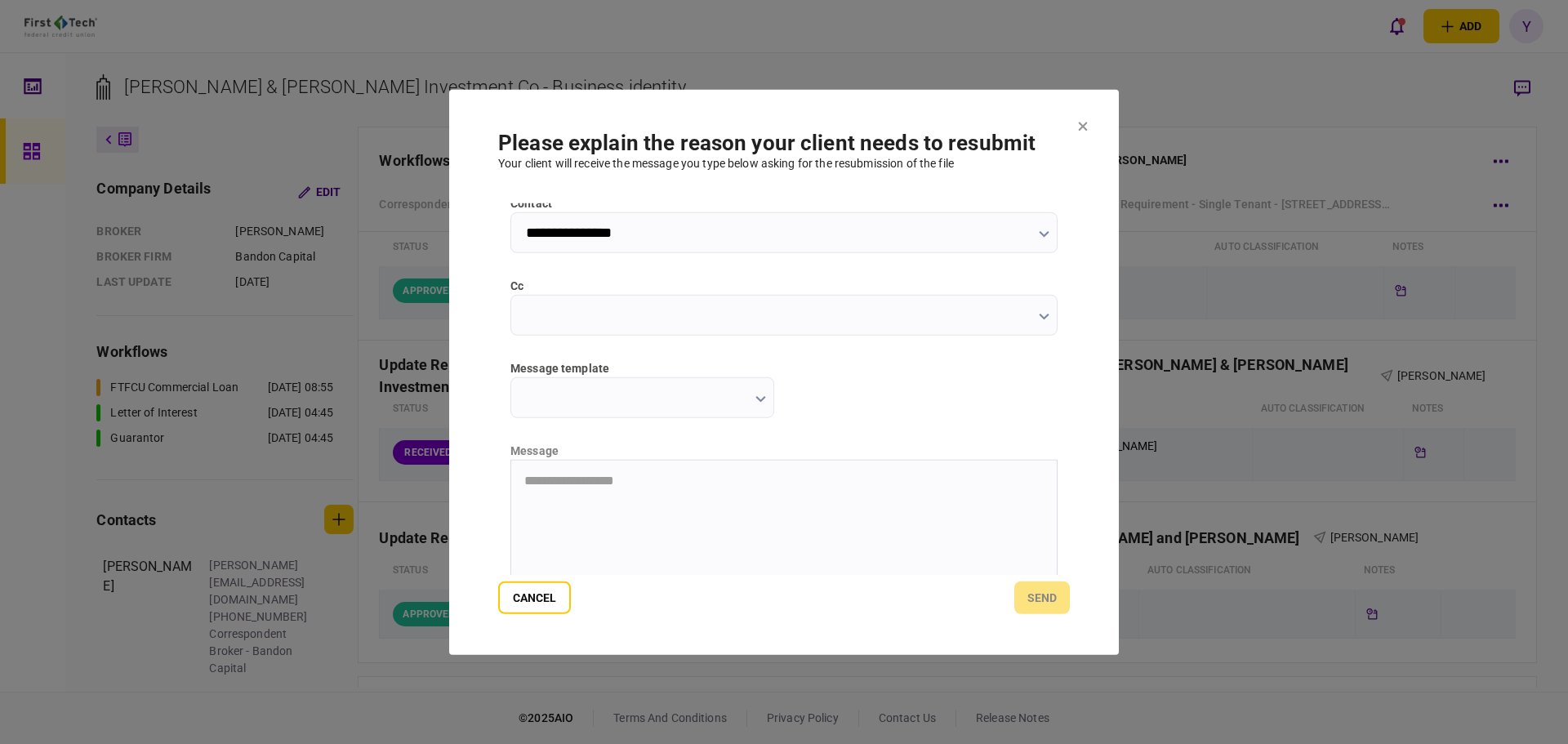
scroll to position [261, 0]
click at [746, 307] on input "message template" at bounding box center [642, 308] width 264 height 41
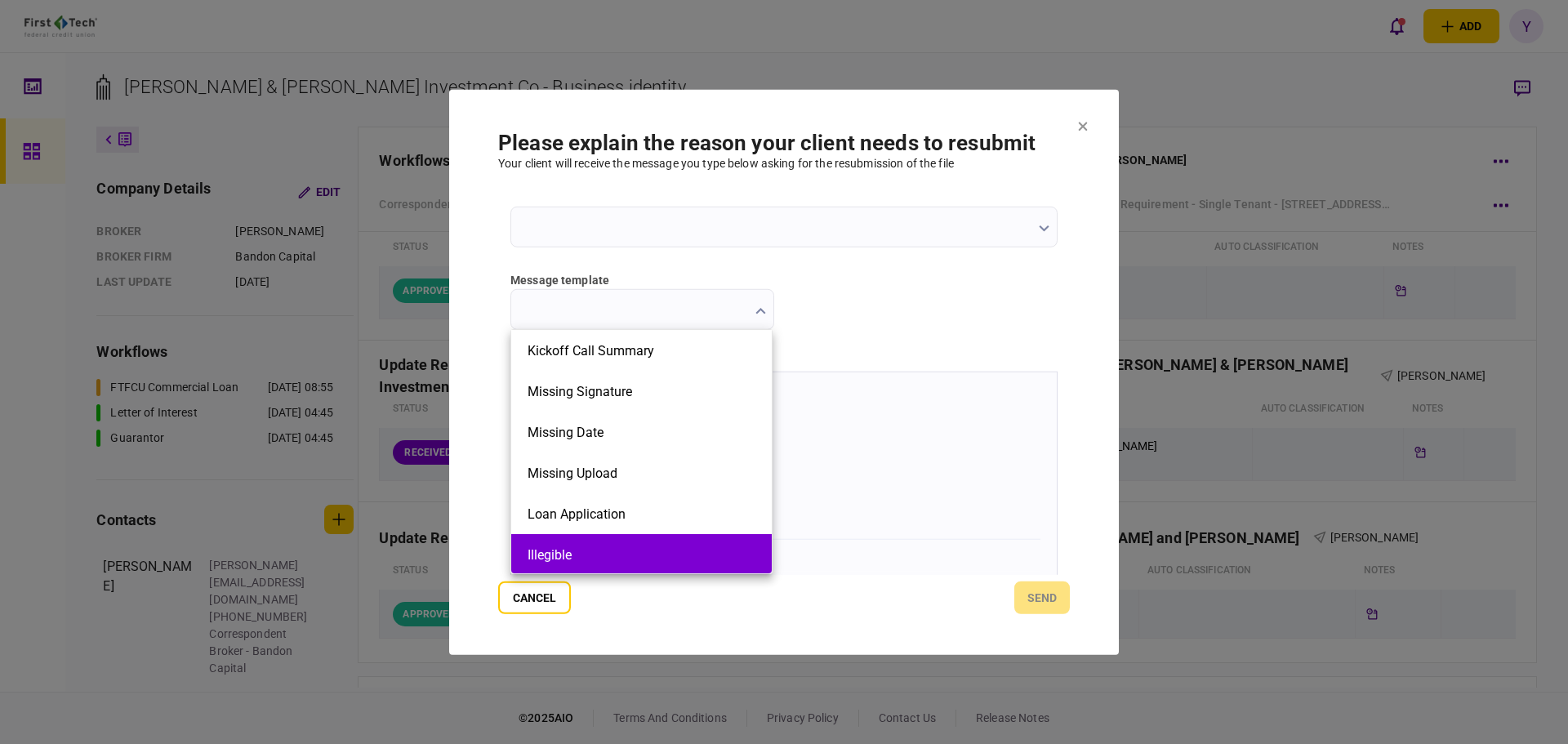
click at [635, 564] on li "Illegible" at bounding box center [641, 554] width 260 height 41
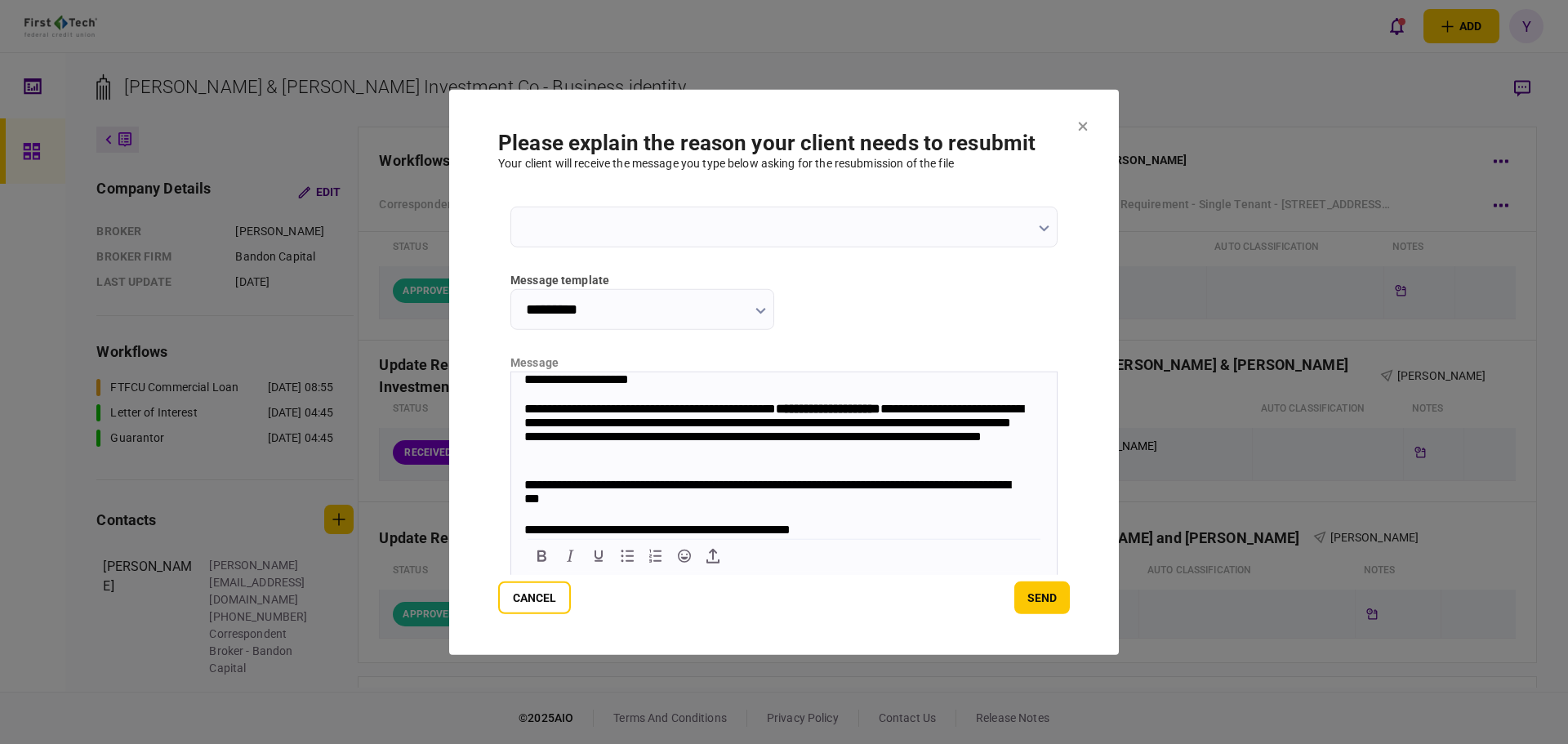
click at [755, 308] on icon "button" at bounding box center [760, 309] width 11 height 7
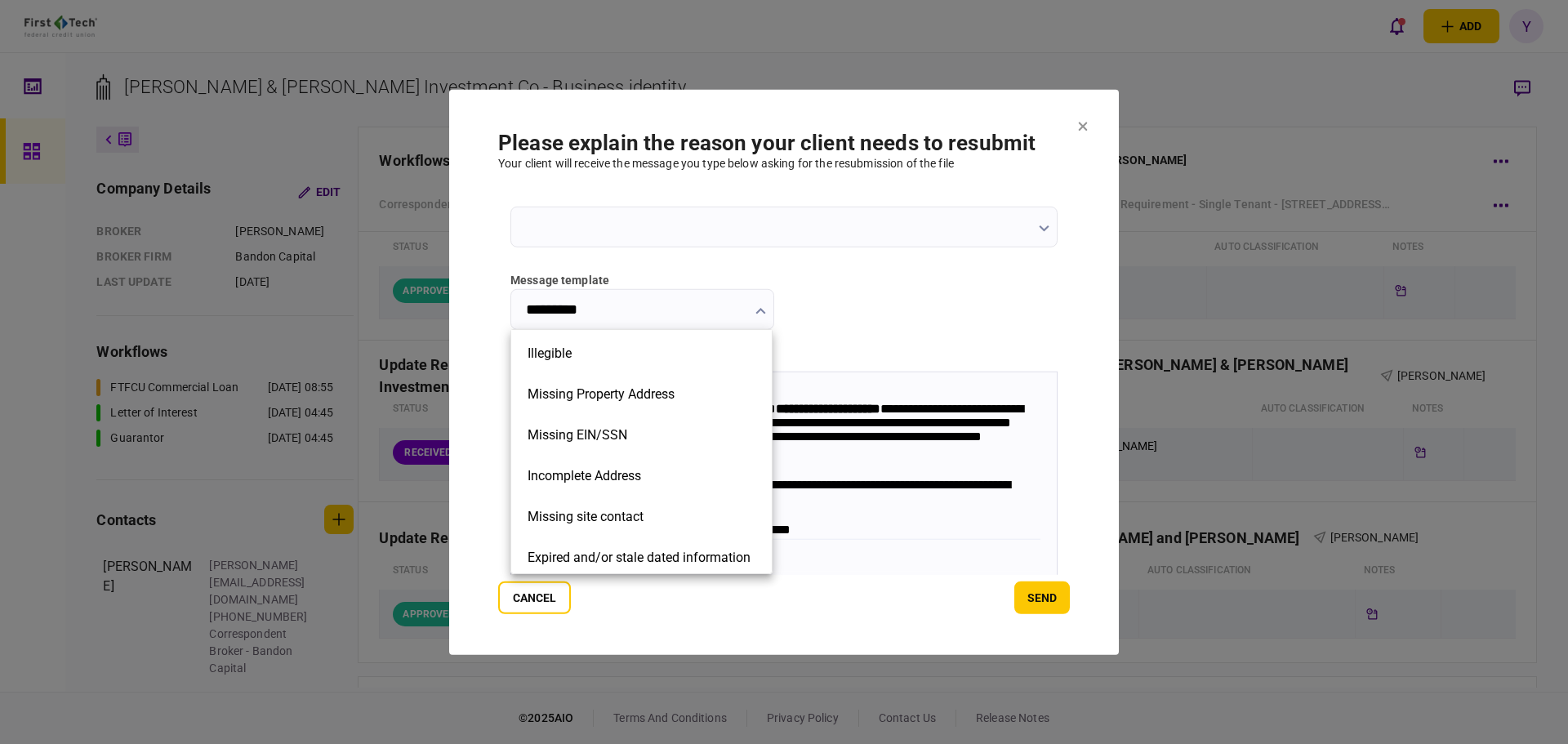
scroll to position [327, 0]
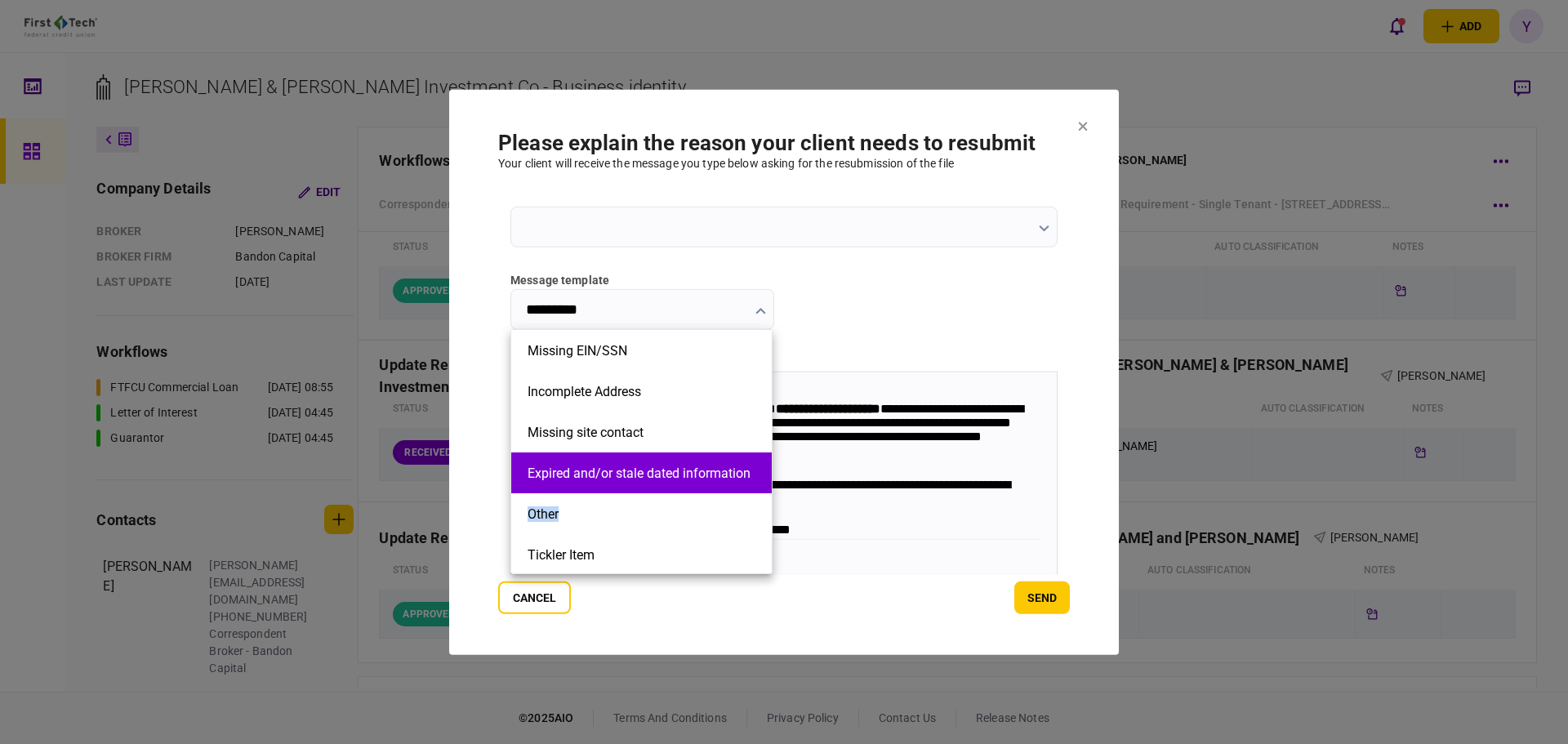
drag, startPoint x: 768, startPoint y: 497, endPoint x: 765, endPoint y: 478, distance: 19.2
click at [765, 478] on ul "NONE Kickoff Call Summary Missing Signature Missing Date Missing Upload Loan Ap…" at bounding box center [641, 451] width 262 height 244
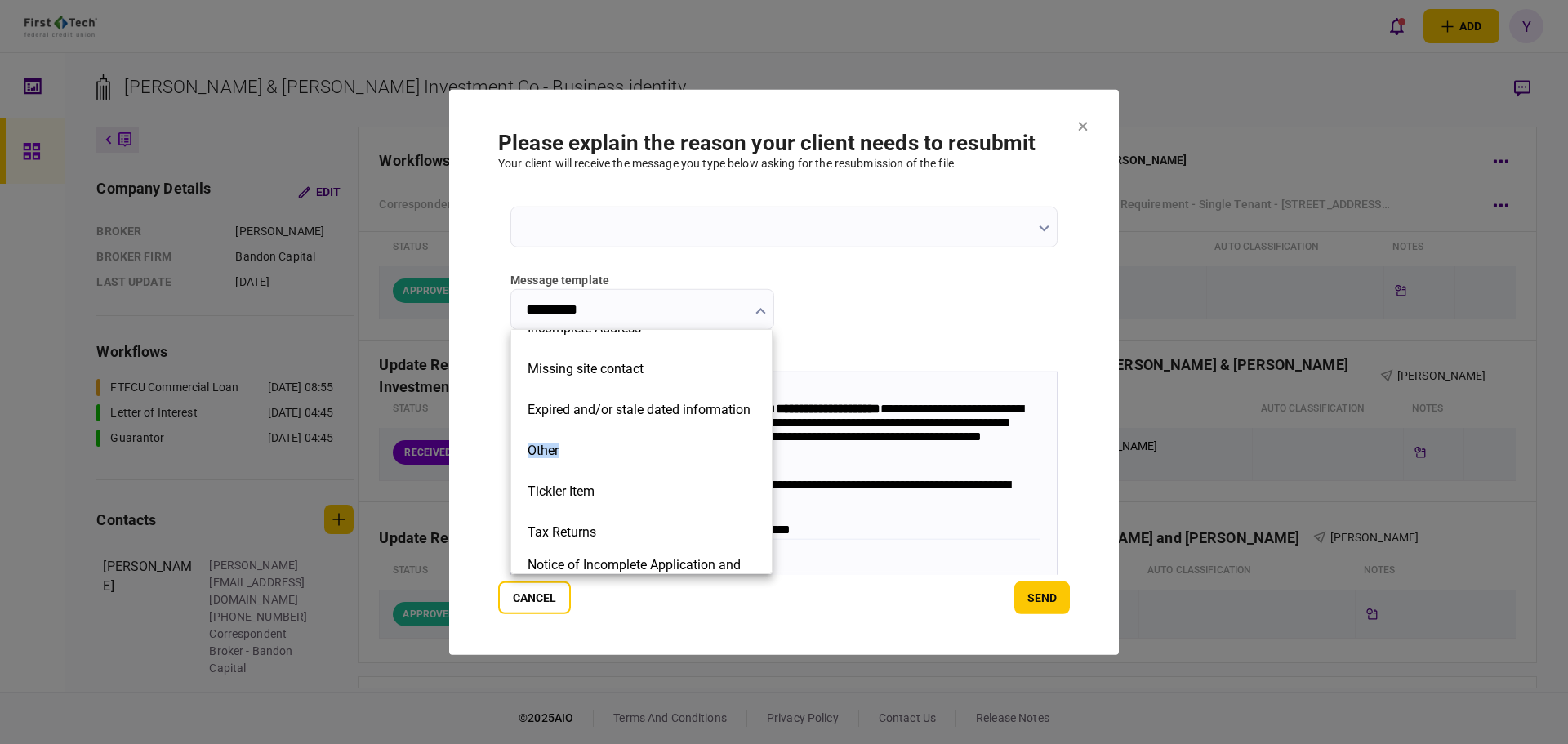
scroll to position [409, 0]
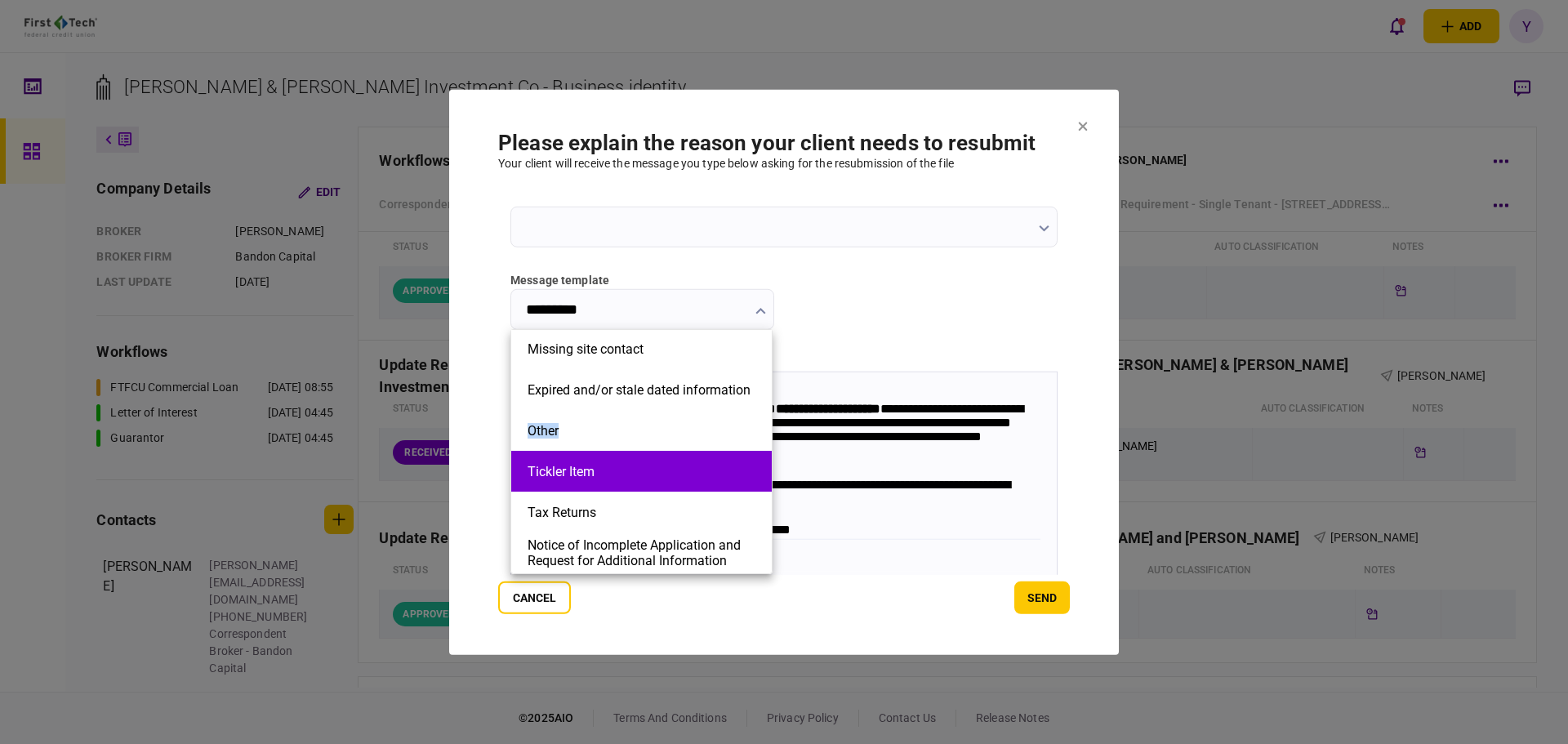
click at [696, 475] on button "Tickler Item" at bounding box center [641, 471] width 228 height 16
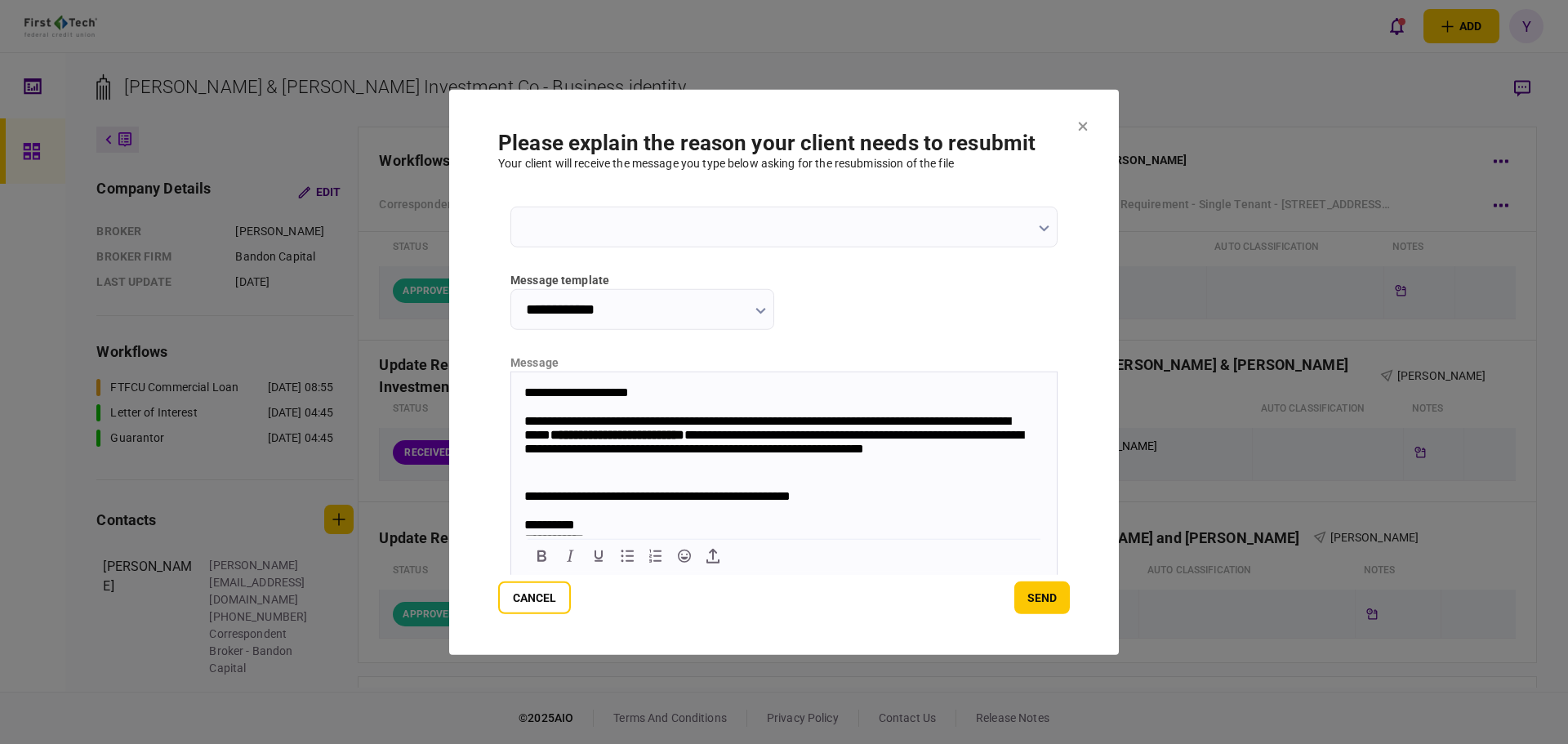
click at [751, 310] on input "**********" at bounding box center [642, 308] width 264 height 41
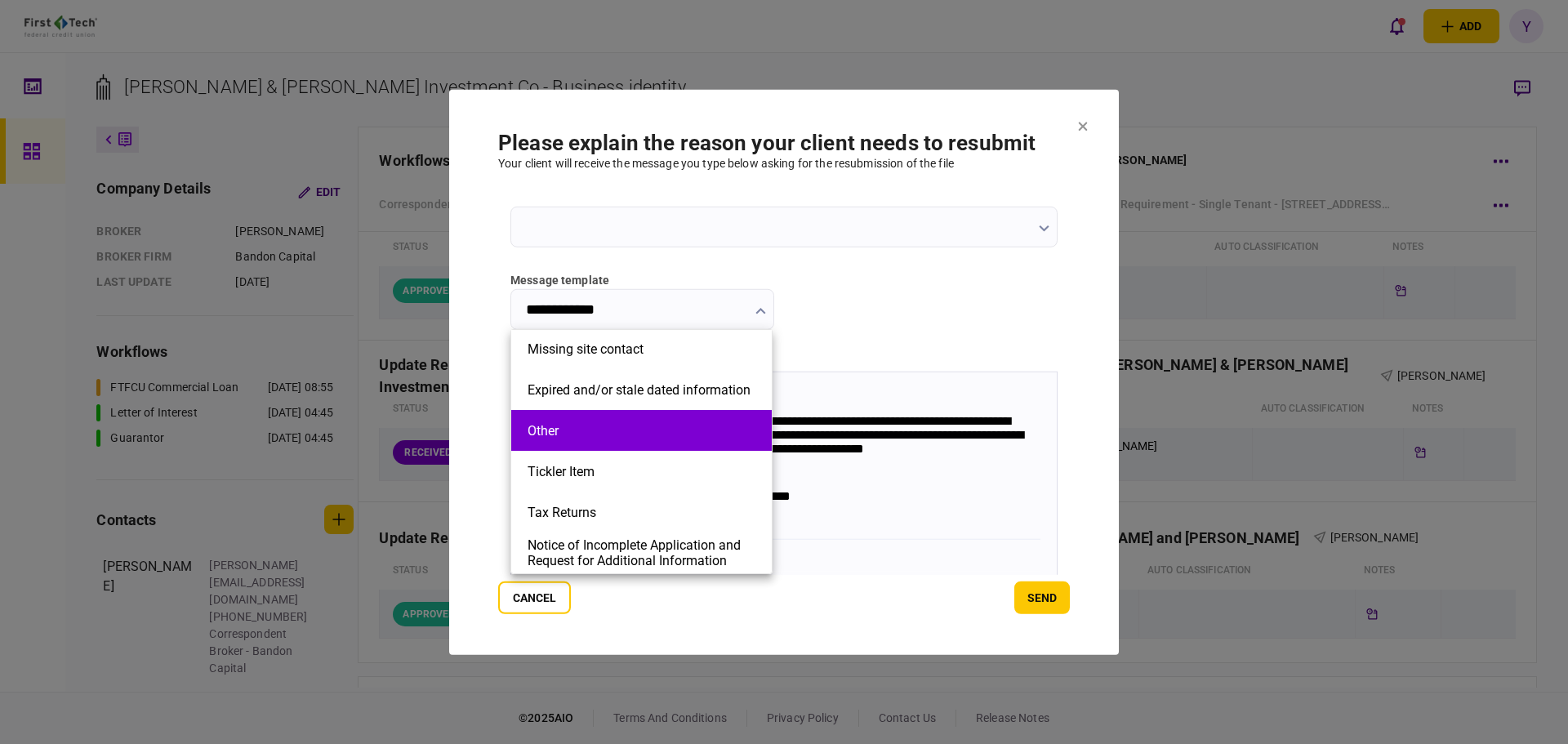
click at [653, 436] on button "Other" at bounding box center [641, 431] width 228 height 16
type input "*****"
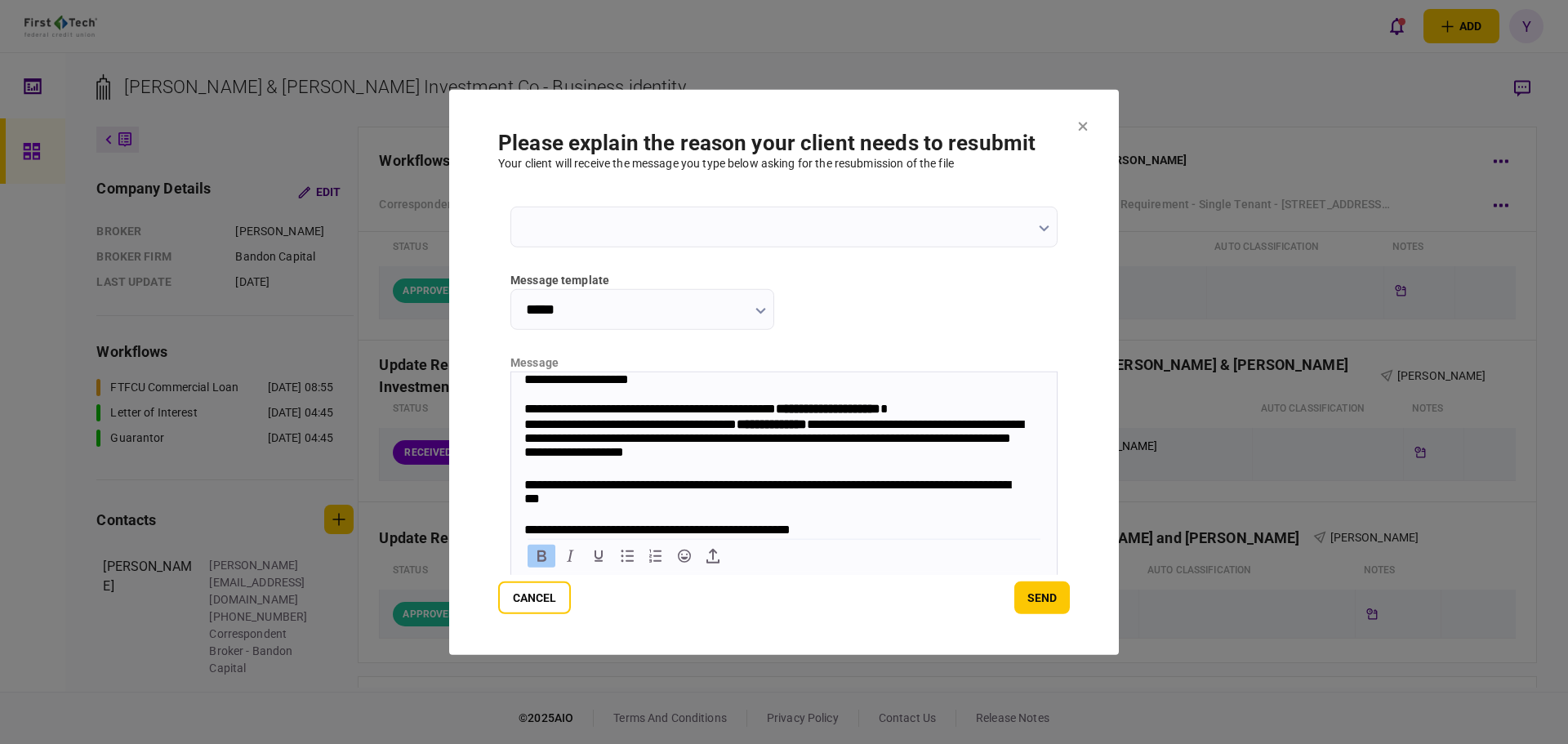
drag, startPoint x: 966, startPoint y: 408, endPoint x: 1785, endPoint y: 819, distance: 916.3
click at [966, 408] on div "**********" at bounding box center [775, 408] width 504 height 16
click at [806, 428] on strong "**********" at bounding box center [771, 423] width 70 height 13
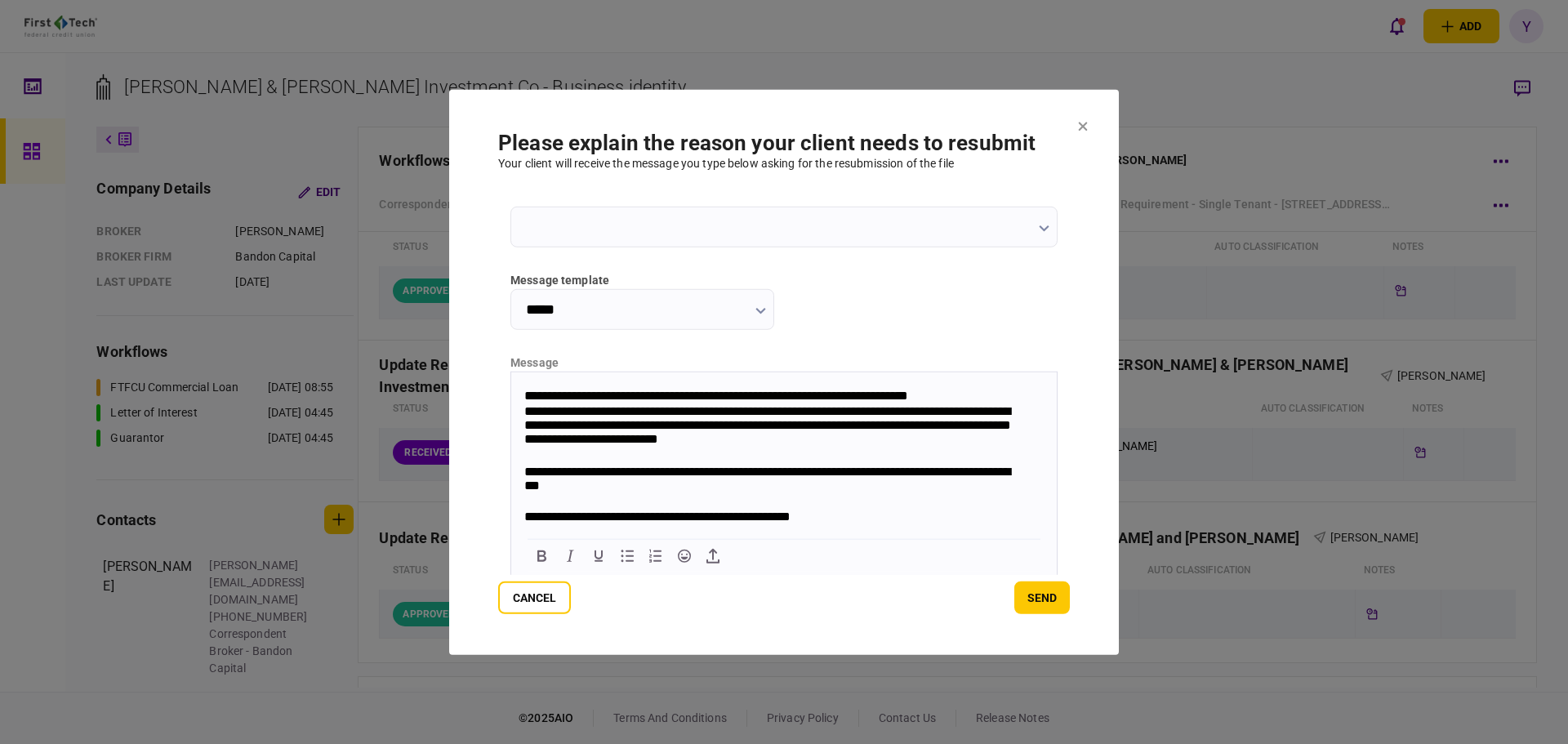
scroll to position [3, 0]
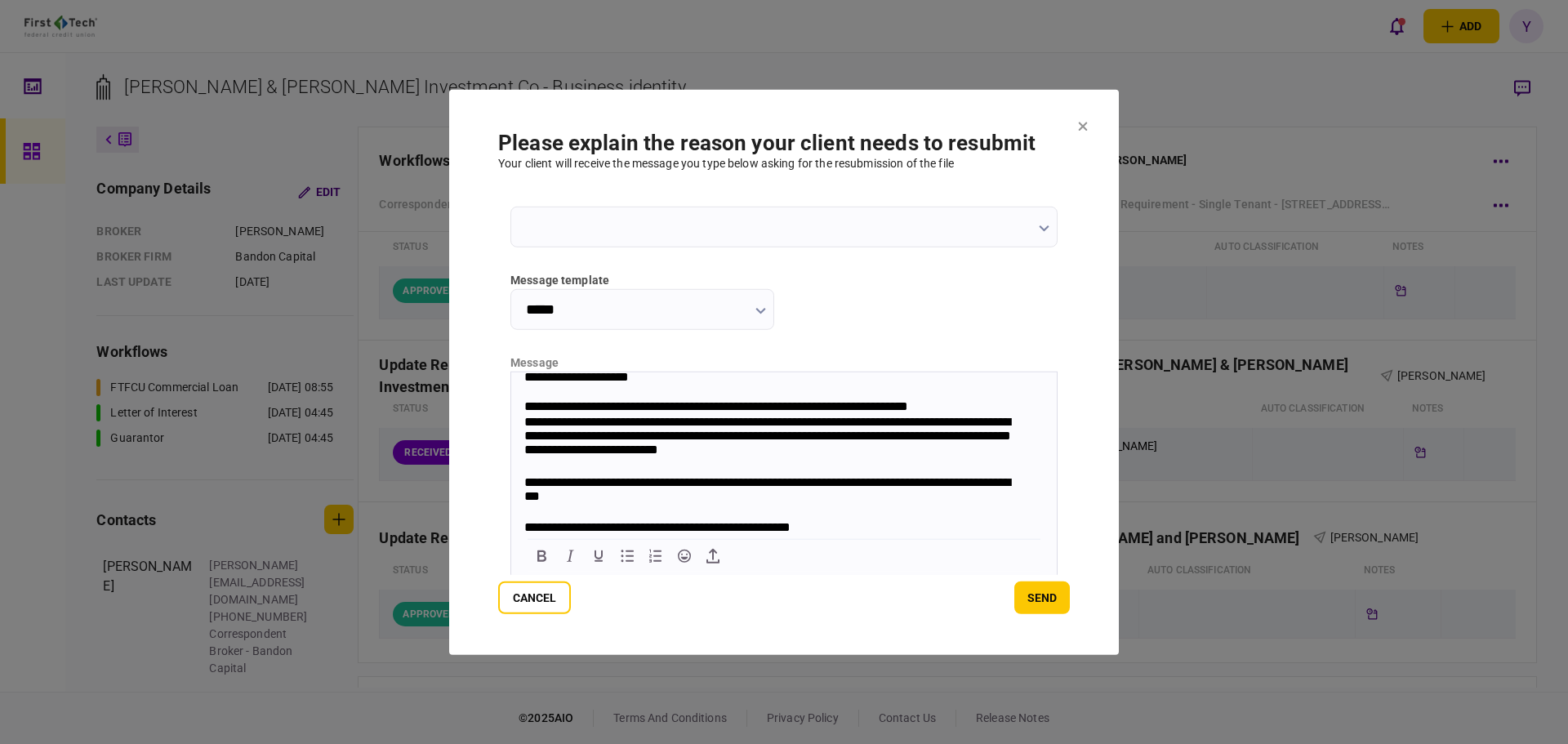
click at [743, 315] on input "*****" at bounding box center [642, 308] width 264 height 41
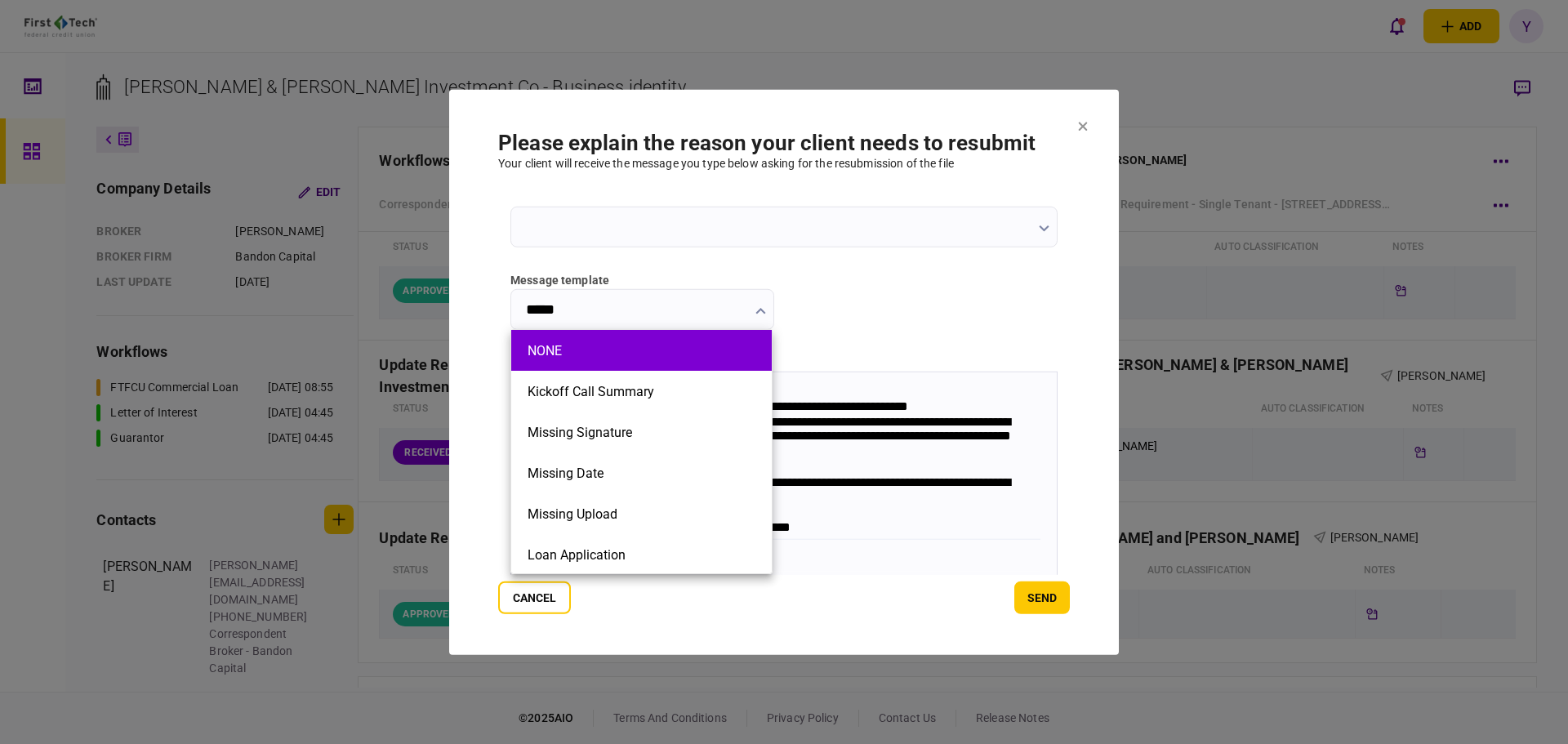
click at [652, 358] on li "NONE" at bounding box center [641, 350] width 260 height 41
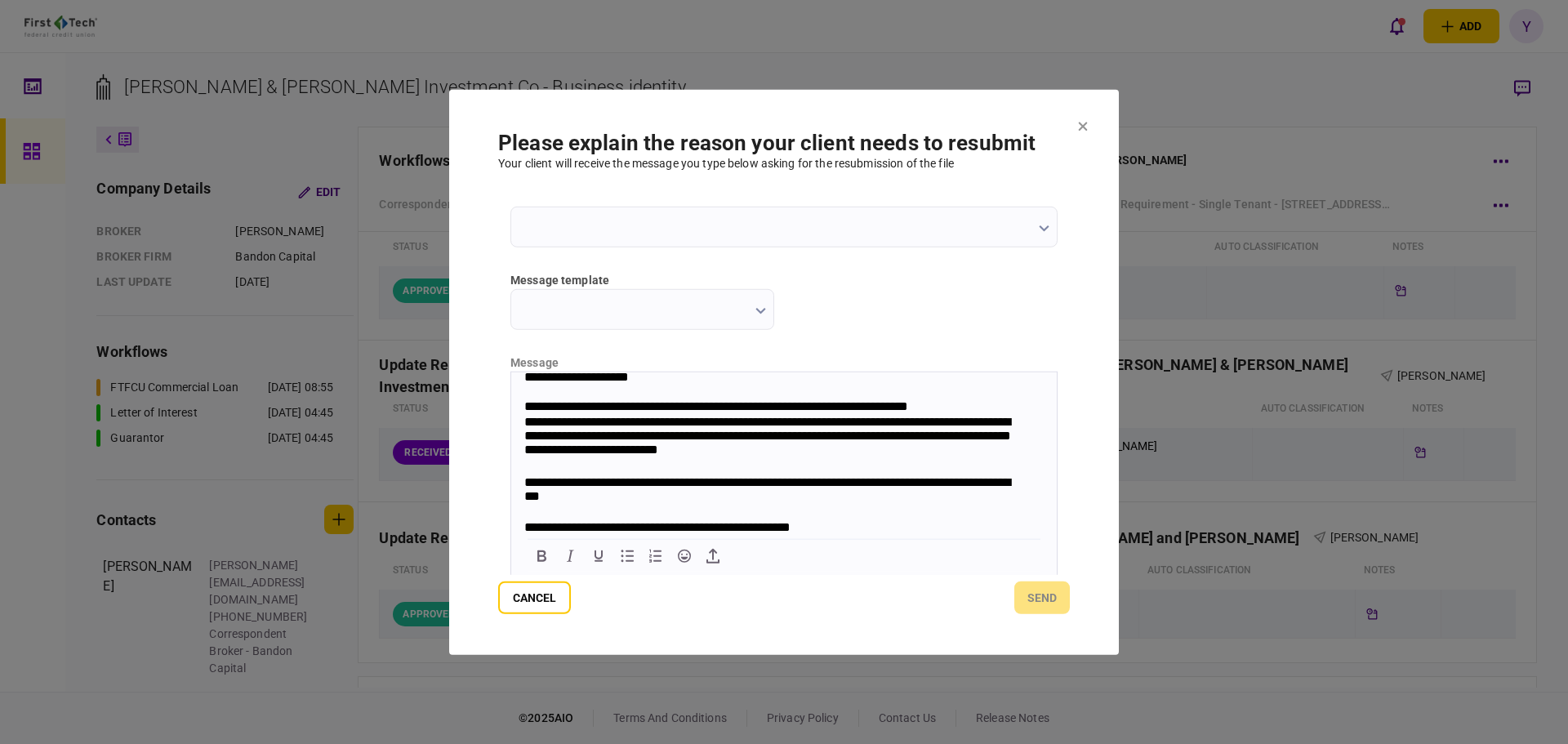
scroll to position [0, 0]
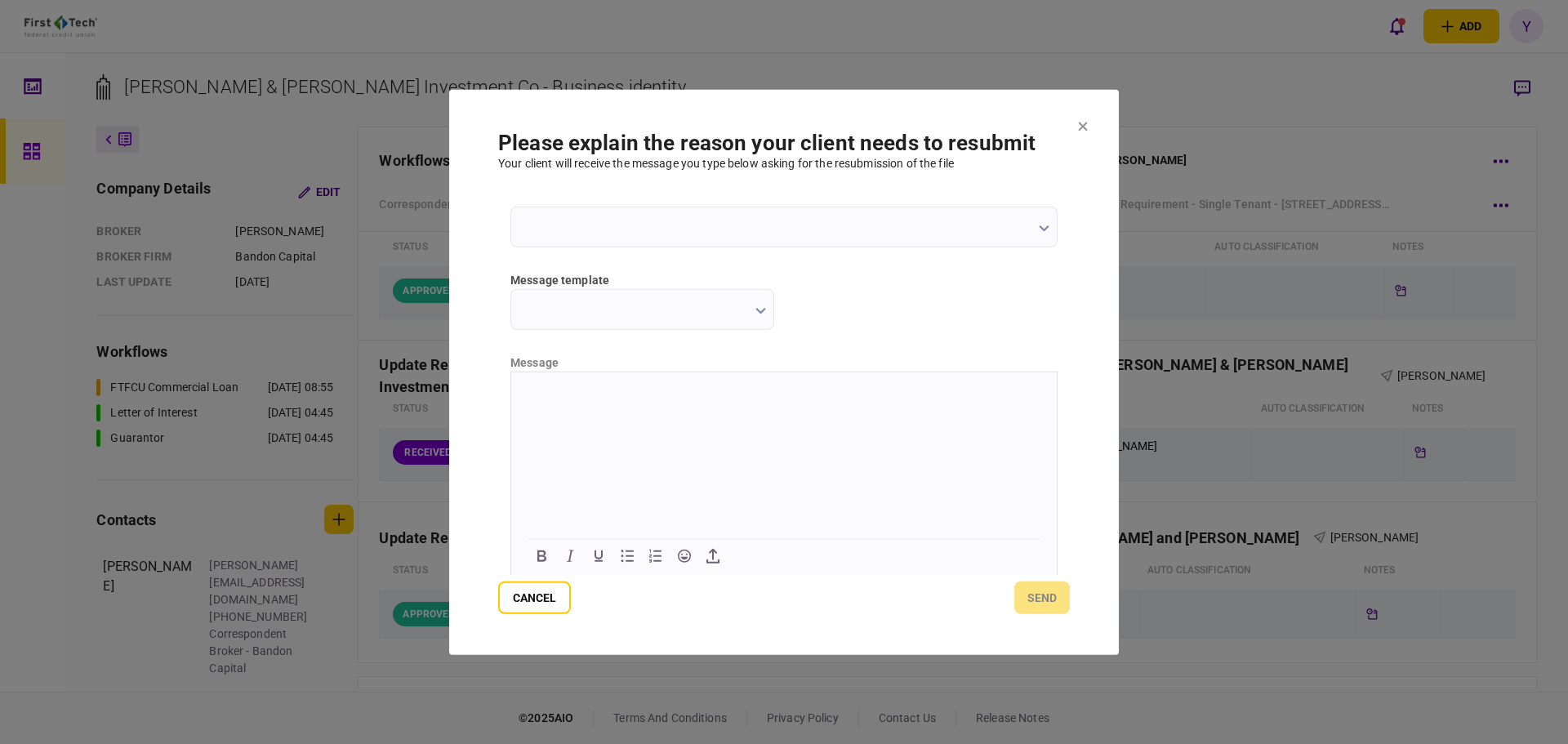
click at [652, 411] on html at bounding box center [784, 391] width 545 height 40
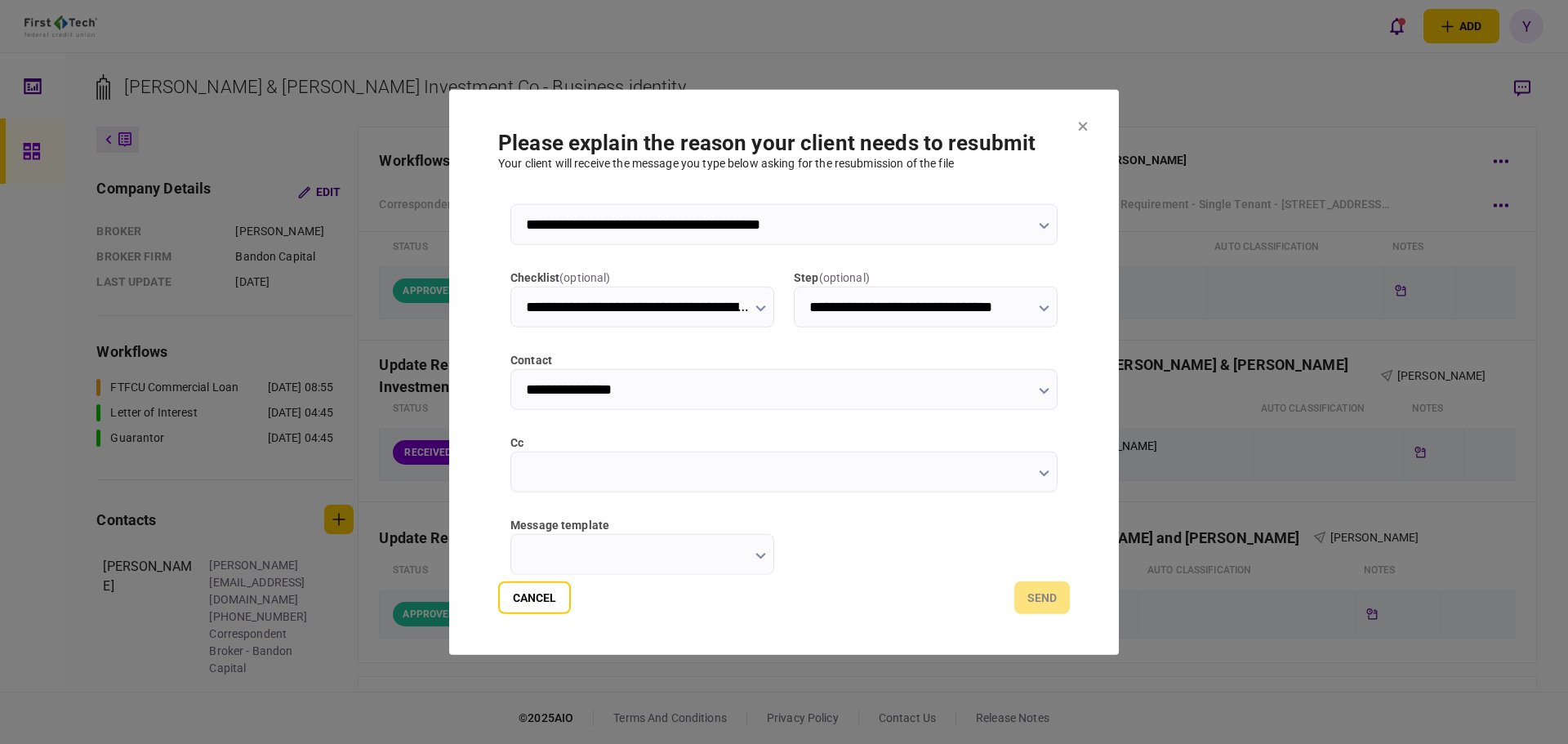
scroll to position [261, 0]
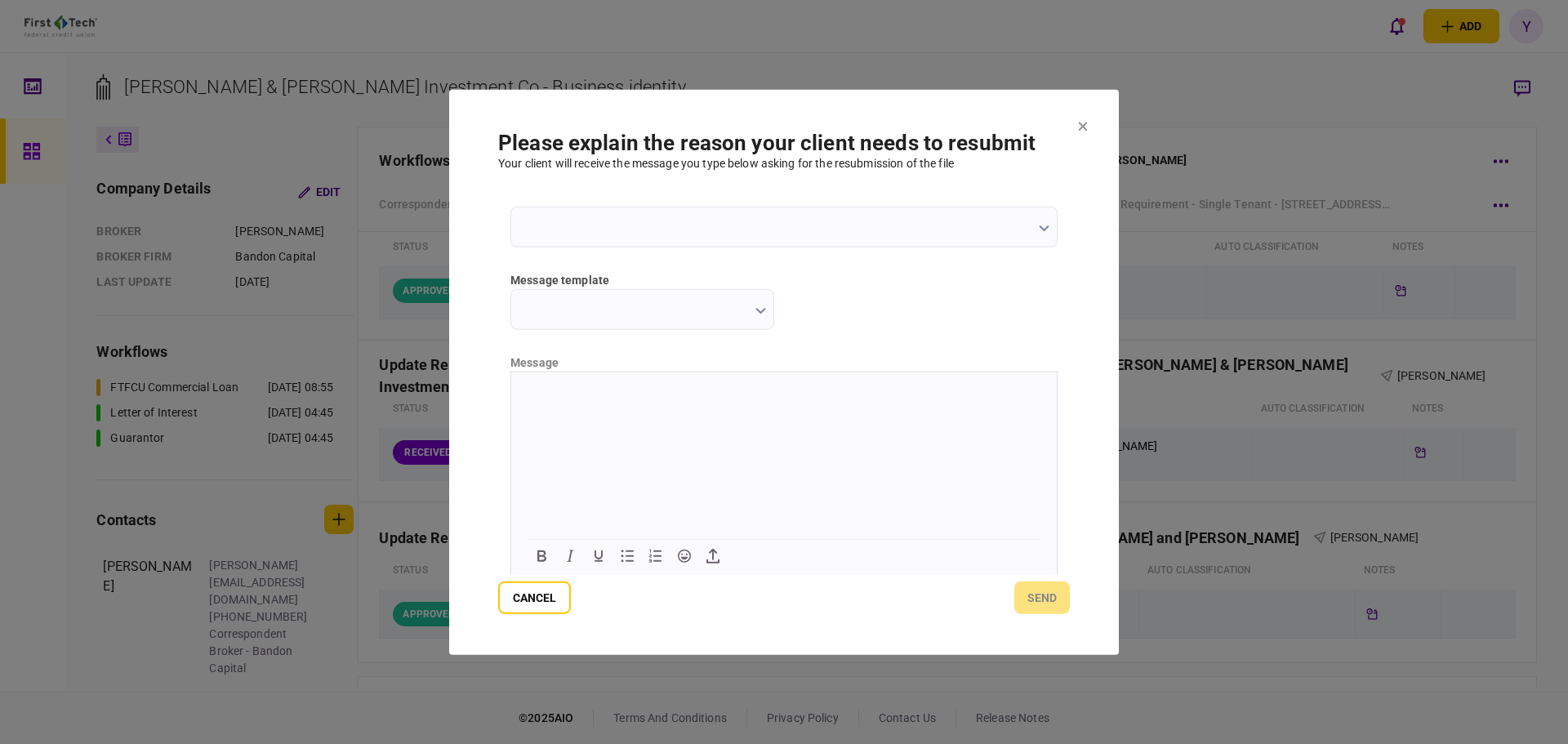
click at [585, 404] on html at bounding box center [784, 391] width 545 height 40
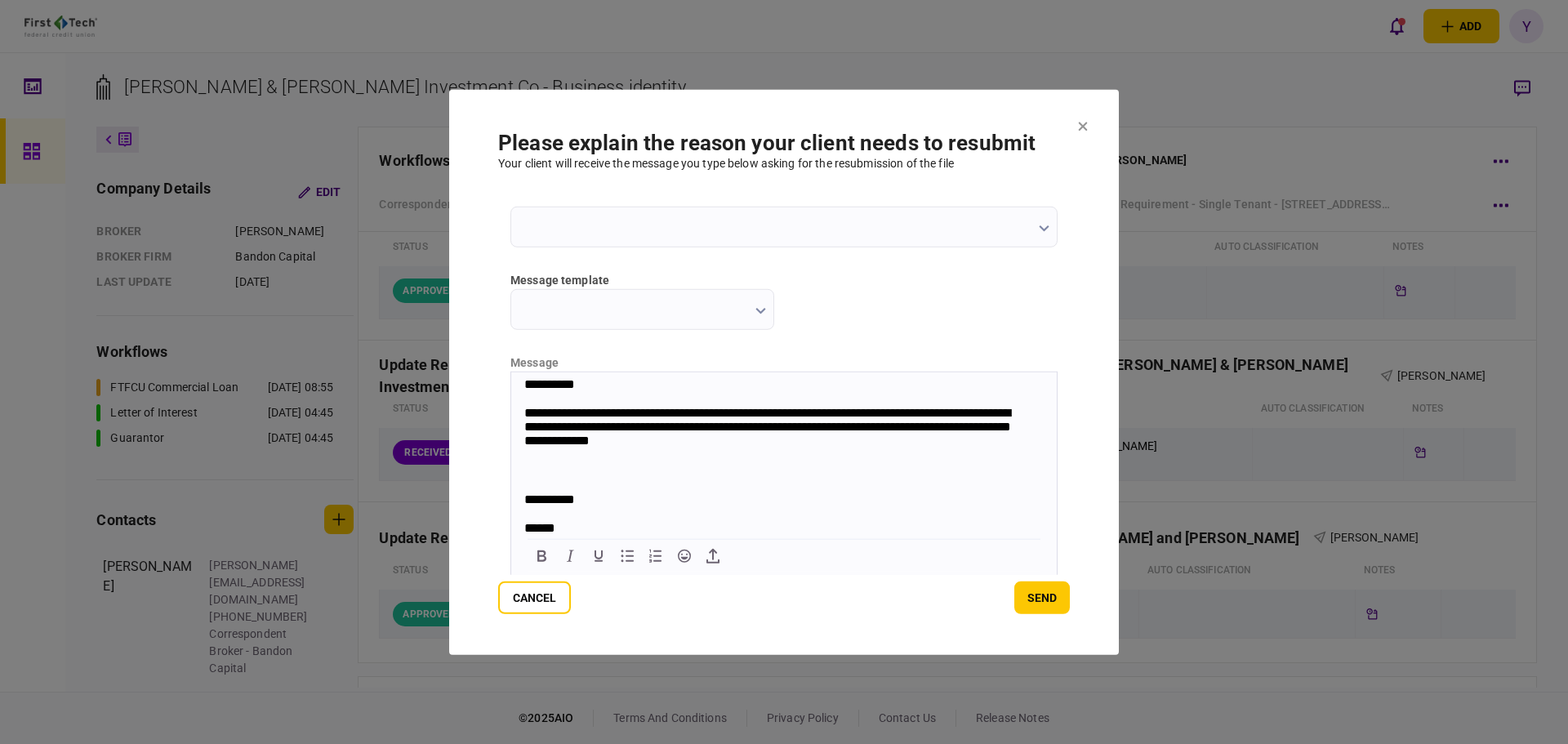
scroll to position [0, 0]
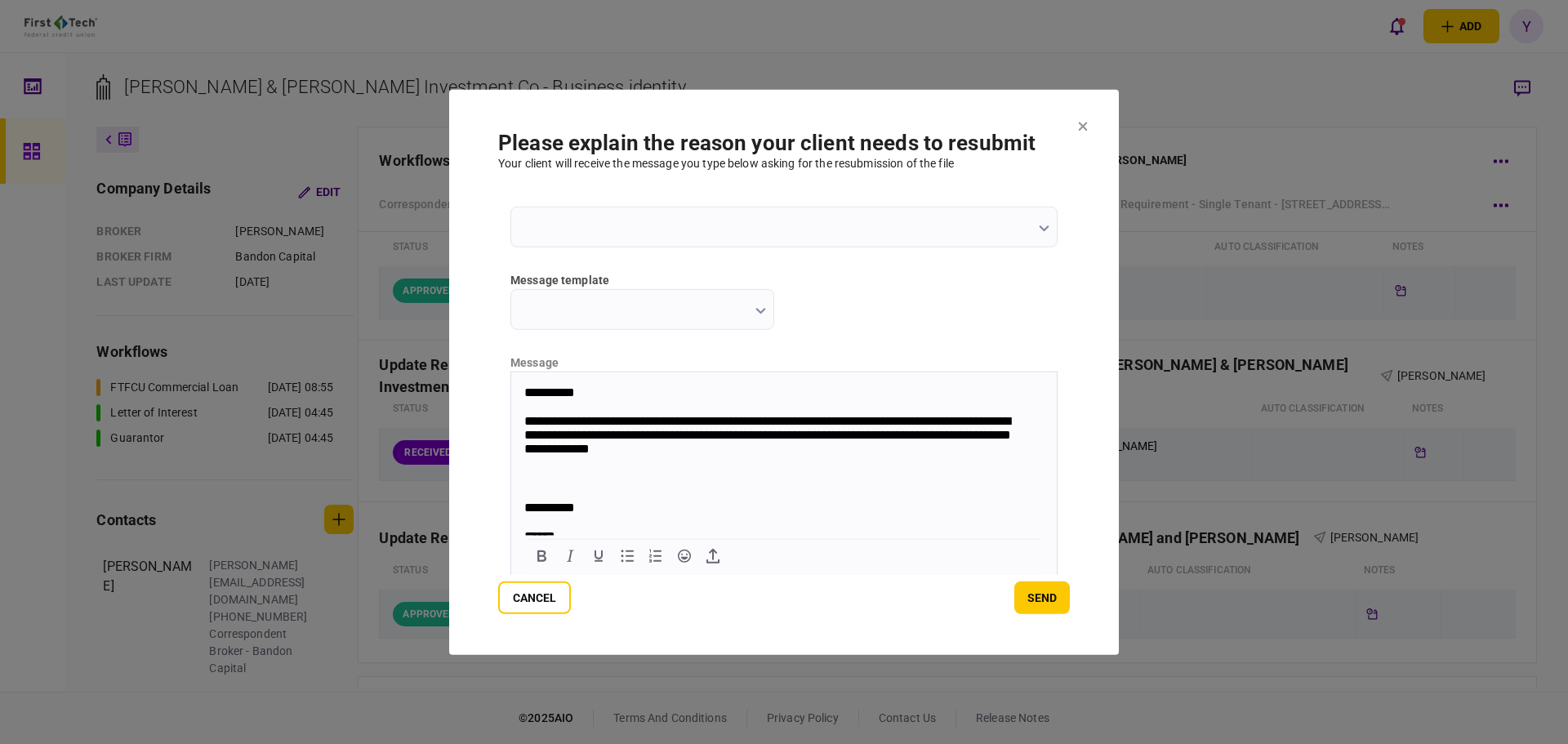
click at [832, 414] on p "**********" at bounding box center [775, 437] width 504 height 47
click at [1048, 598] on button "send" at bounding box center [1041, 598] width 55 height 33
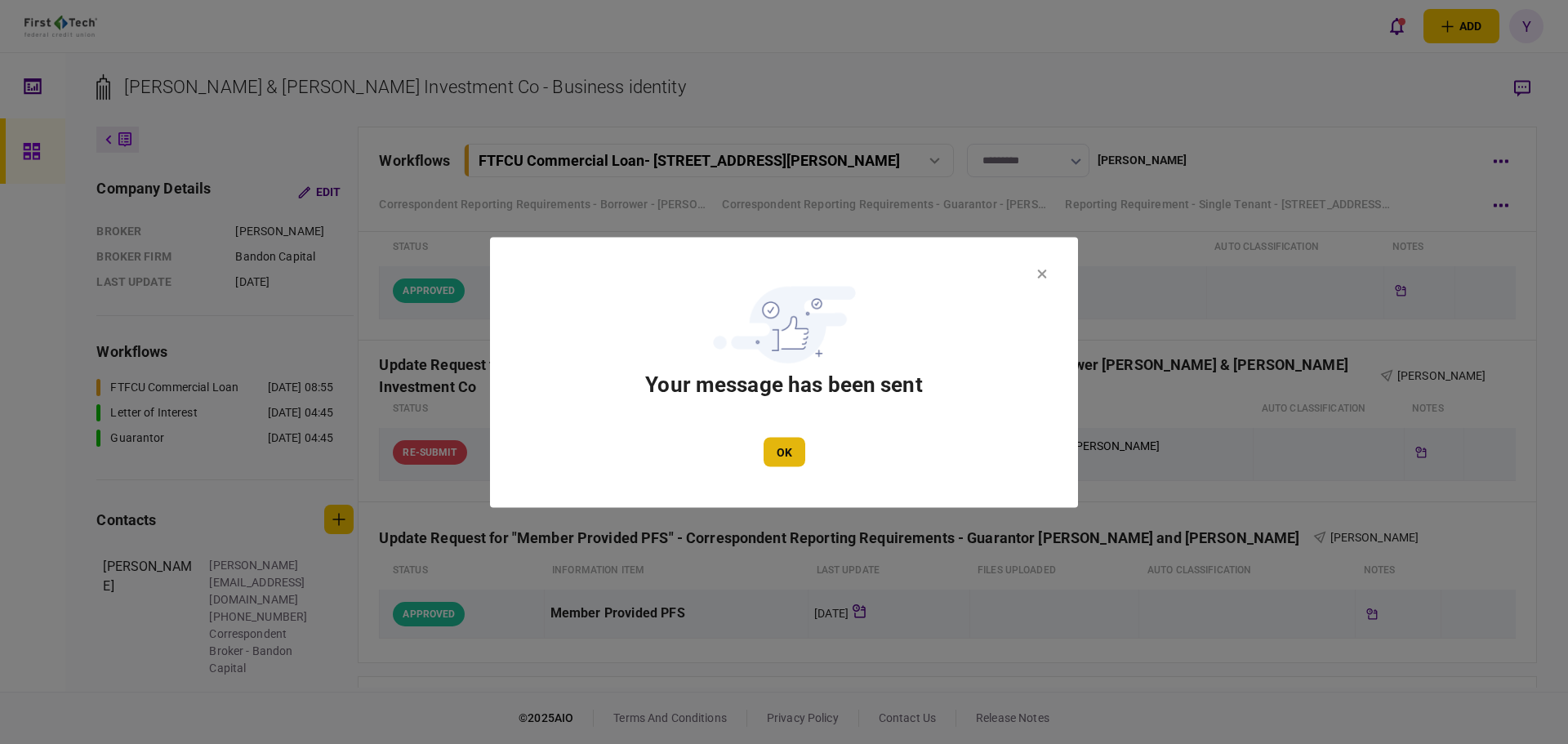
click at [792, 438] on button "OK" at bounding box center [784, 451] width 42 height 29
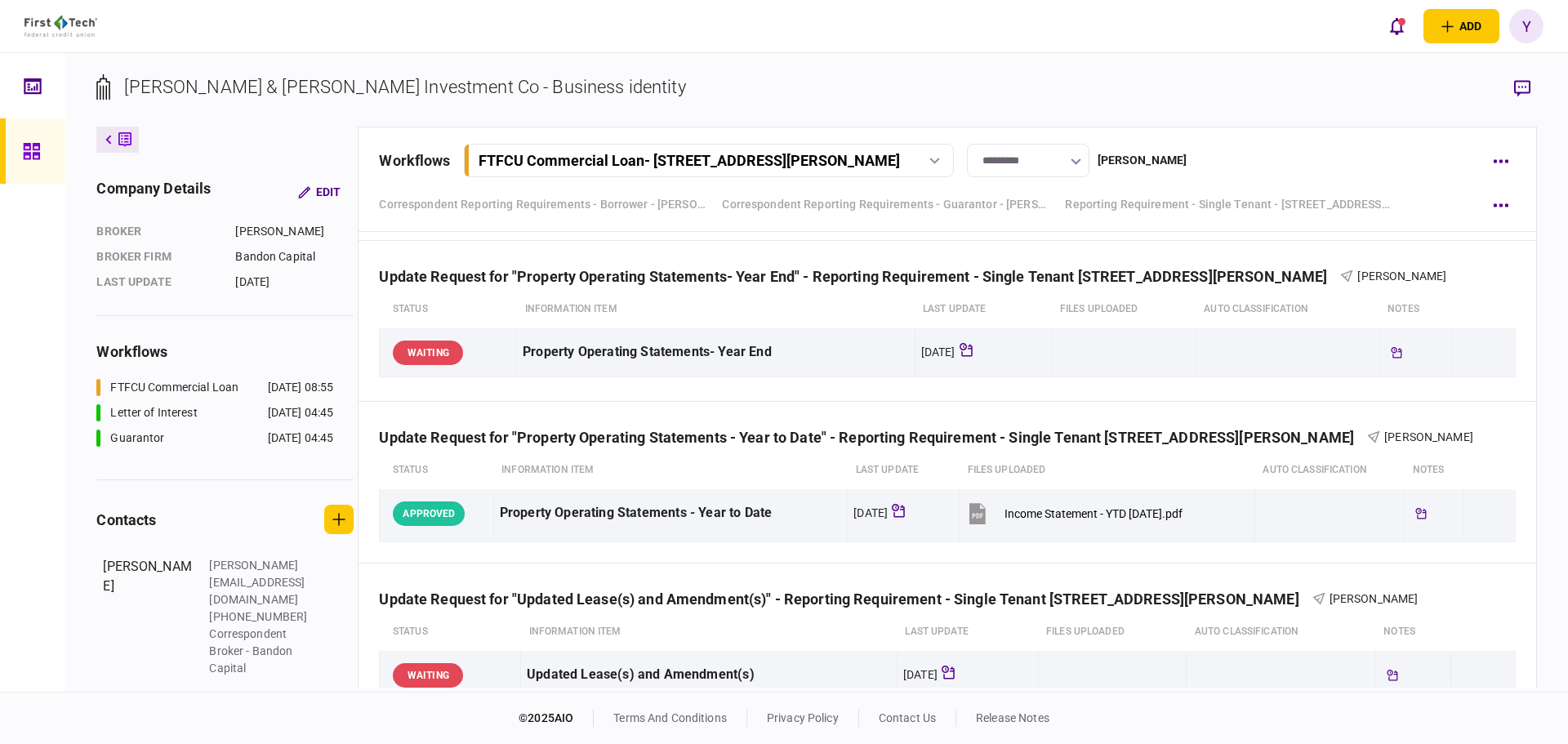
scroll to position [1138, 0]
